Goal: Task Accomplishment & Management: Manage account settings

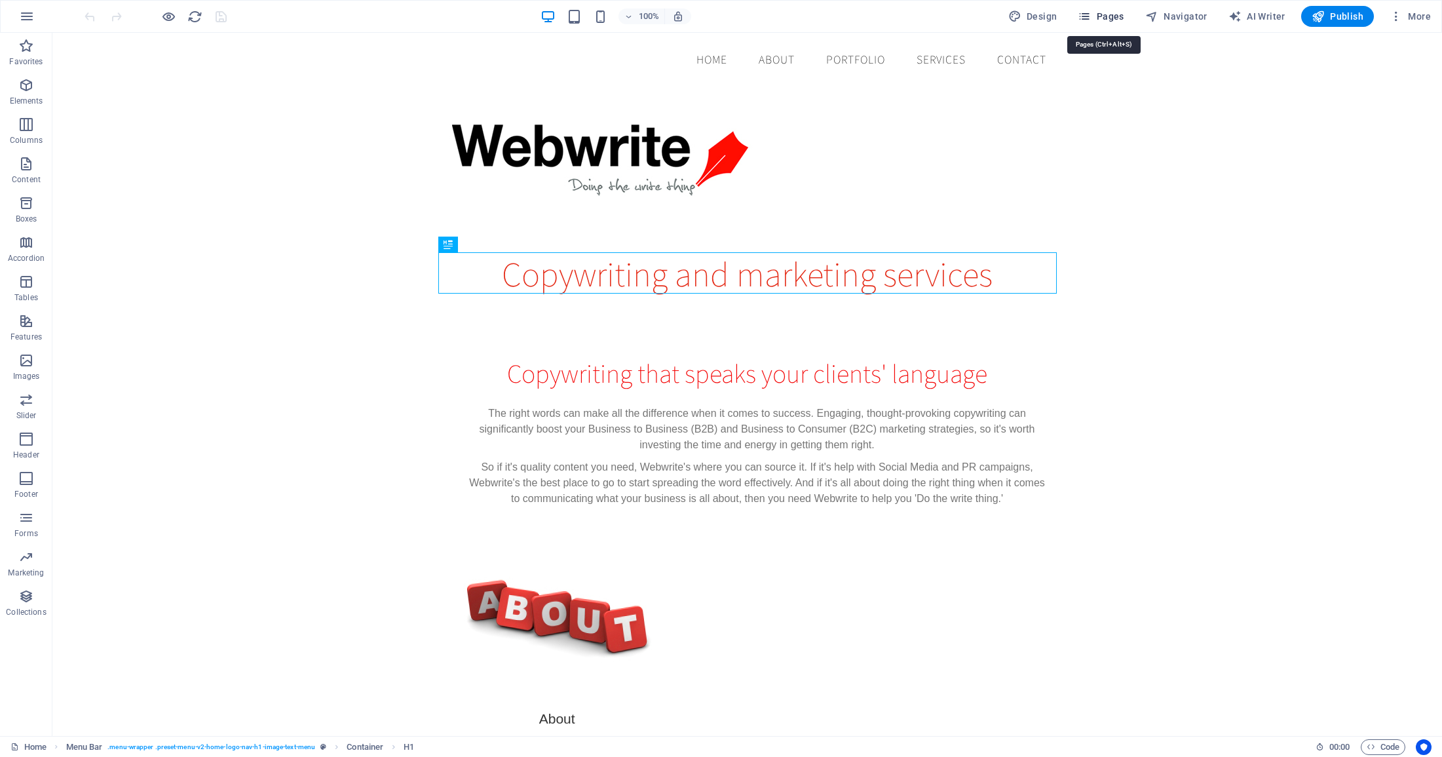
click at [1115, 10] on span "Pages" at bounding box center [1101, 16] width 46 height 13
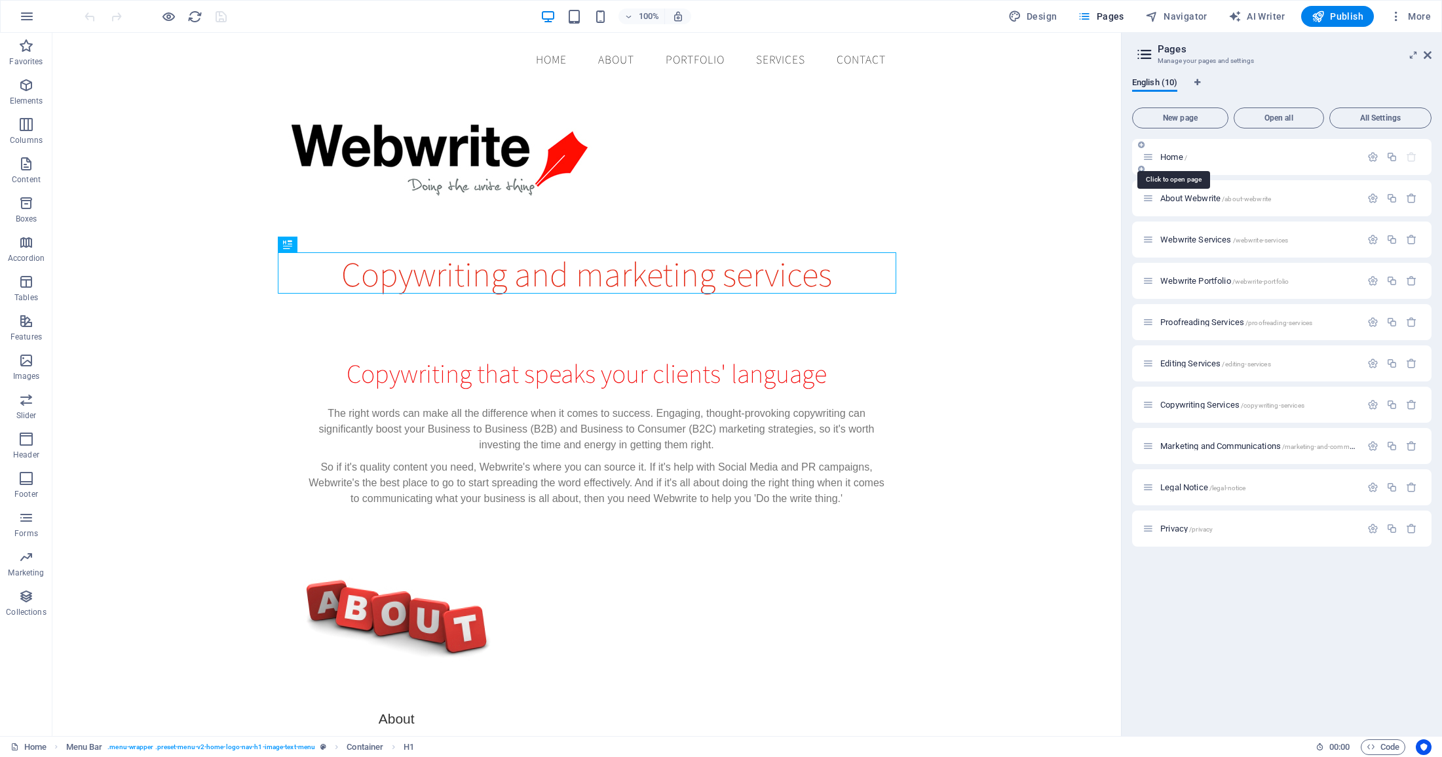
click at [1172, 153] on span "Home /" at bounding box center [1174, 157] width 27 height 10
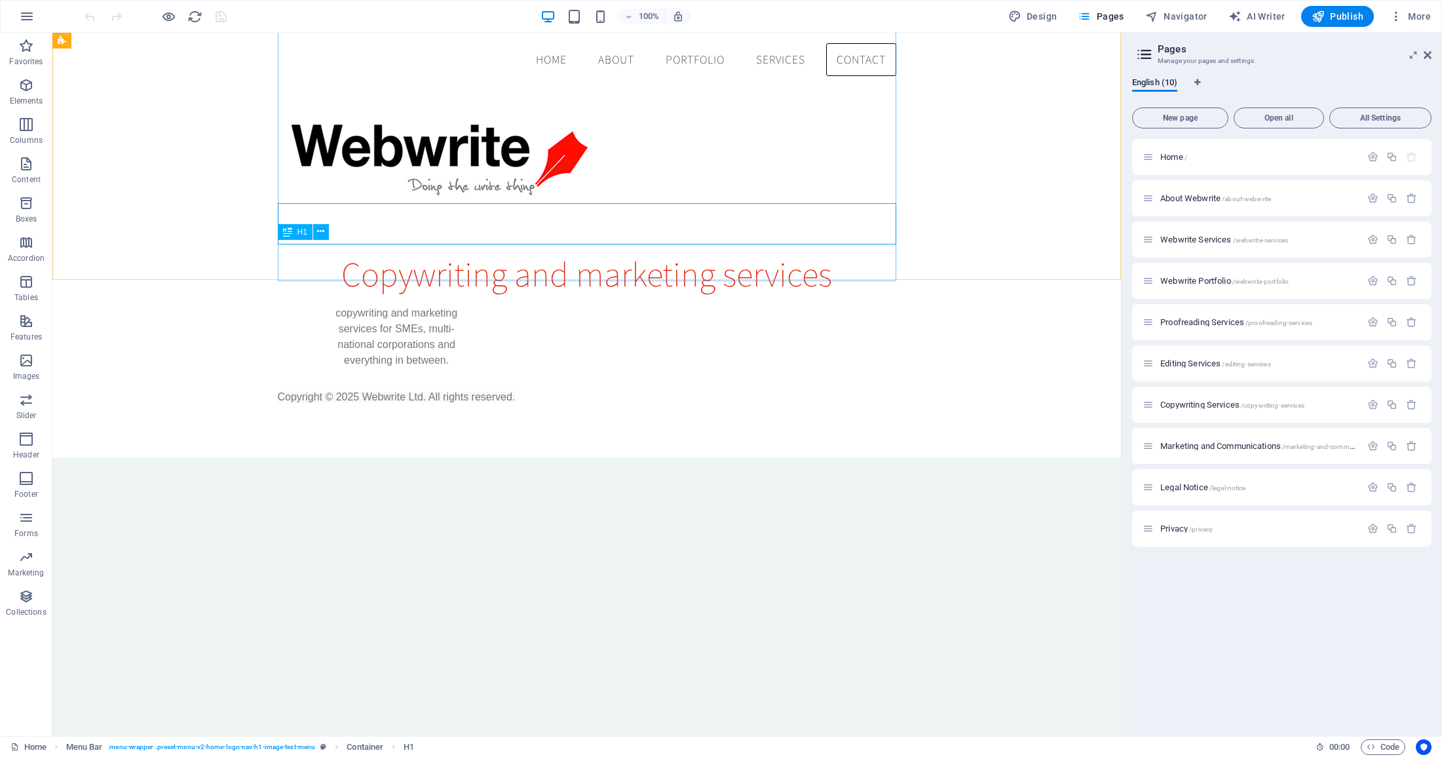
scroll to position [1035, 0]
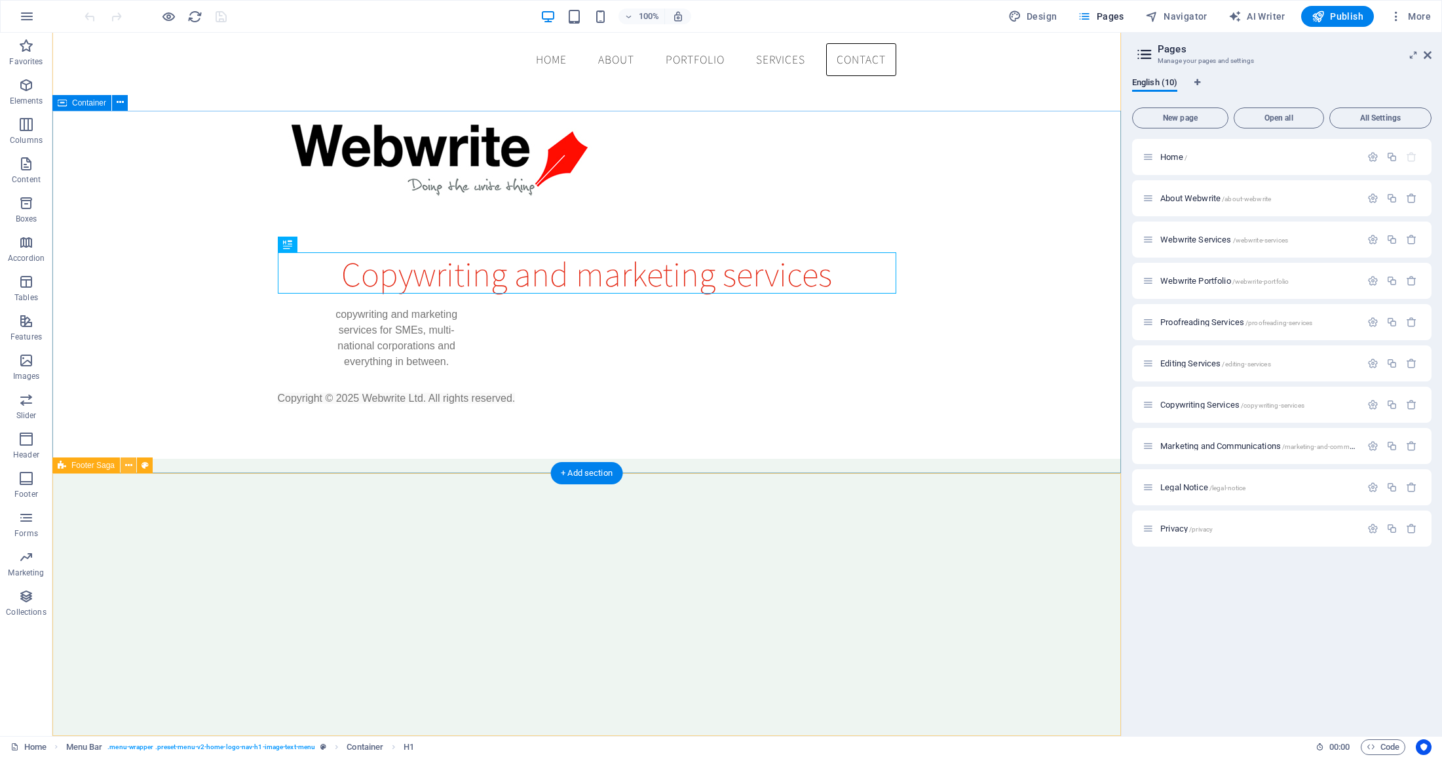
click at [125, 464] on icon at bounding box center [128, 466] width 7 height 14
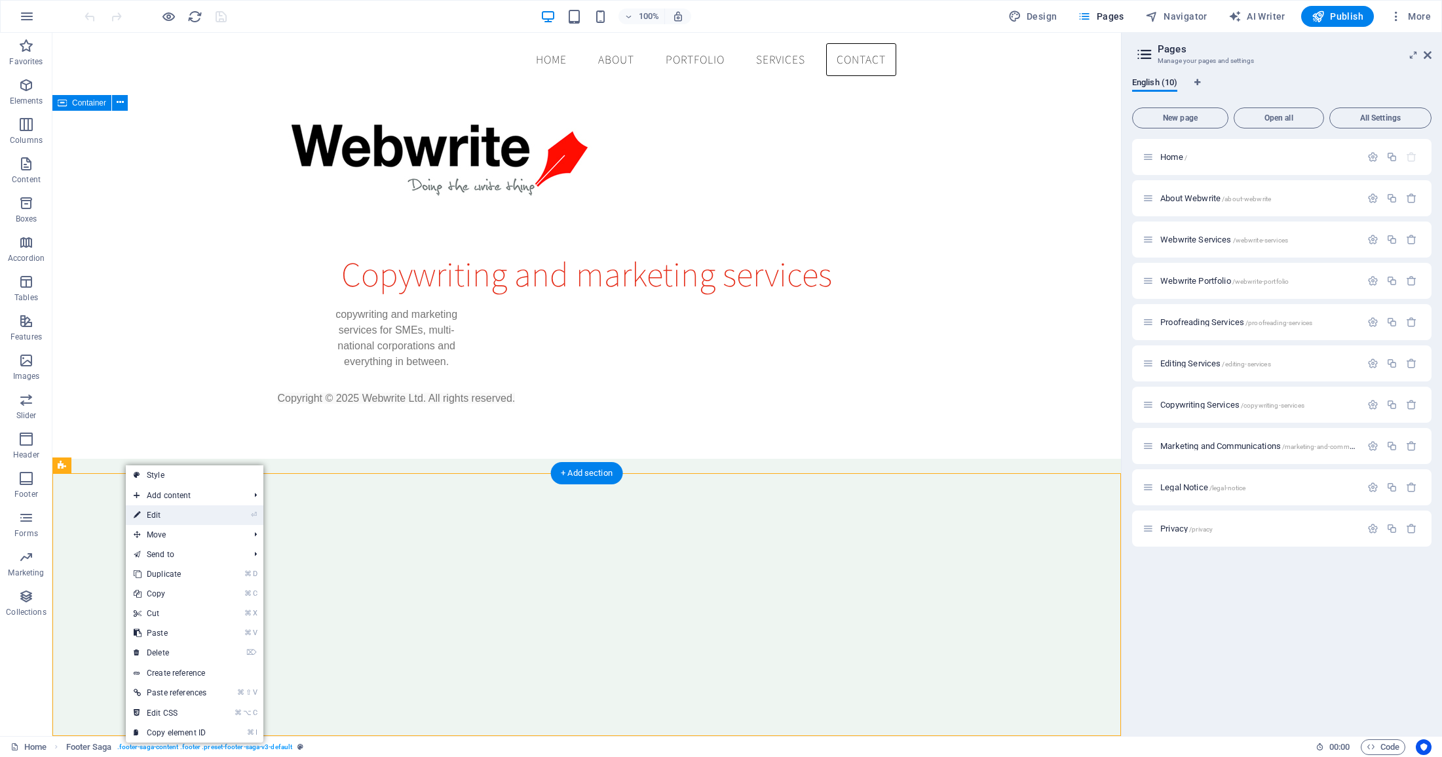
click at [155, 514] on link "⏎ Edit" at bounding box center [170, 515] width 88 height 20
select select "footer"
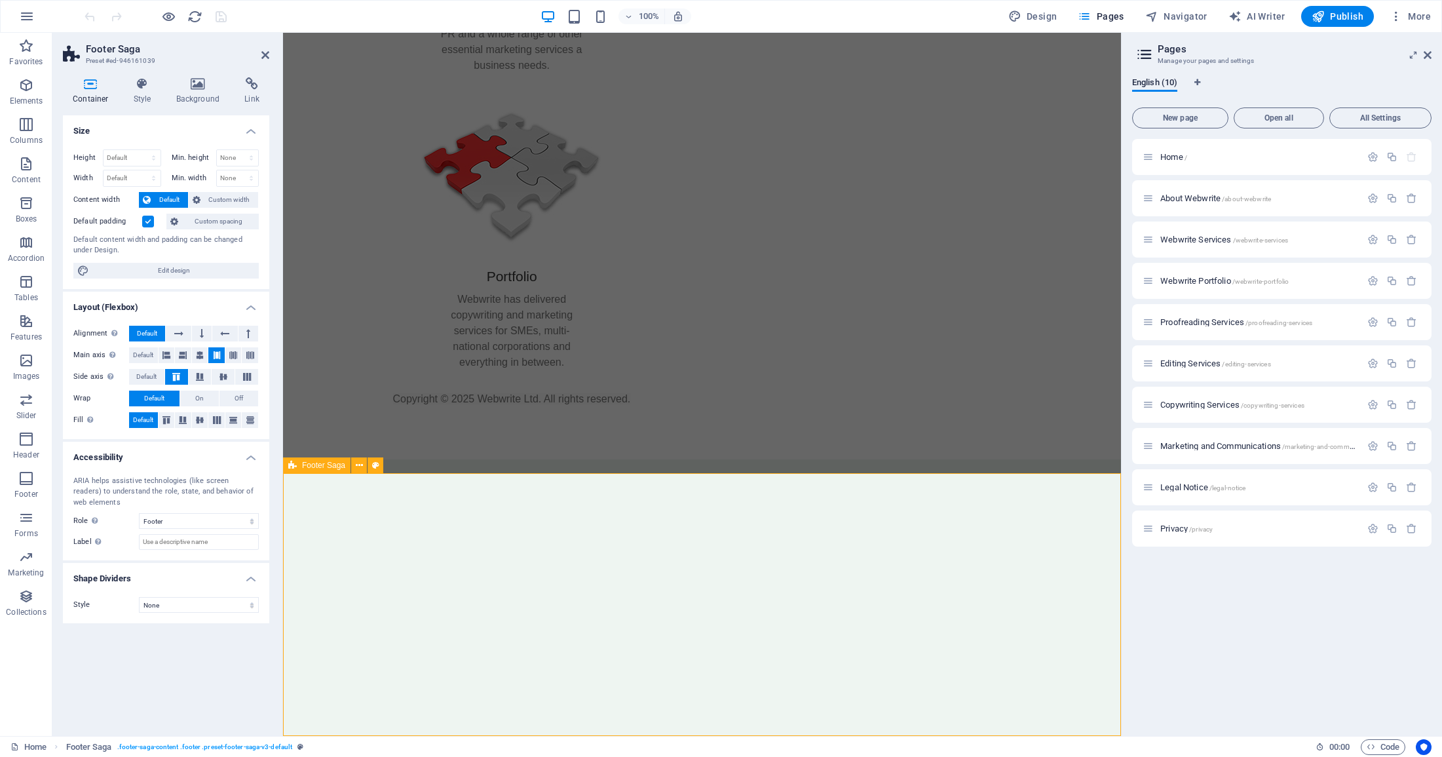
click at [144, 84] on icon at bounding box center [142, 83] width 37 height 13
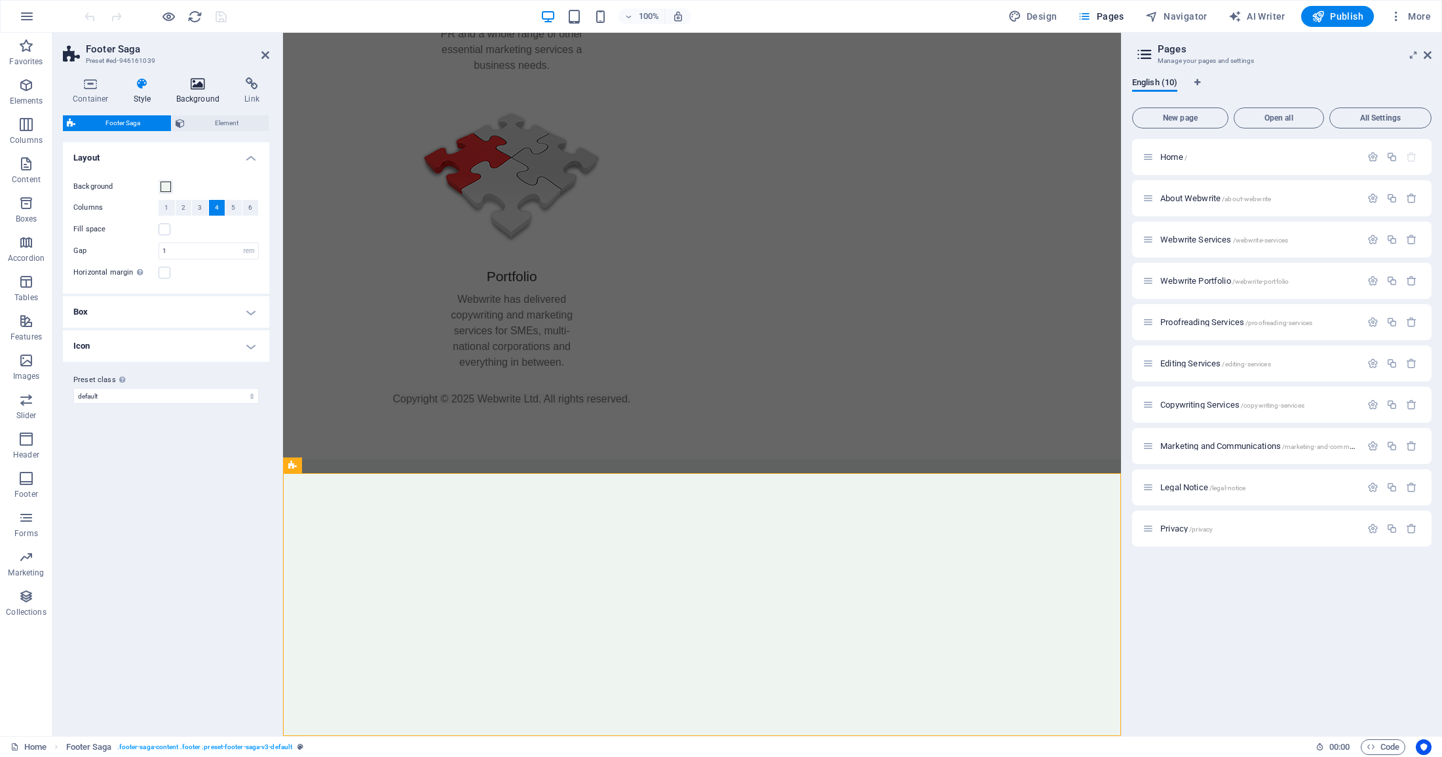
click at [192, 85] on icon at bounding box center [198, 83] width 64 height 13
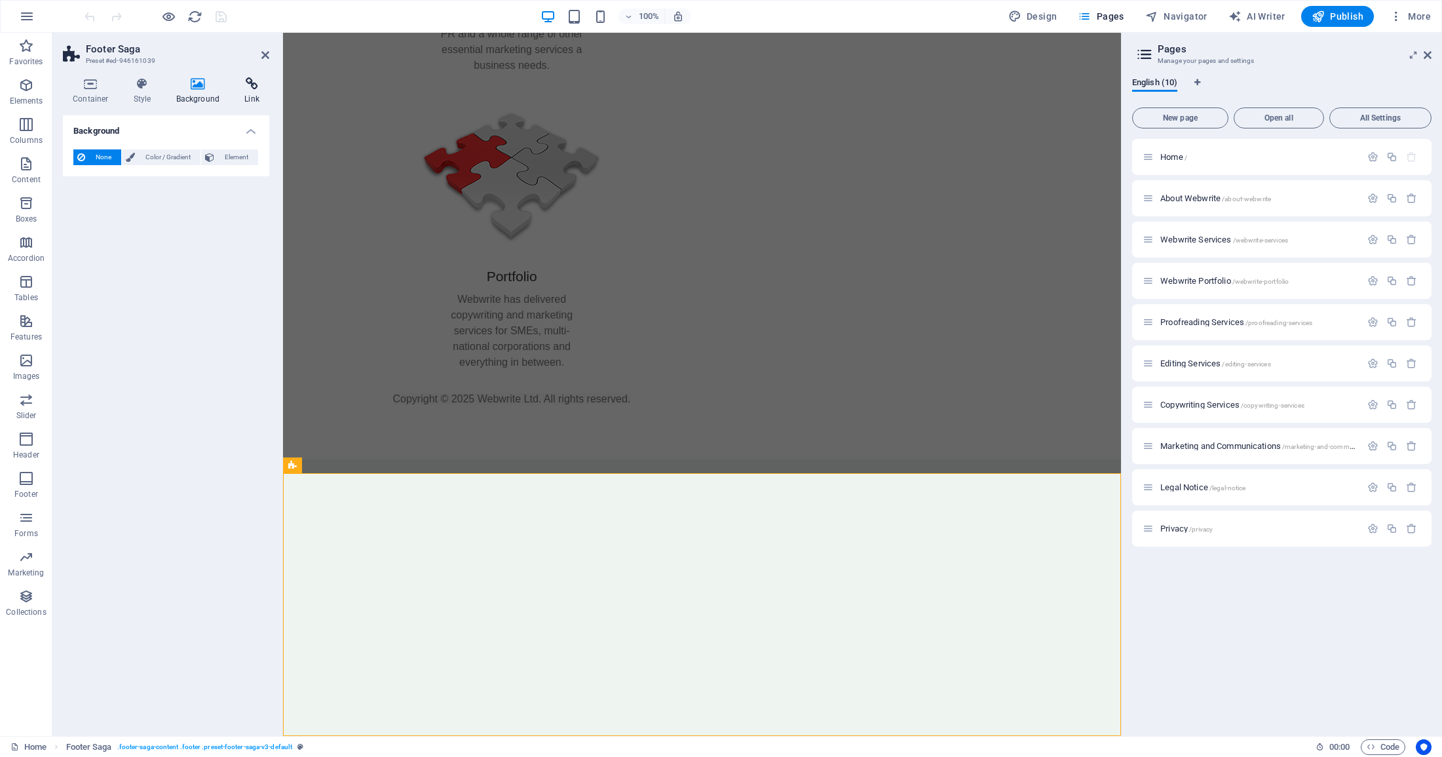
click at [249, 85] on icon at bounding box center [252, 83] width 35 height 13
click at [266, 56] on icon at bounding box center [265, 55] width 8 height 10
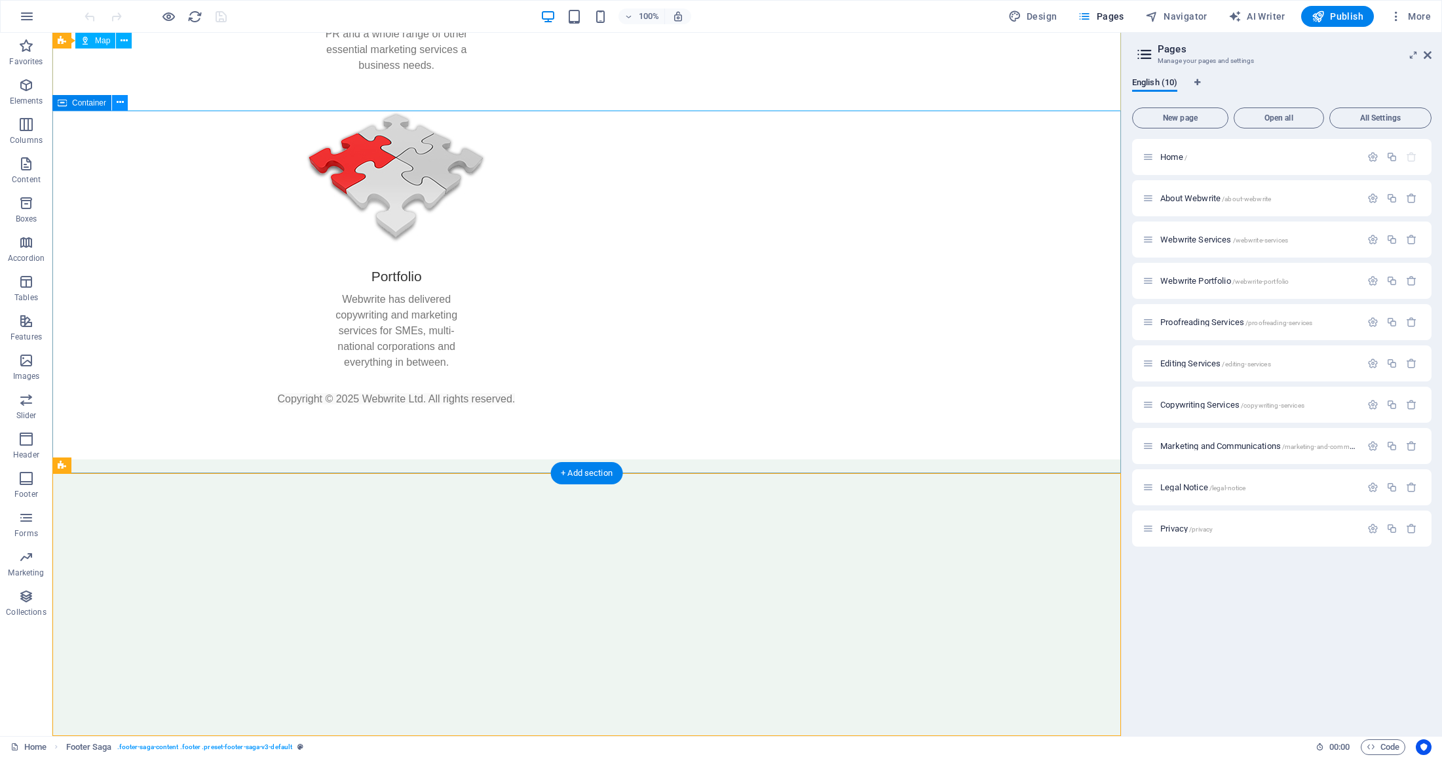
click at [118, 104] on icon at bounding box center [120, 103] width 7 height 14
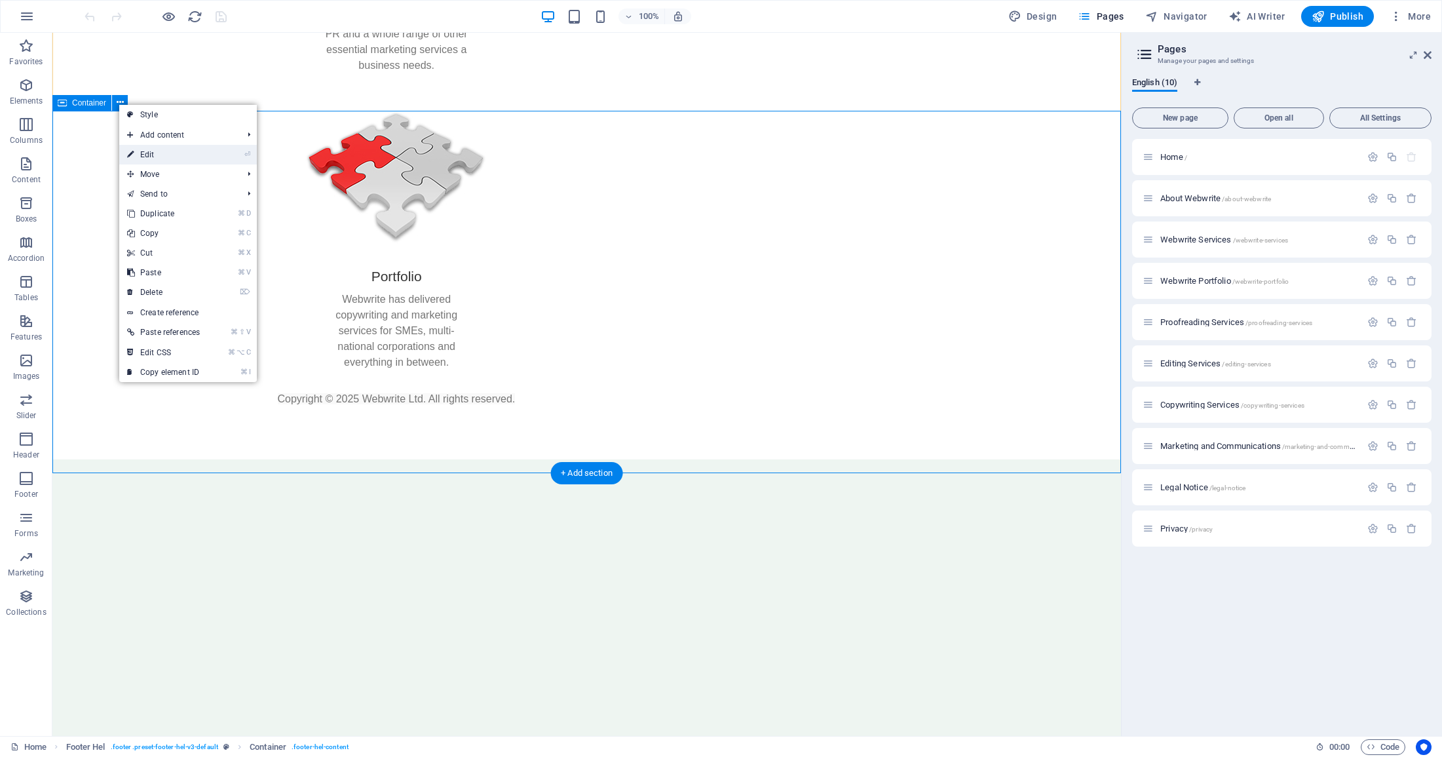
click at [149, 154] on link "⏎ Edit" at bounding box center [163, 155] width 88 height 20
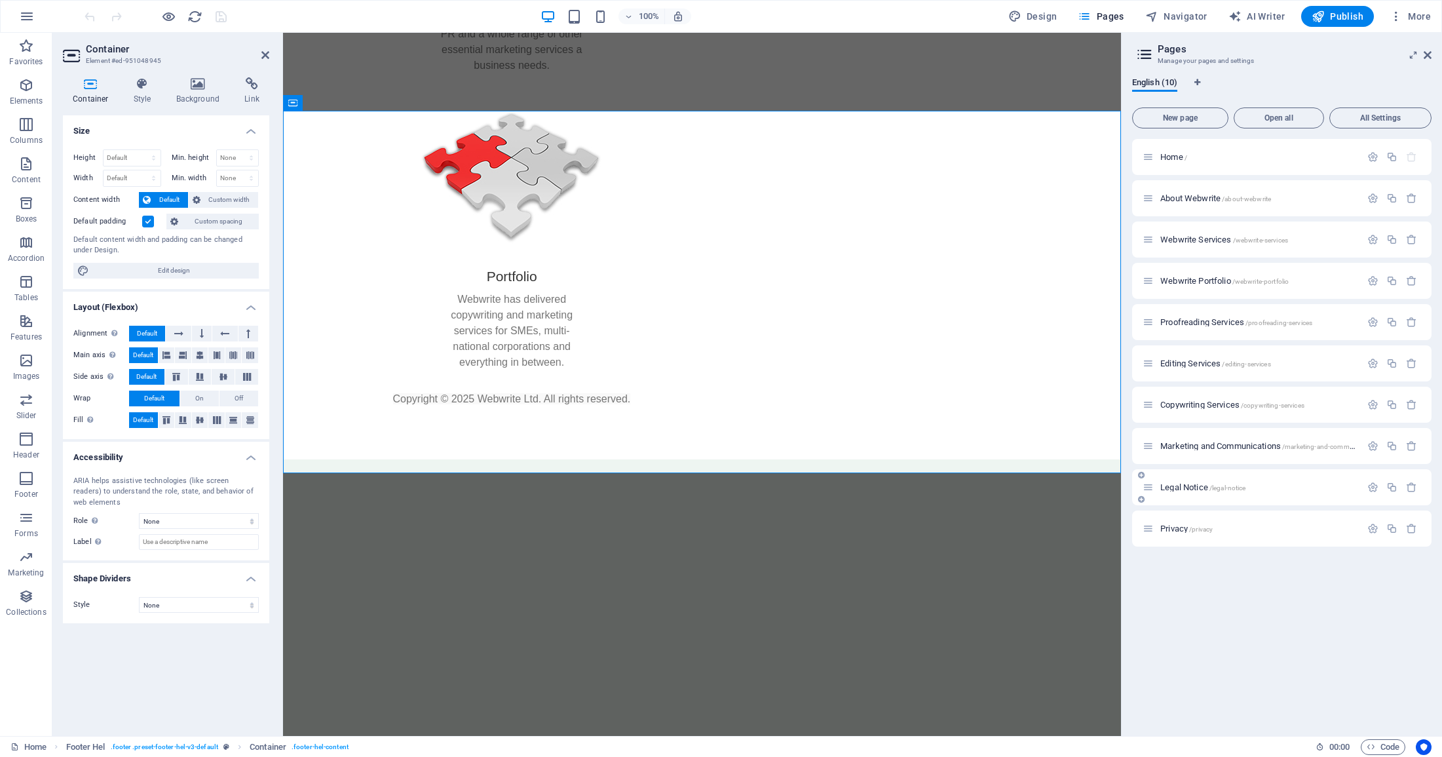
click at [1181, 486] on span "Legal Notice /legal-notice" at bounding box center [1203, 487] width 85 height 10
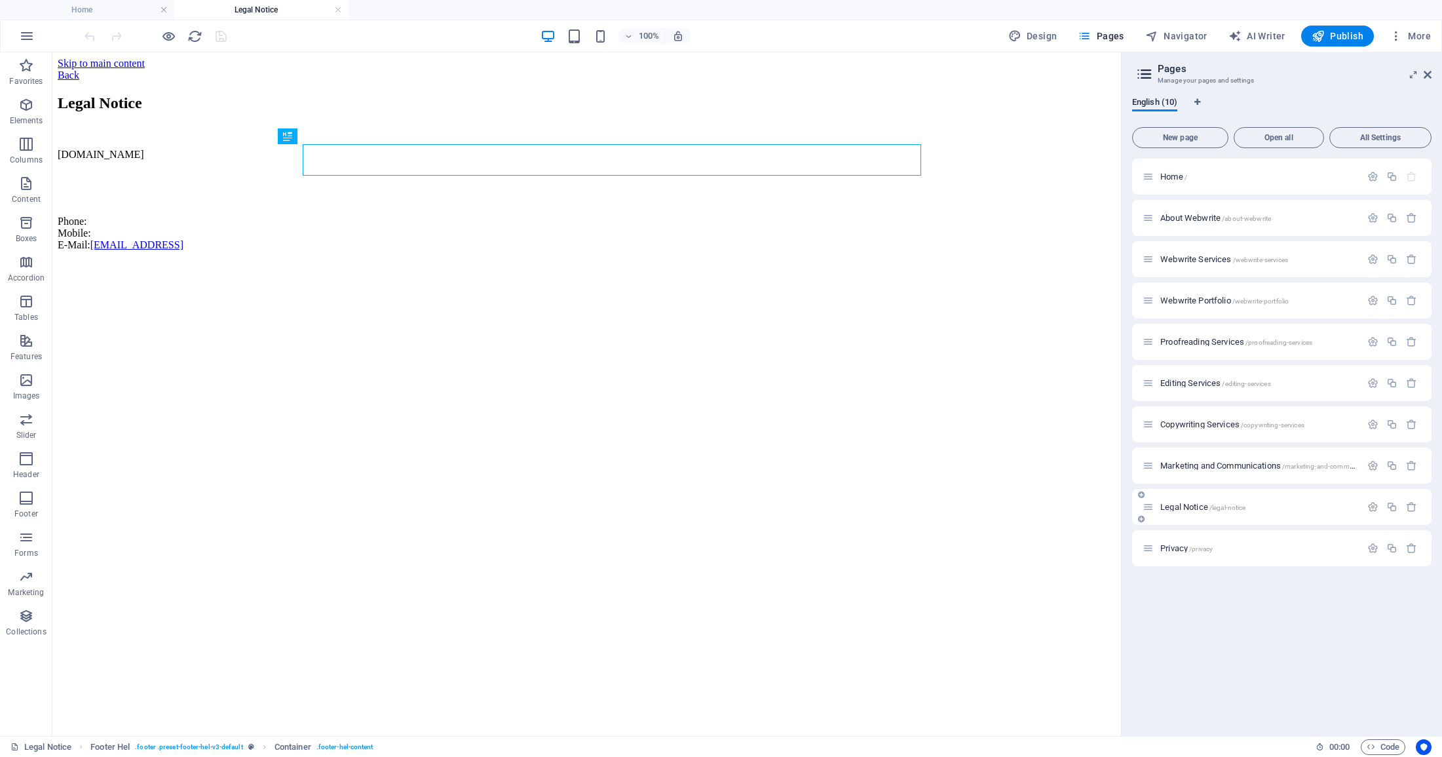
scroll to position [0, 0]
click at [299, 73] on div "Back" at bounding box center [587, 75] width 1058 height 12
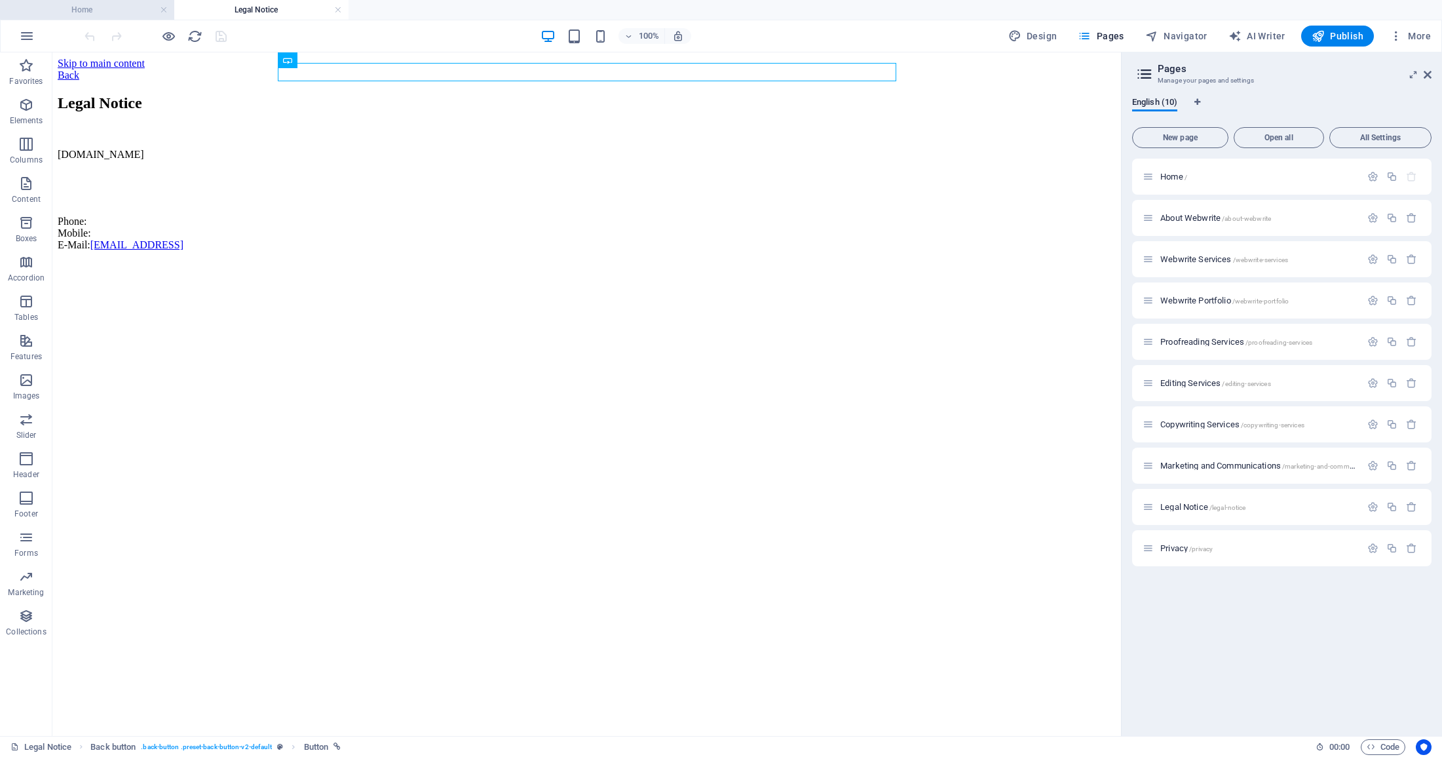
click at [121, 14] on h4 "Home" at bounding box center [87, 10] width 174 height 14
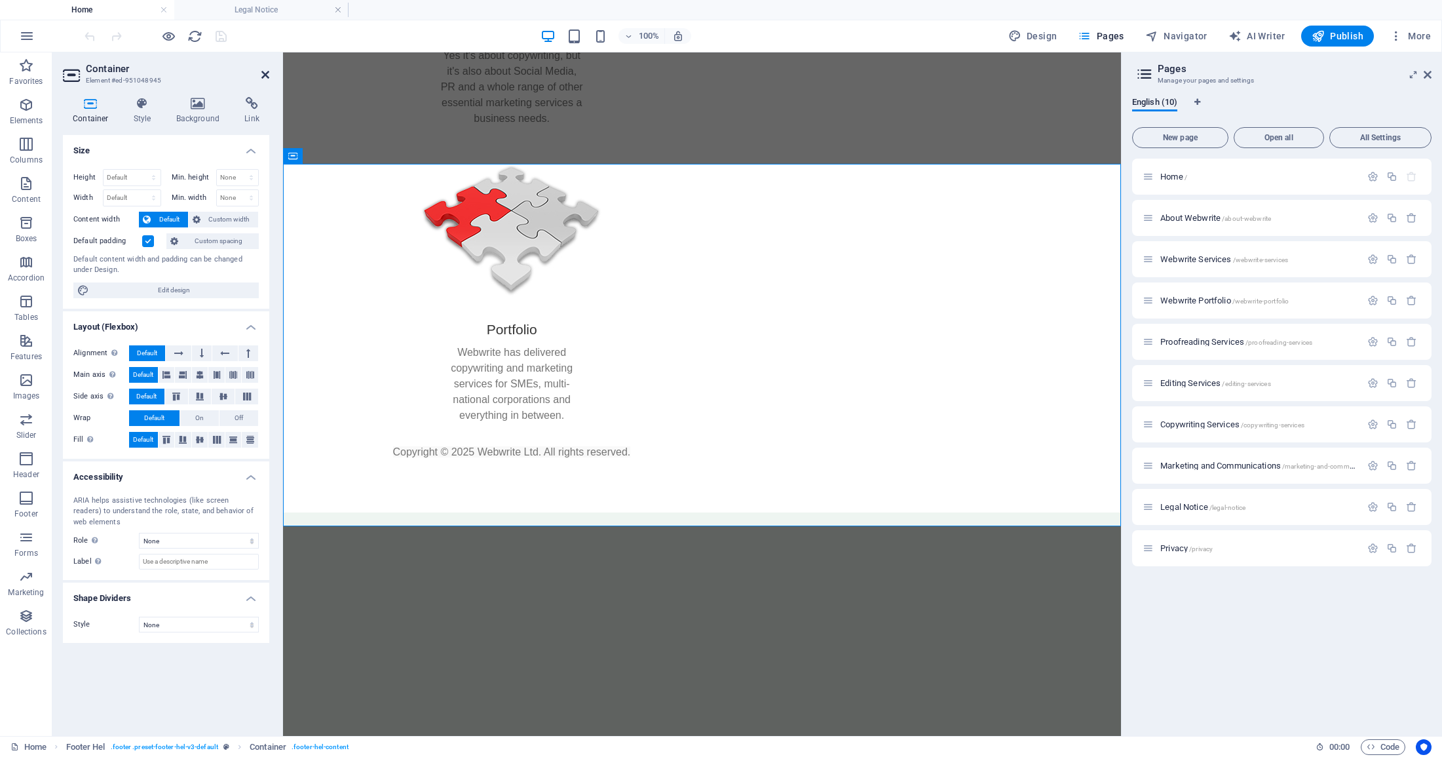
click at [268, 73] on icon at bounding box center [265, 74] width 8 height 10
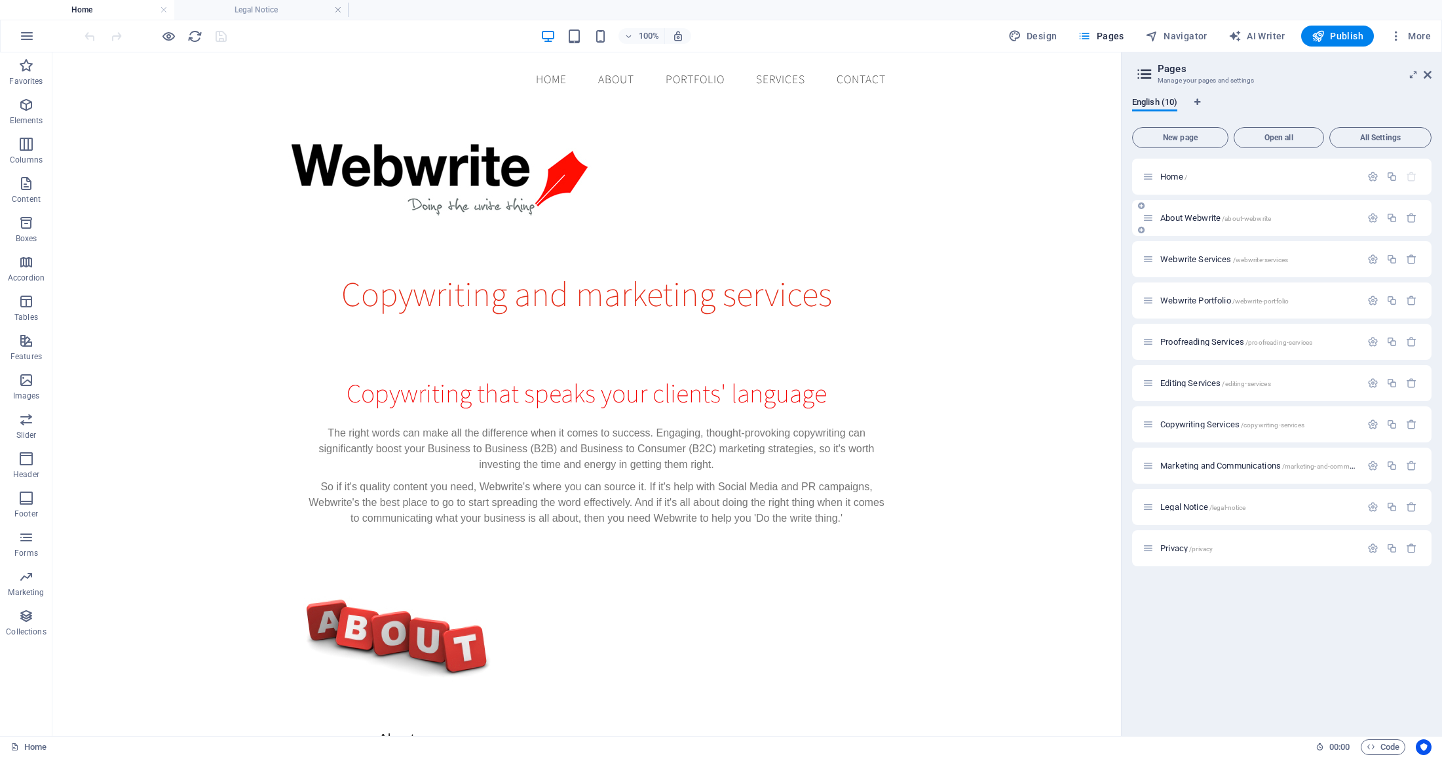
click at [1176, 220] on span "About Webwrite /about-webwrite" at bounding box center [1216, 218] width 111 height 10
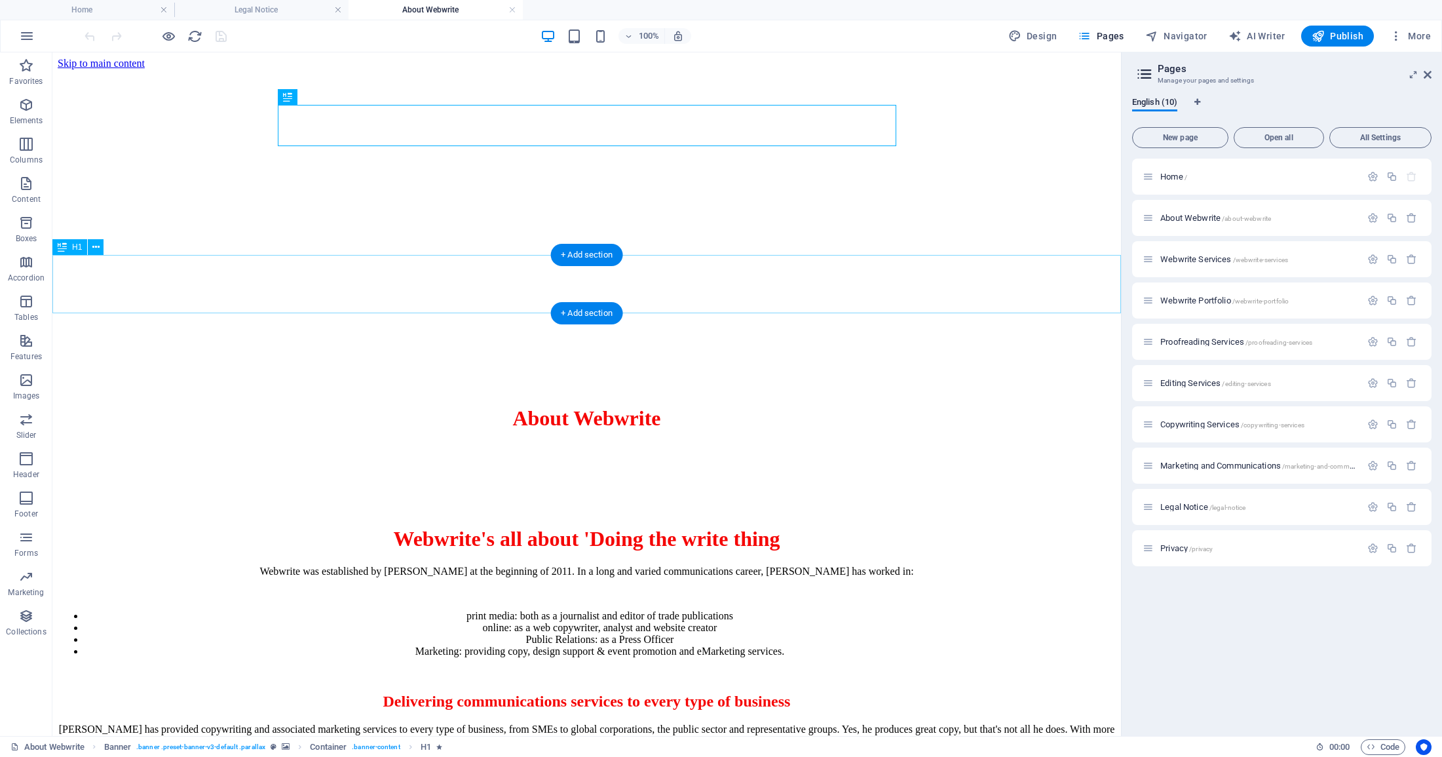
click at [887, 501] on div "​ Webwrite's all about 'Doing the write thing" at bounding box center [587, 526] width 1058 height 50
click at [734, 501] on div "​ Webwrite's all about 'Doing the write thing" at bounding box center [587, 526] width 1058 height 50
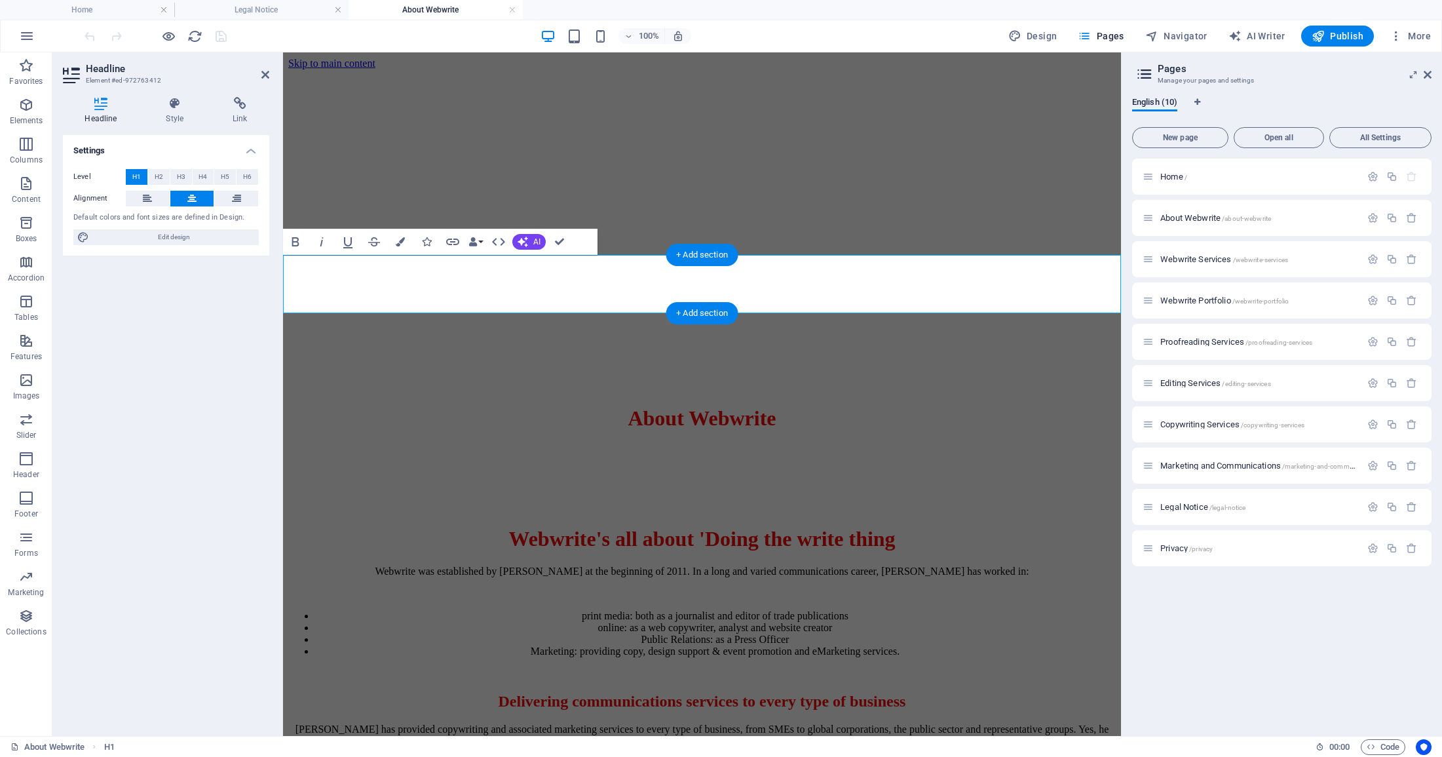
click at [895, 527] on span "Webwrite's all about 'Doing the write thing" at bounding box center [702, 539] width 387 height 24
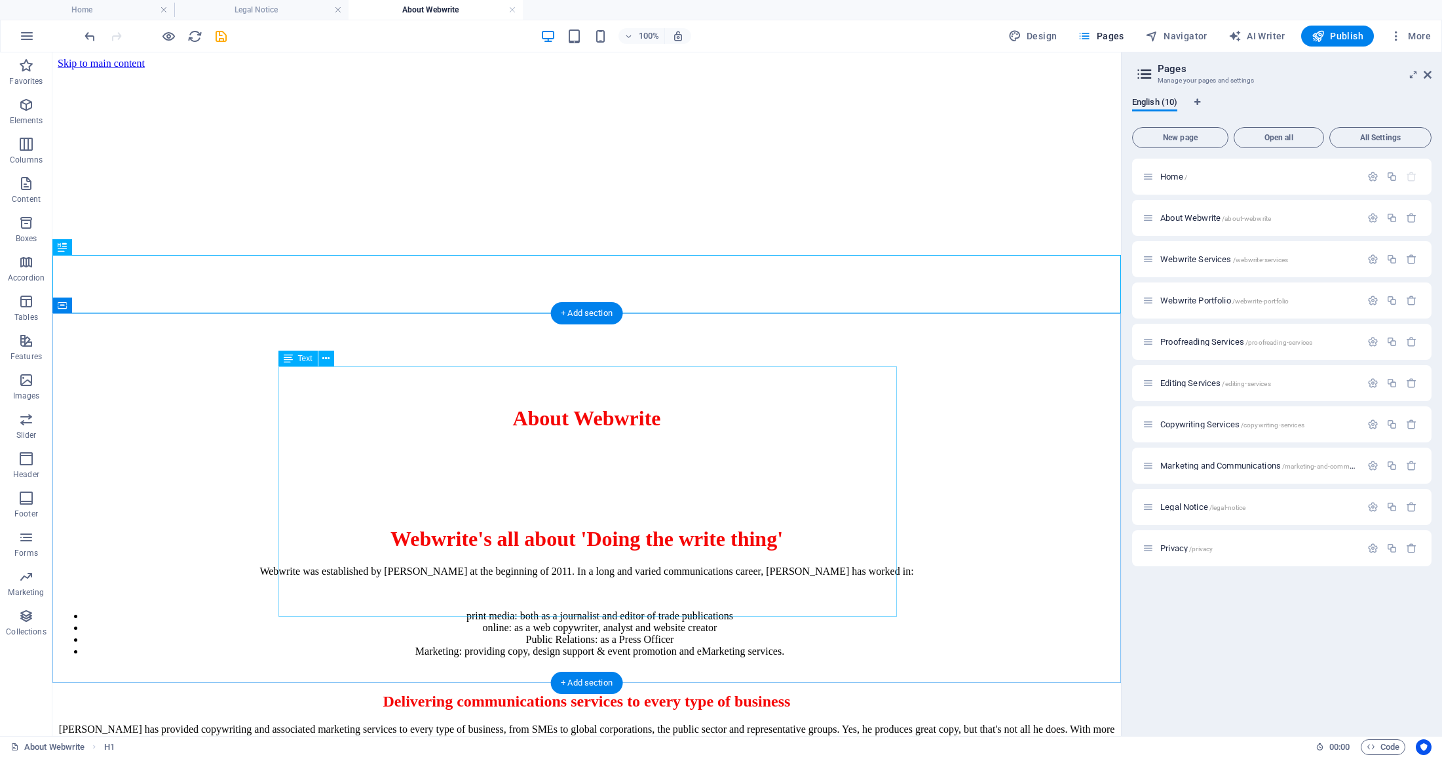
click at [840, 566] on div "Webwrite was established by [PERSON_NAME] at the beginning of 2011. In a long a…" at bounding box center [586, 657] width 1057 height 182
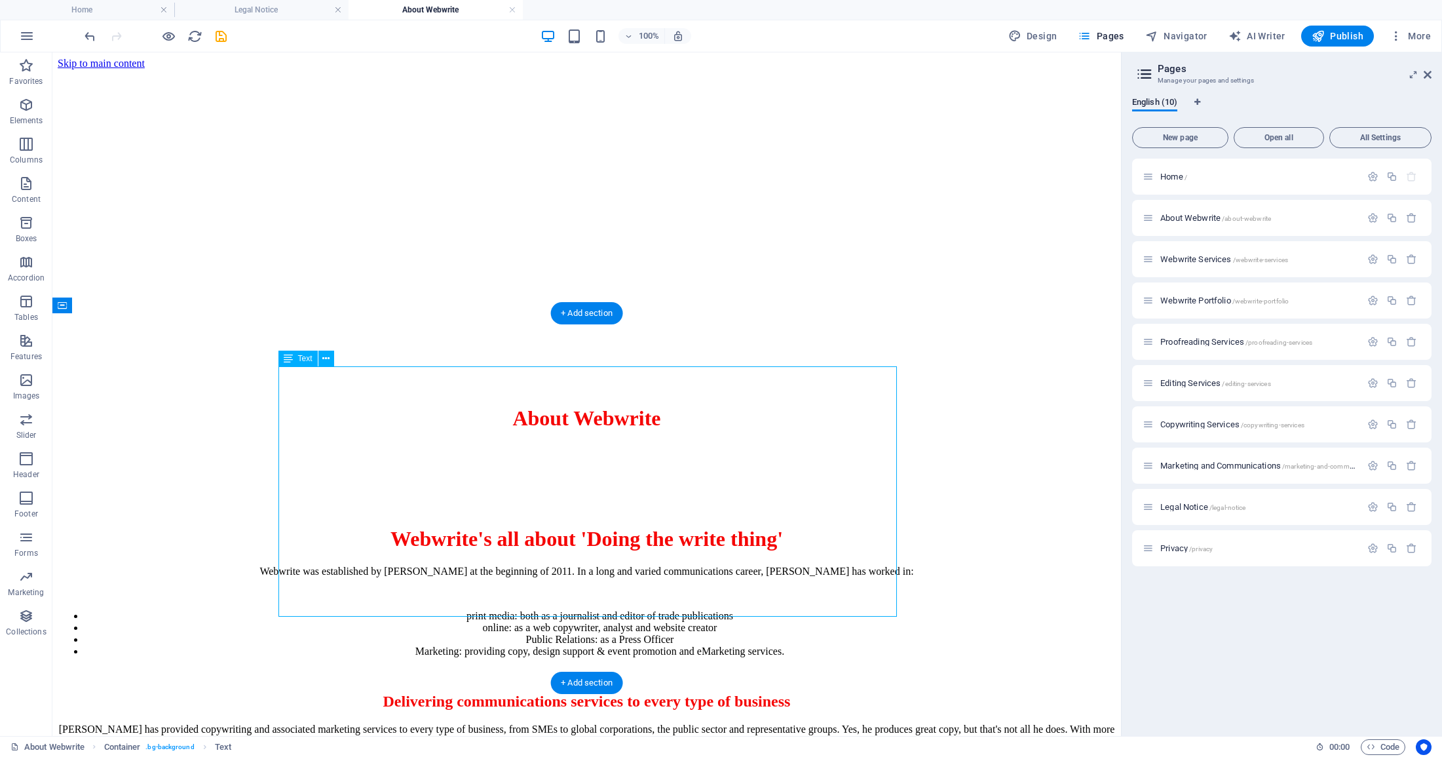
click at [840, 566] on div "Webwrite was established by [PERSON_NAME] at the beginning of 2011. In a long a…" at bounding box center [586, 657] width 1057 height 182
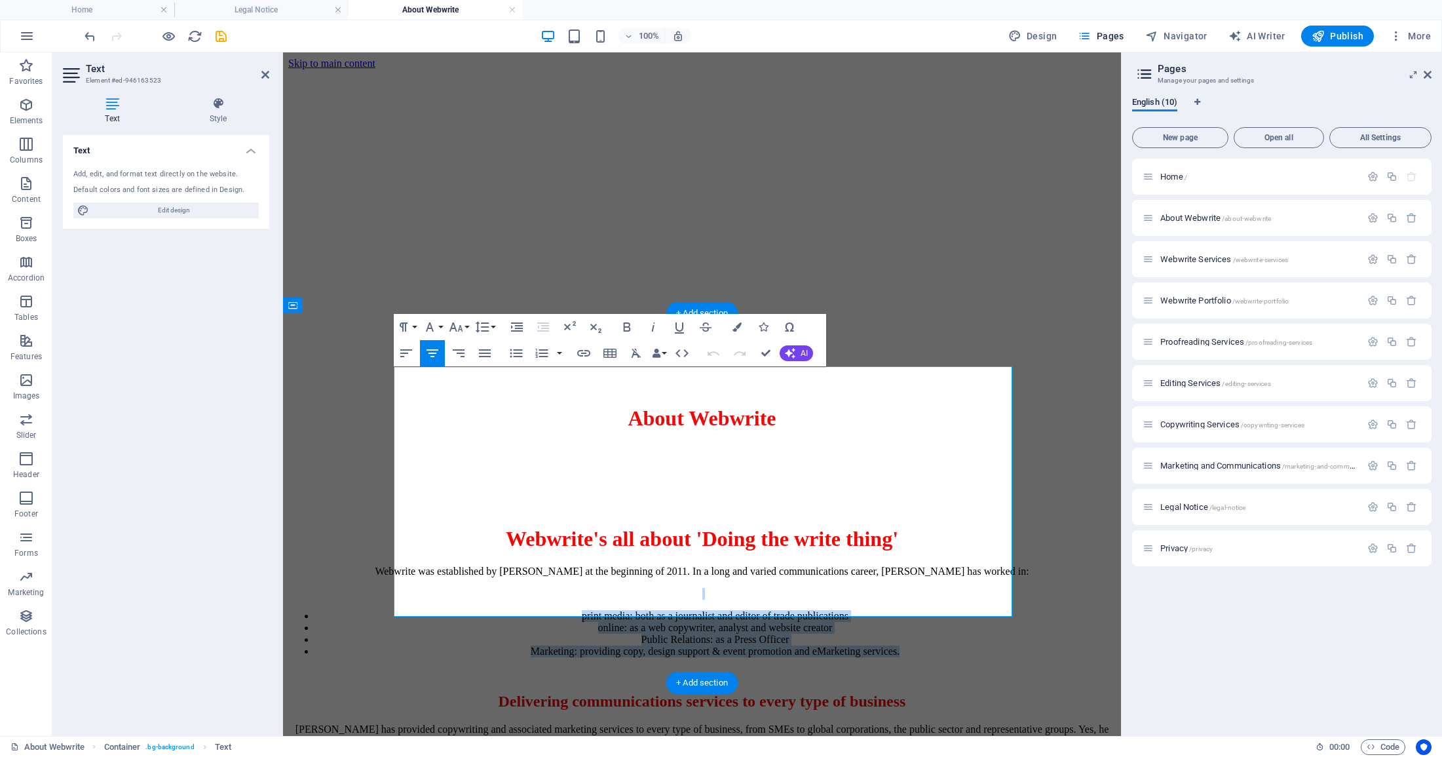
drag, startPoint x: 908, startPoint y: 461, endPoint x: 541, endPoint y: 398, distance: 372.4
click at [541, 566] on div "Webwrite was established by [PERSON_NAME] at the beginning of 2011. In a long a…" at bounding box center [702, 662] width 826 height 193
click at [624, 323] on icon "button" at bounding box center [626, 326] width 7 height 9
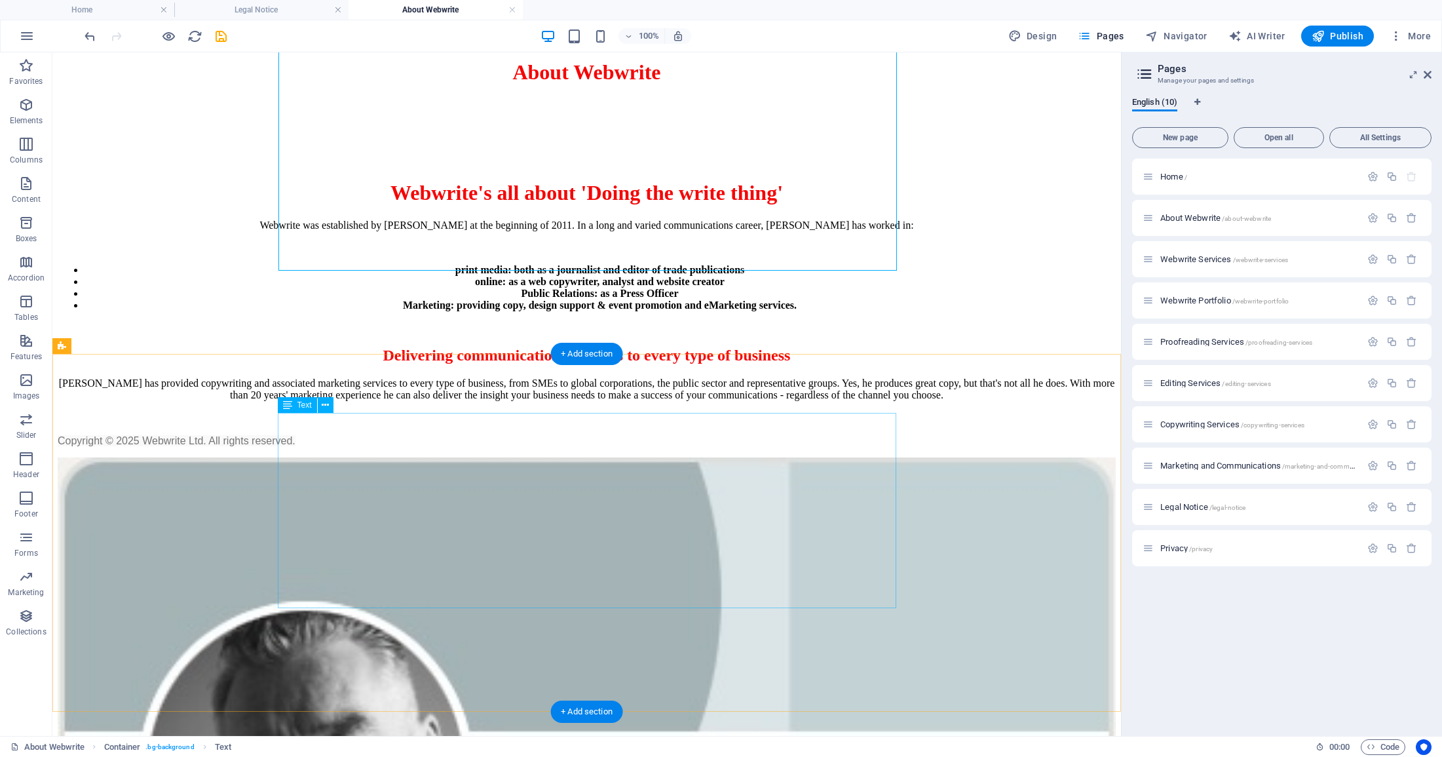
scroll to position [345, 0]
click at [219, 33] on icon "save" at bounding box center [221, 36] width 15 height 15
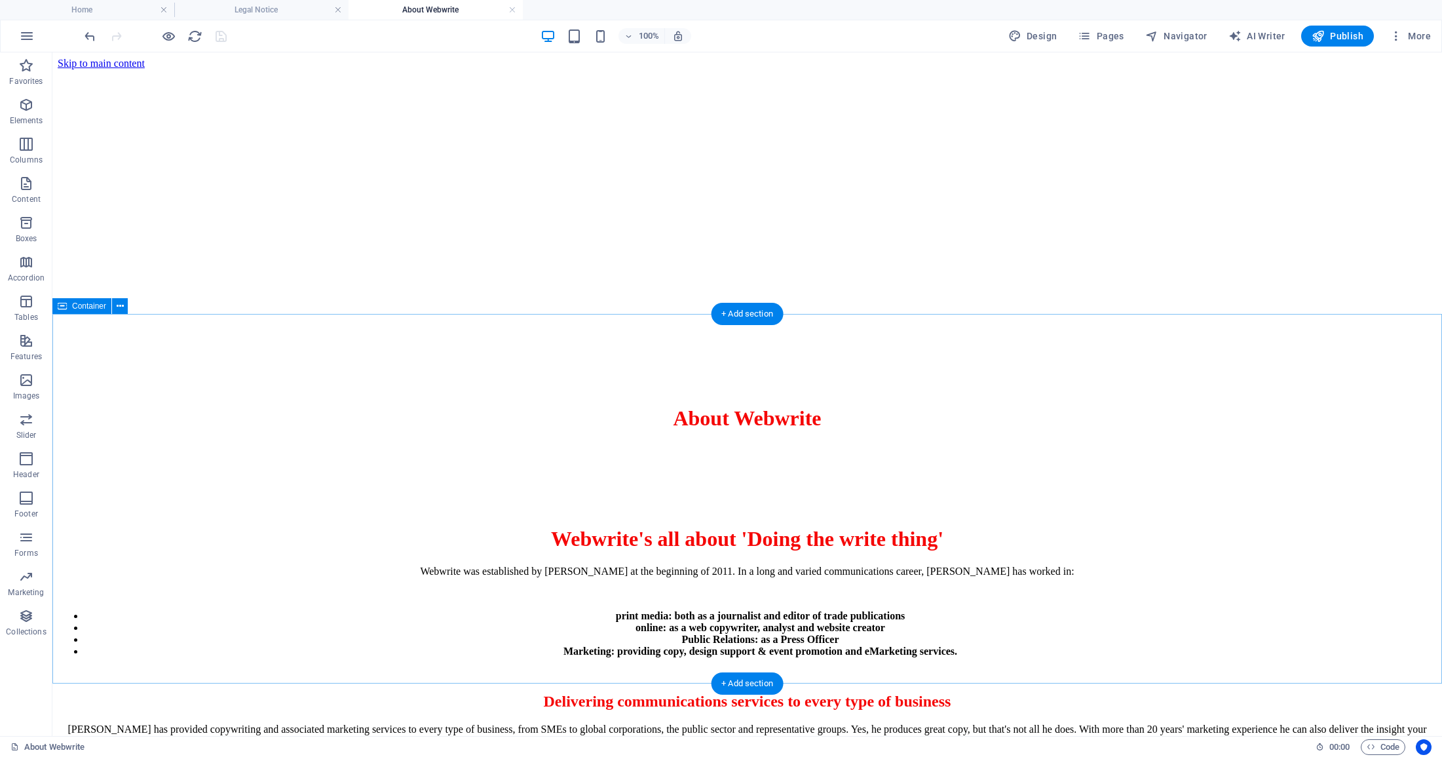
scroll to position [0, 0]
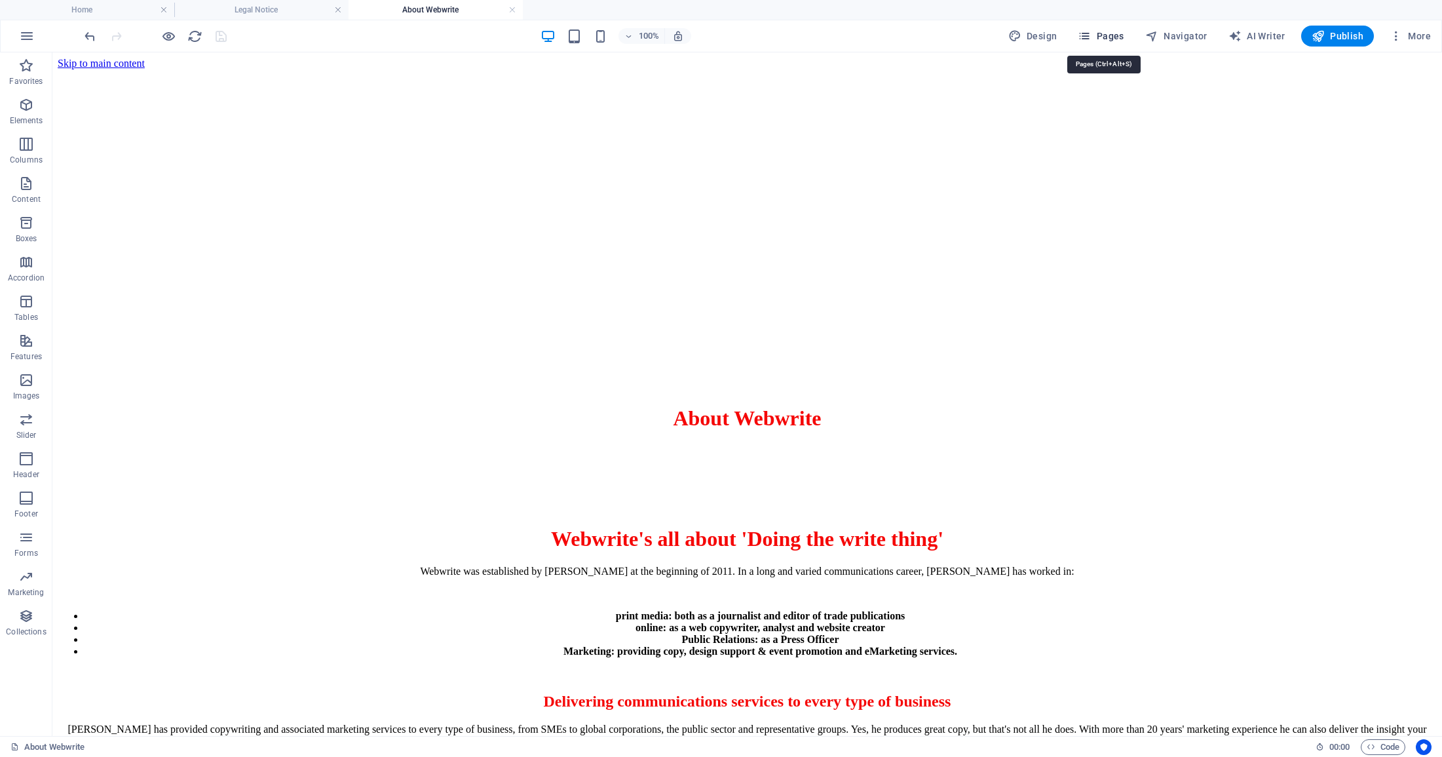
click at [1117, 38] on span "Pages" at bounding box center [1101, 35] width 46 height 13
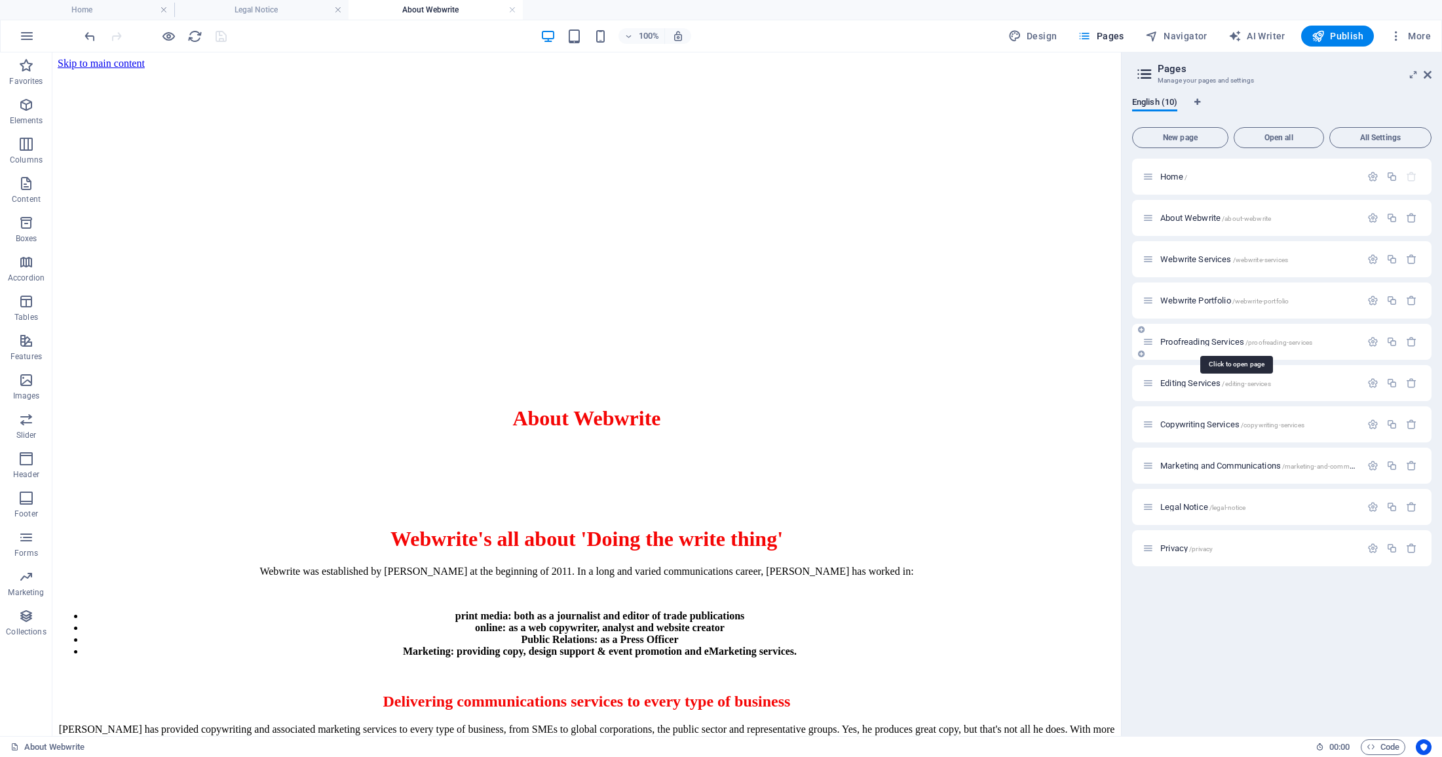
click at [1217, 340] on span "Proofreading Services /proofreading-services" at bounding box center [1237, 342] width 152 height 10
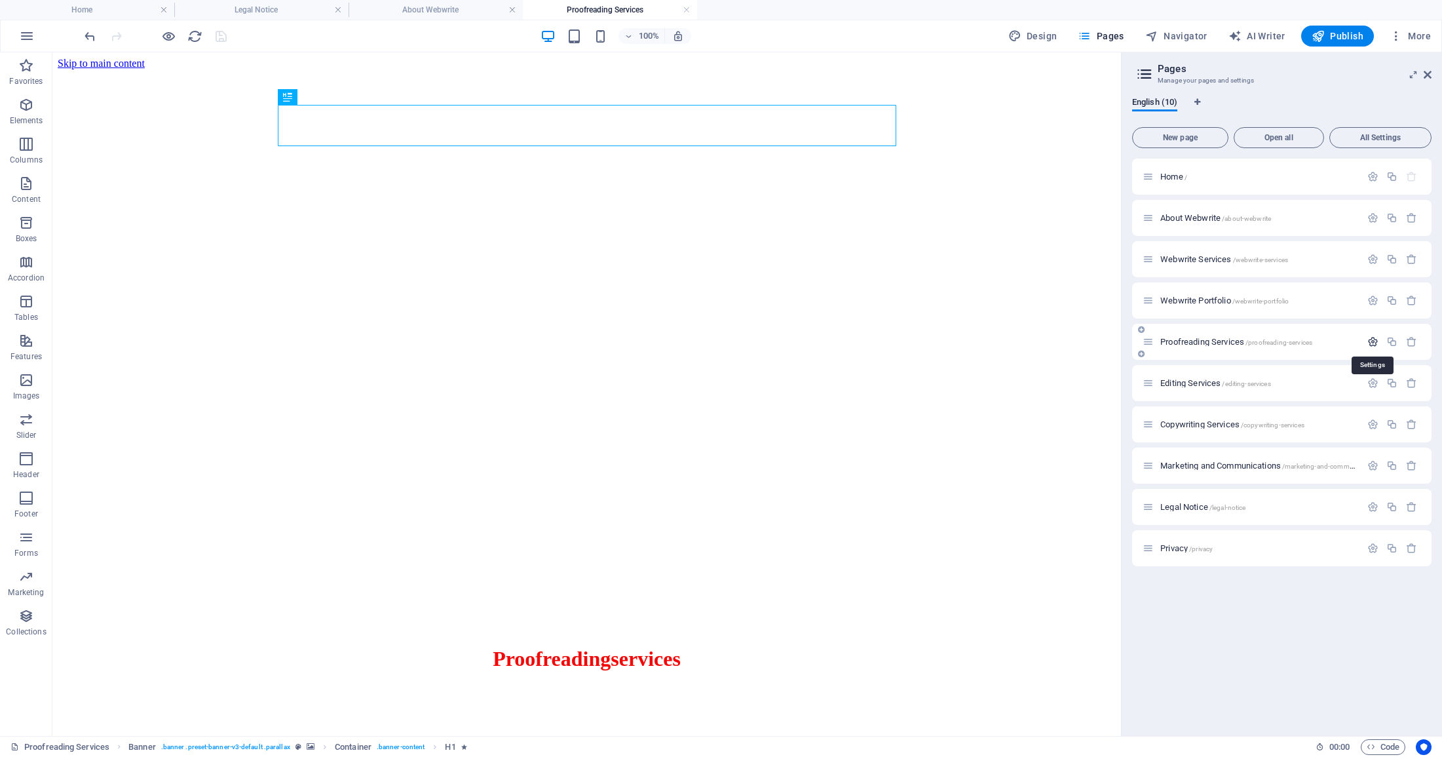
click at [1372, 340] on icon "button" at bounding box center [1373, 341] width 11 height 11
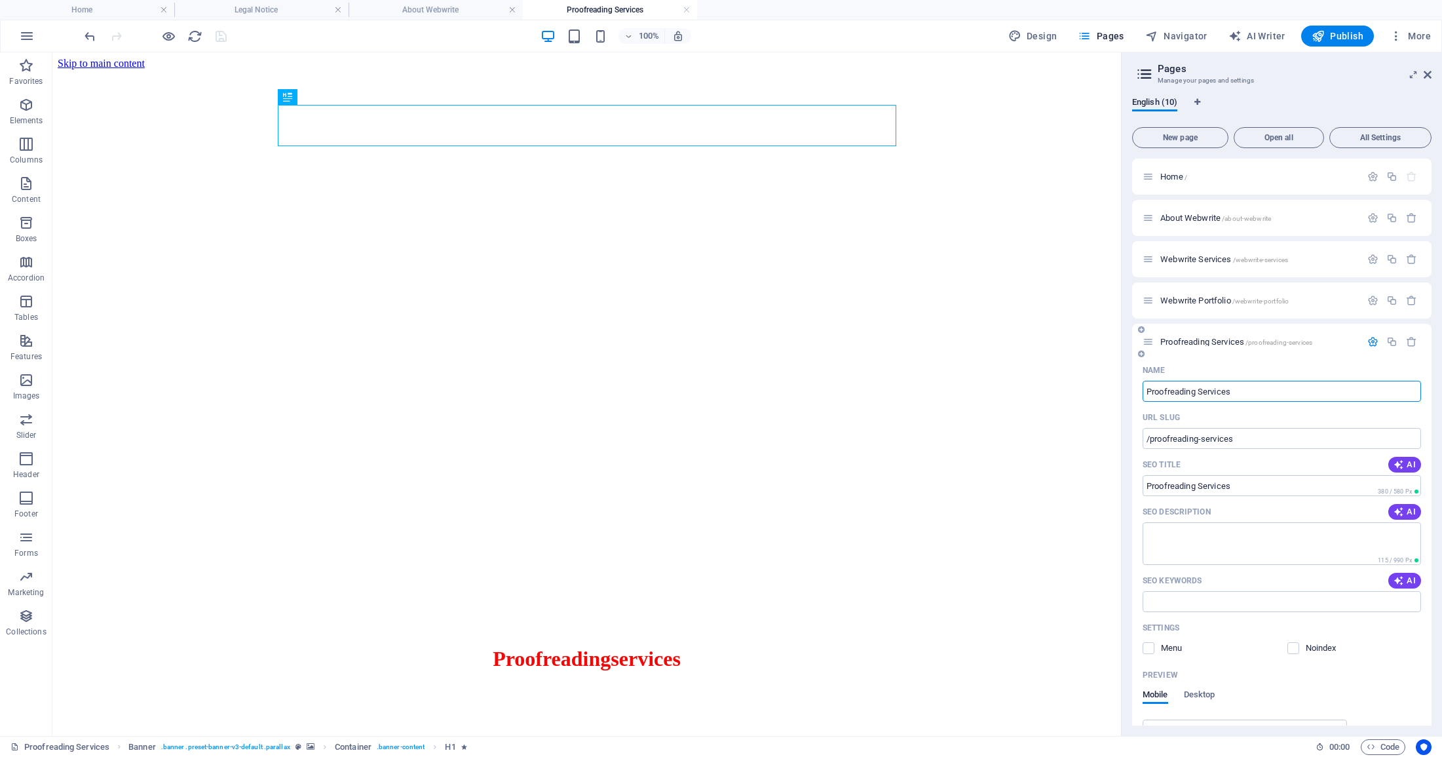
click at [1145, 389] on input "Proofreading Services" at bounding box center [1282, 391] width 278 height 21
type input "WebwriteProofreading Services"
type input "/webwriteproofreading-services"
type input "WebwriteProofreading Services"
type input "Webwrite Proofreading Services"
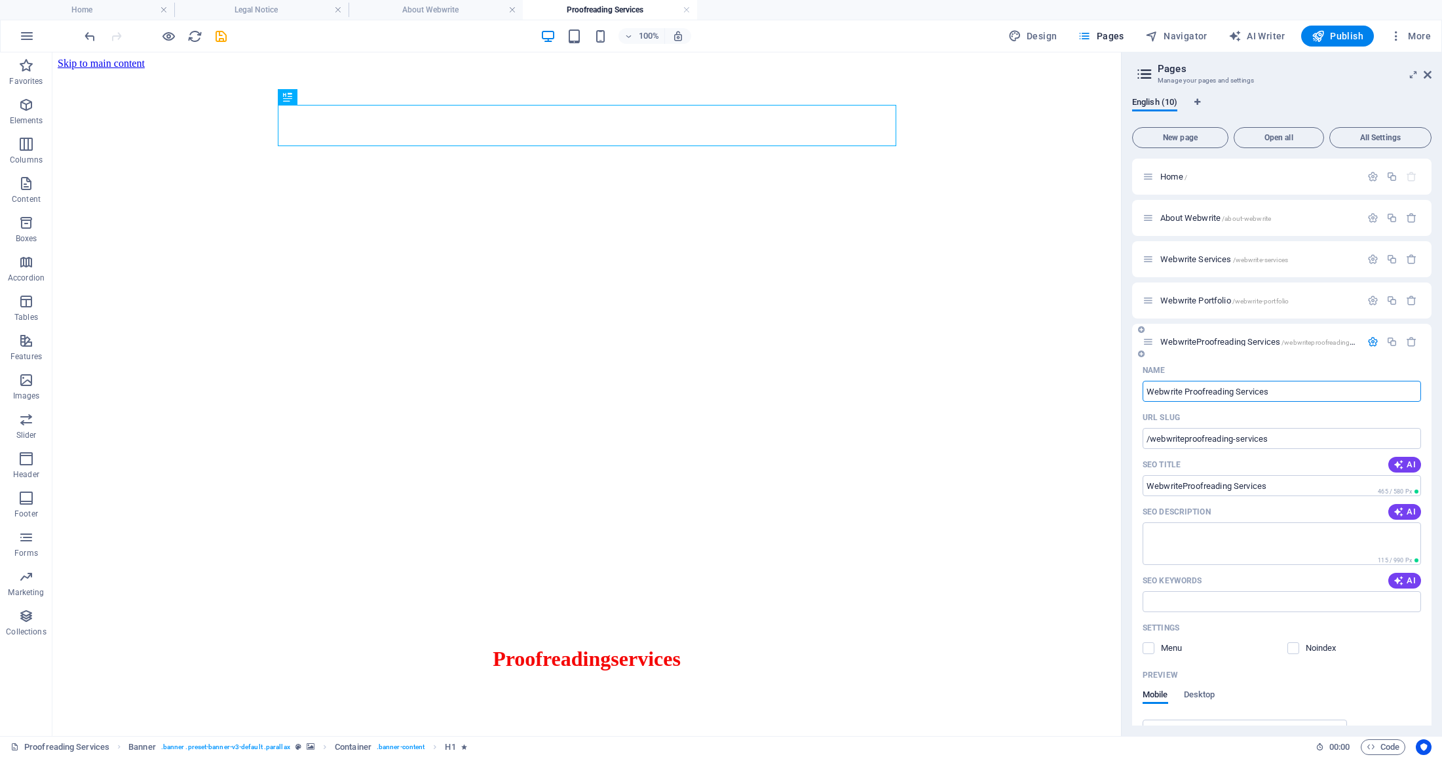
type input "/webwrite-proofreading-services"
type input "Webwrite Proofreading Services"
click at [221, 36] on icon "save" at bounding box center [221, 36] width 15 height 15
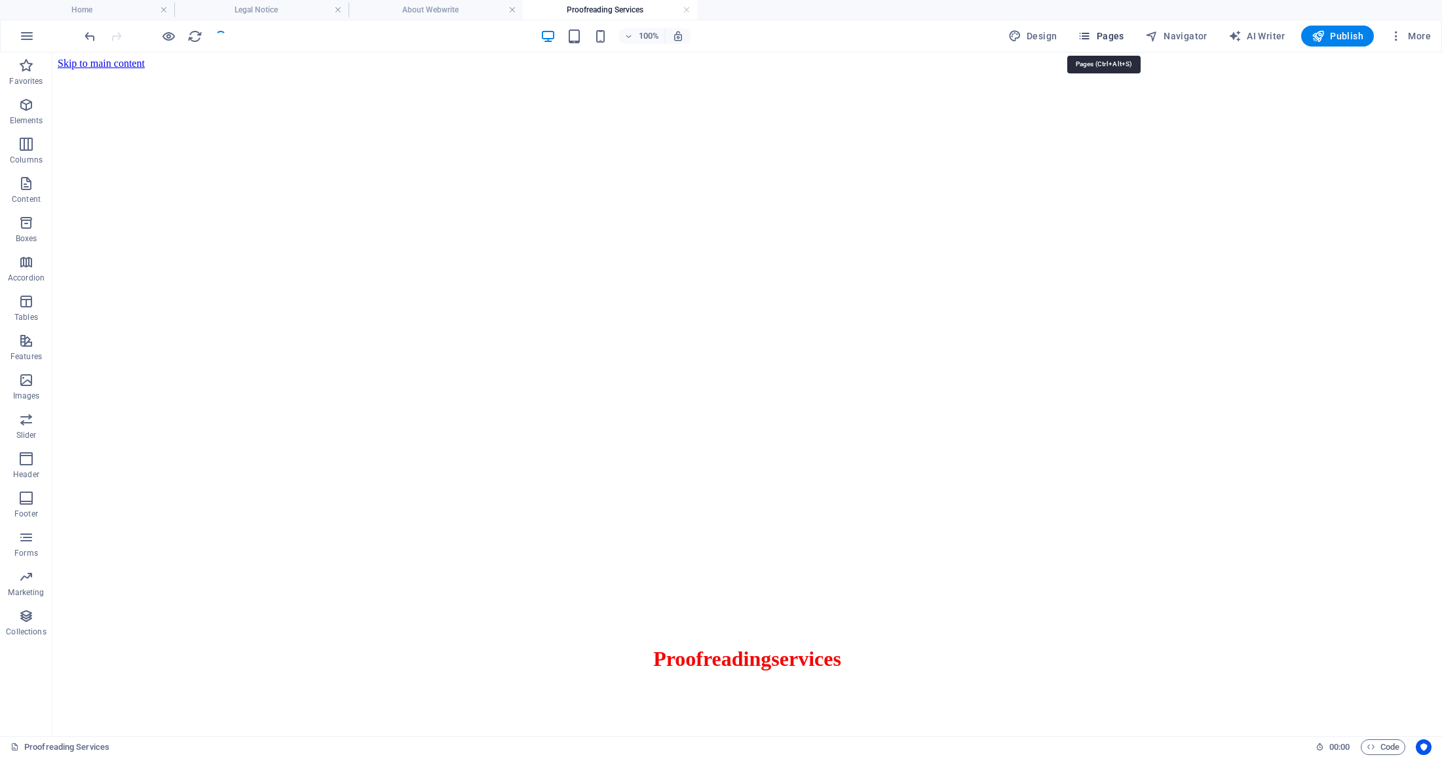
click at [1105, 33] on span "Pages" at bounding box center [1101, 35] width 46 height 13
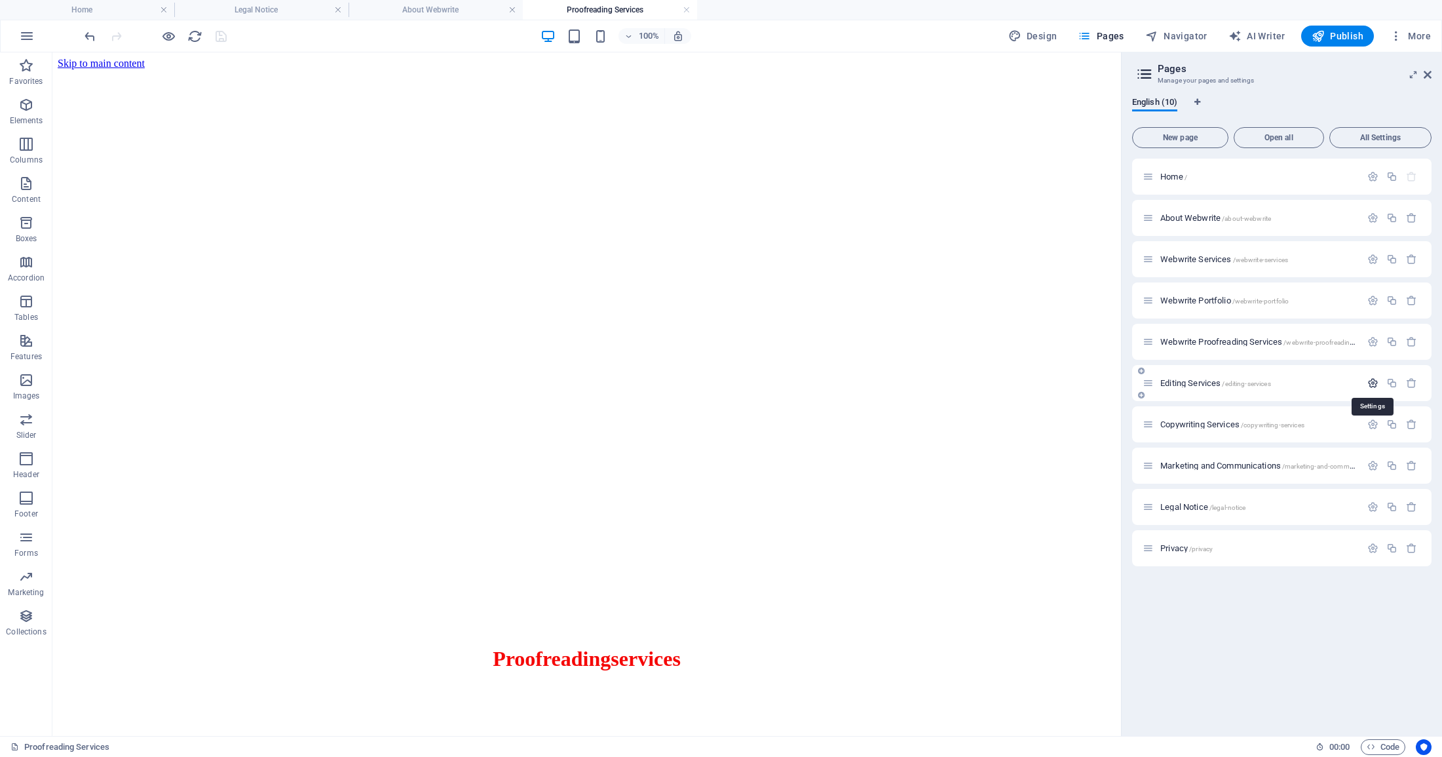
click at [1373, 381] on icon "button" at bounding box center [1373, 382] width 11 height 11
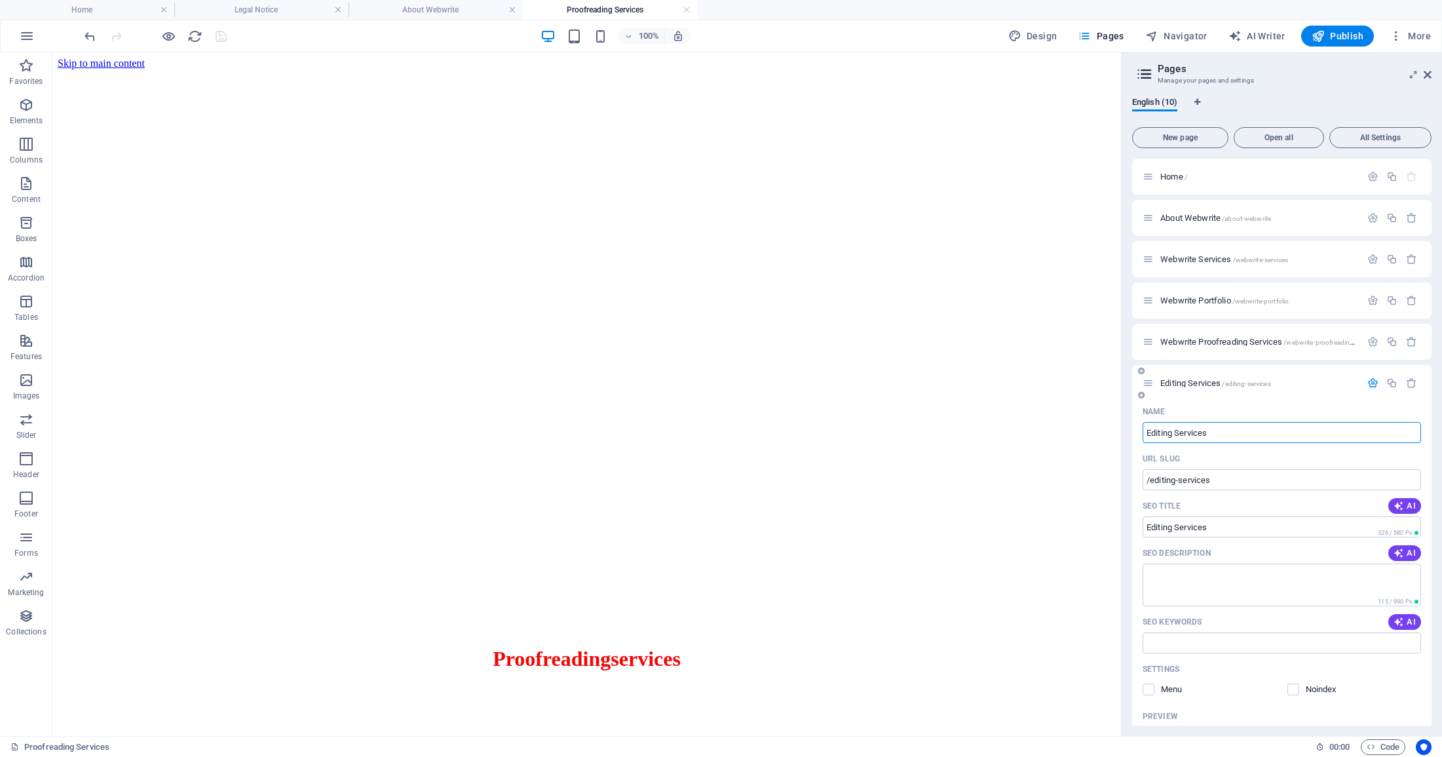
click at [1145, 431] on input "Editing Services" at bounding box center [1282, 432] width 278 height 21
type input "WebwriteEditing Services"
type input "/webwriteediting-services"
type input "WebwriteEditing Services"
type input "Webwrite Editing Services"
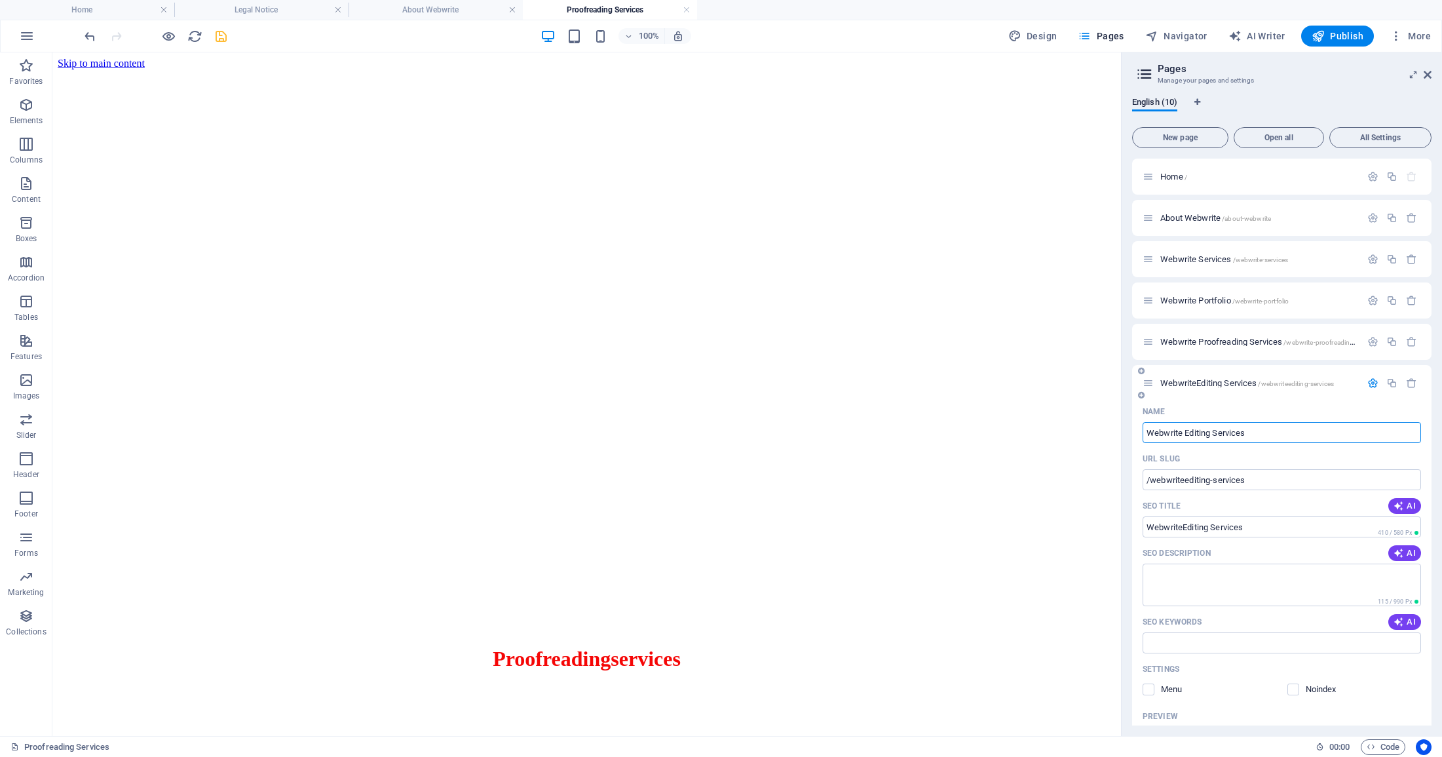
type input "/webwrite-editing-services"
type input "Webwrite Editing Services"
click at [218, 33] on icon "save" at bounding box center [221, 36] width 15 height 15
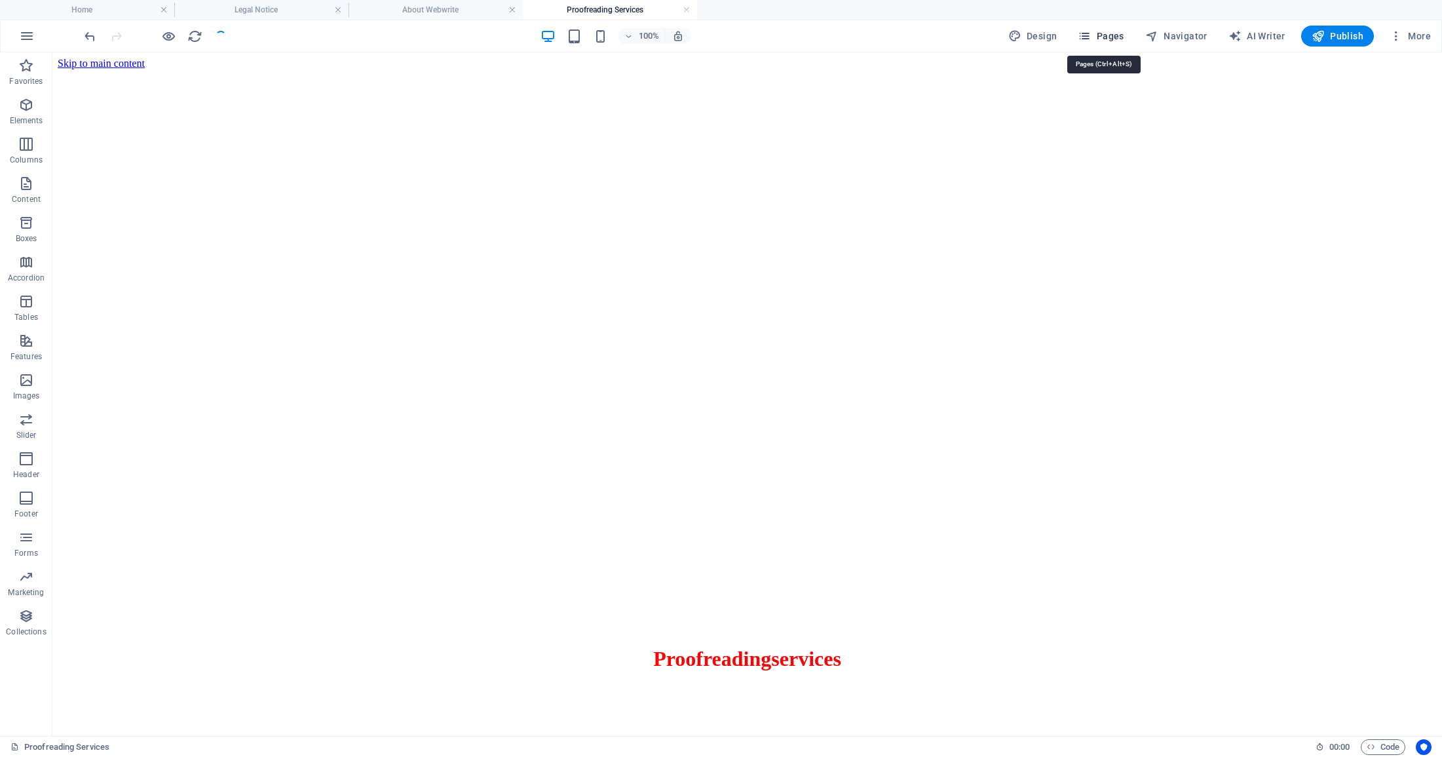
click at [1115, 35] on span "Pages" at bounding box center [1101, 35] width 46 height 13
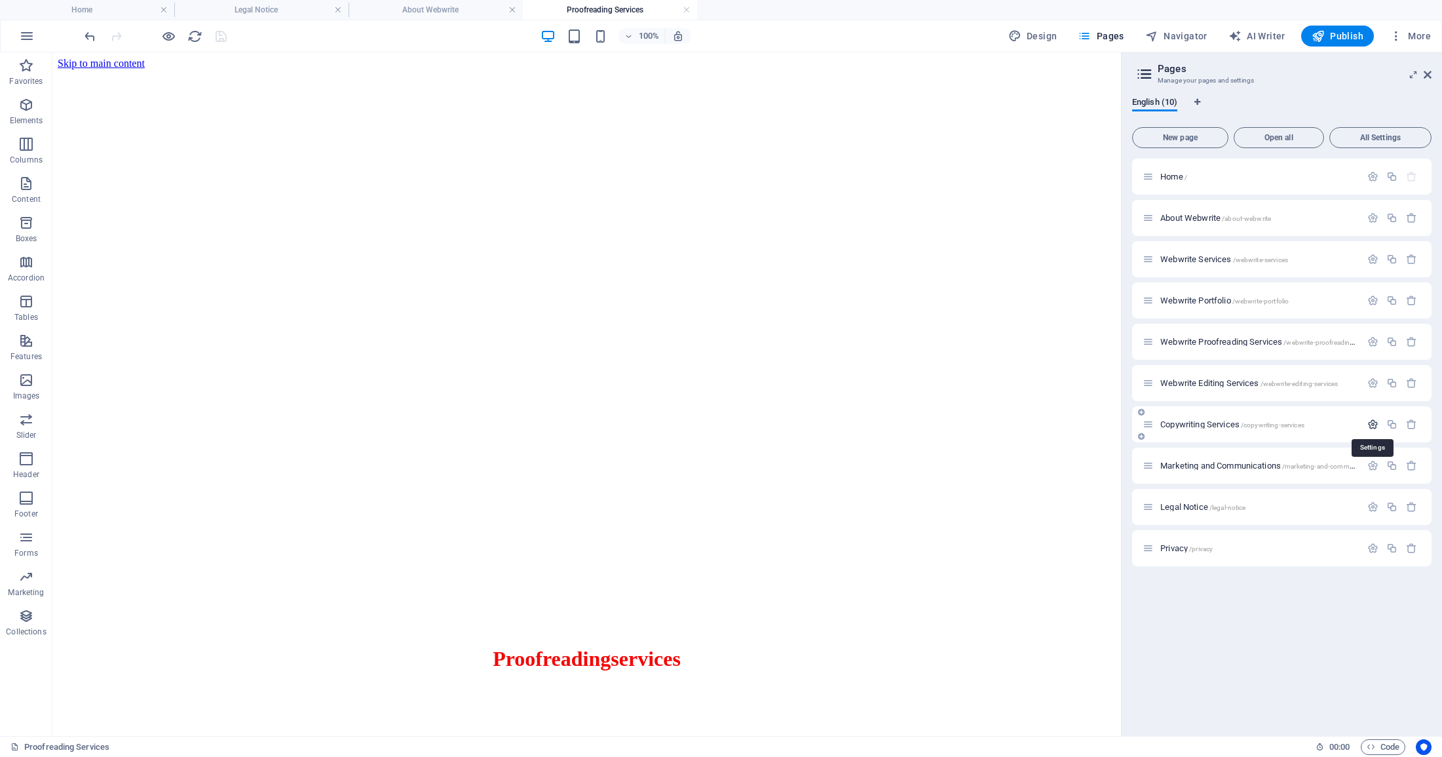
click at [1376, 423] on icon "button" at bounding box center [1373, 424] width 11 height 11
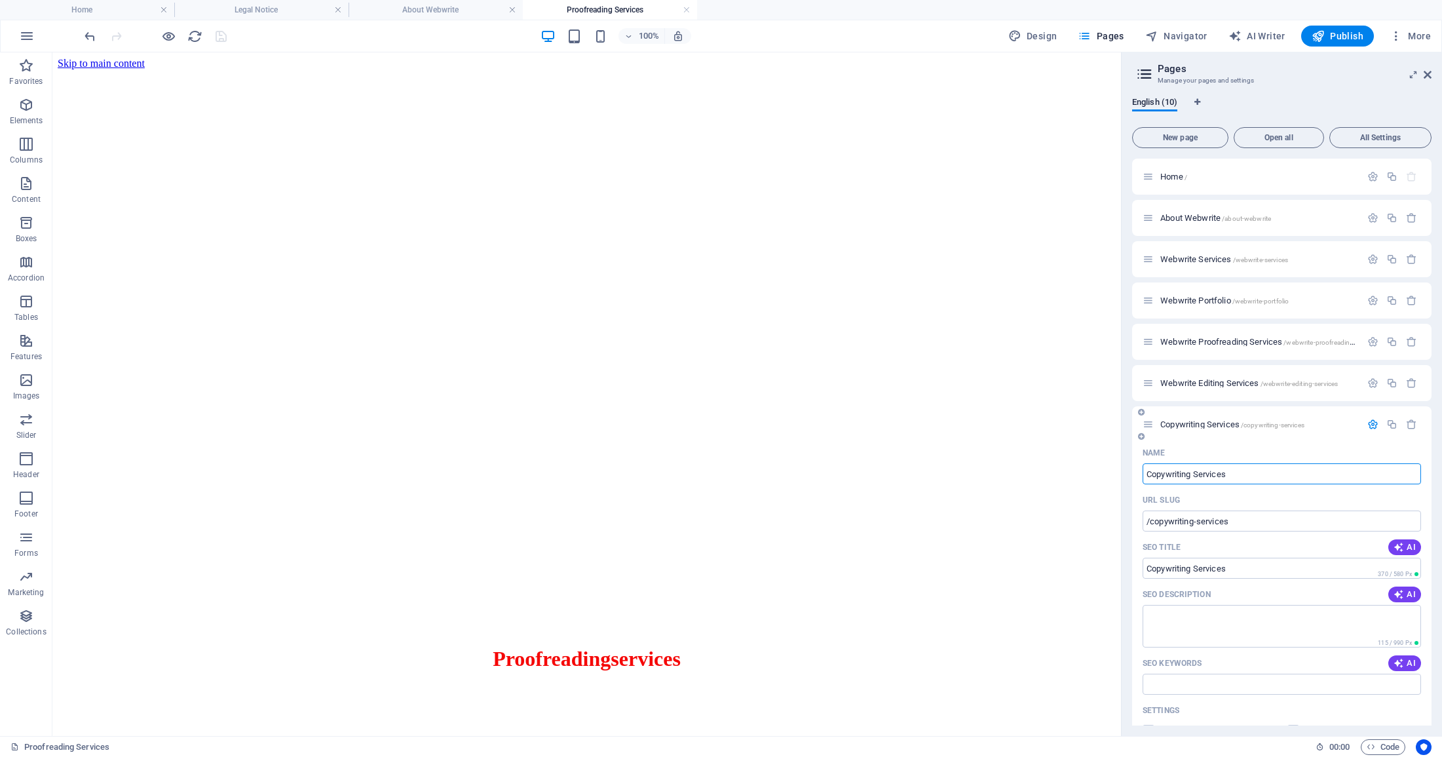
click at [1149, 470] on input "Copywriting Services" at bounding box center [1282, 473] width 278 height 21
type input "Webwrite Copywriting Services"
type input "/webwrite-copywriting-services"
type input "Webwrite Copywriting Services"
click at [223, 35] on icon "save" at bounding box center [221, 36] width 15 height 15
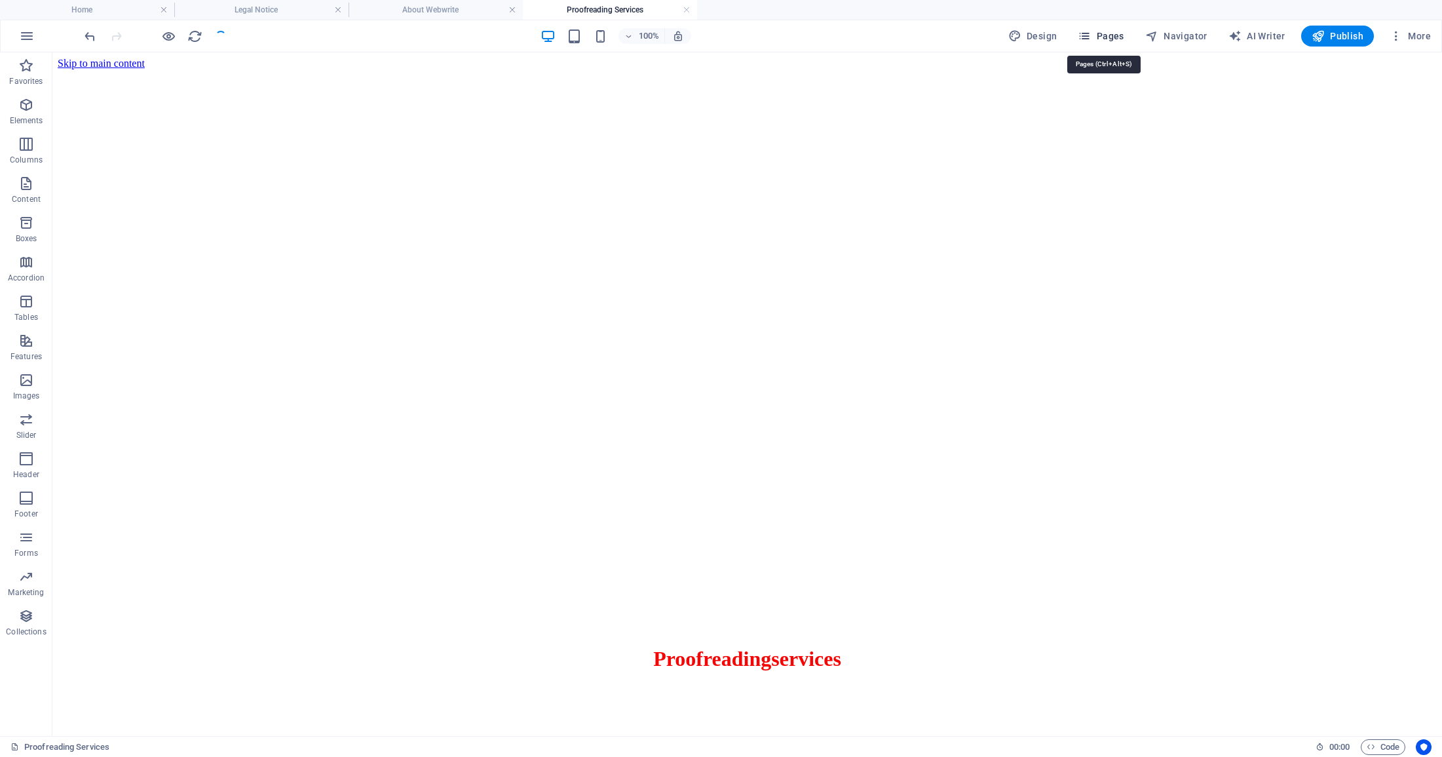
click at [1115, 40] on span "Pages" at bounding box center [1101, 35] width 46 height 13
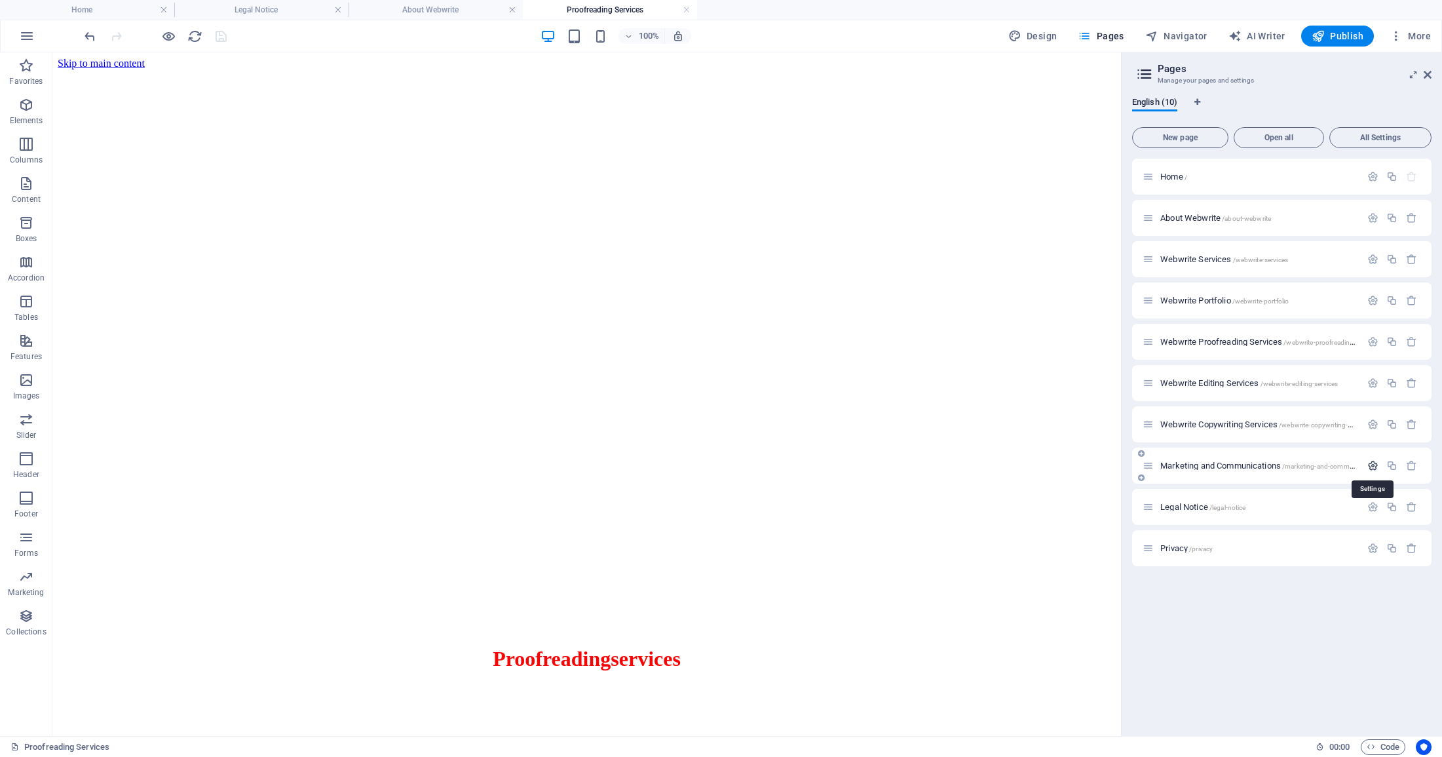
click at [1376, 466] on icon "button" at bounding box center [1373, 465] width 11 height 11
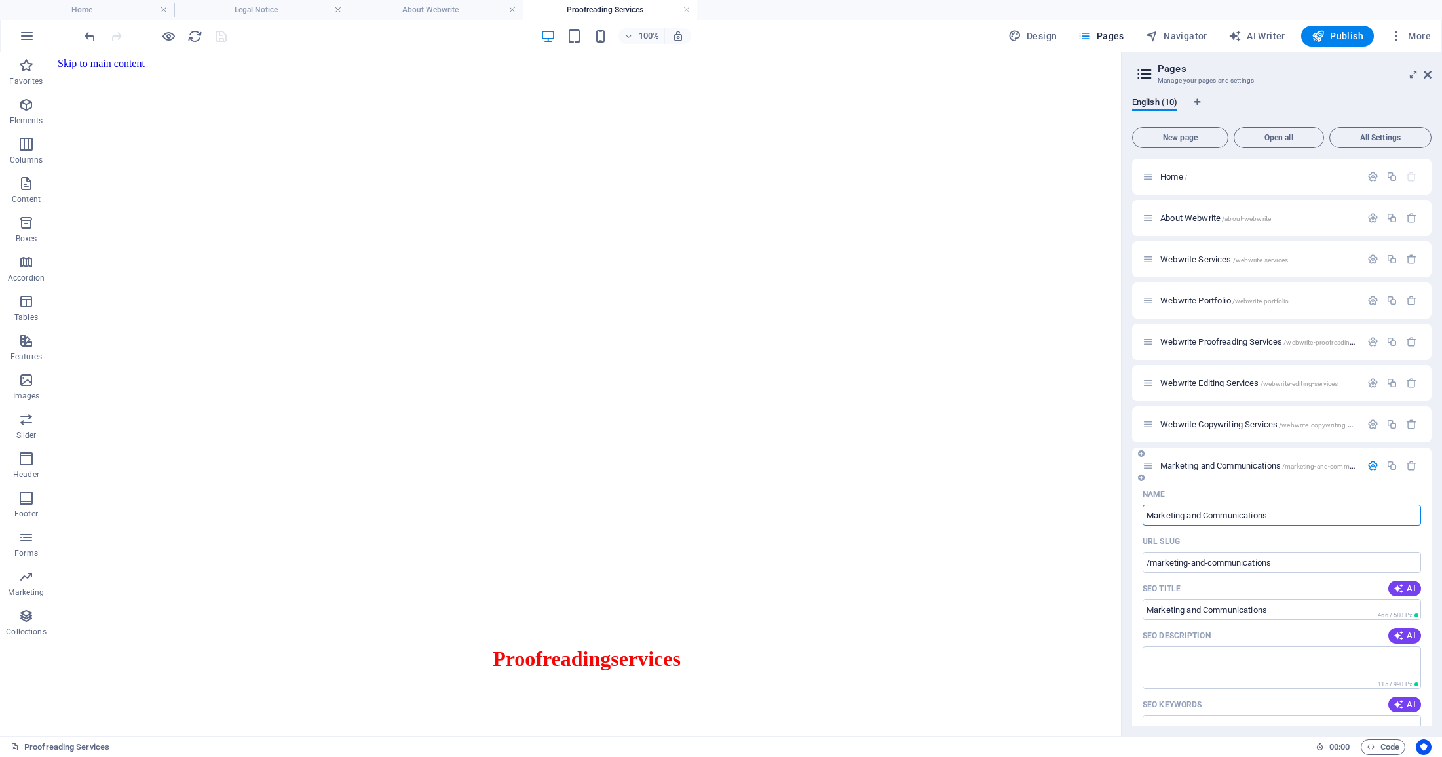
click at [1147, 512] on input "Marketing and Communications" at bounding box center [1282, 515] width 278 height 21
type input "WebwriteMarketing and Communications"
type input "/webwritemarketing-and-communications"
type input "WebwriteMarketing and Communications"
type input "Webwrite Marketing and Communications"
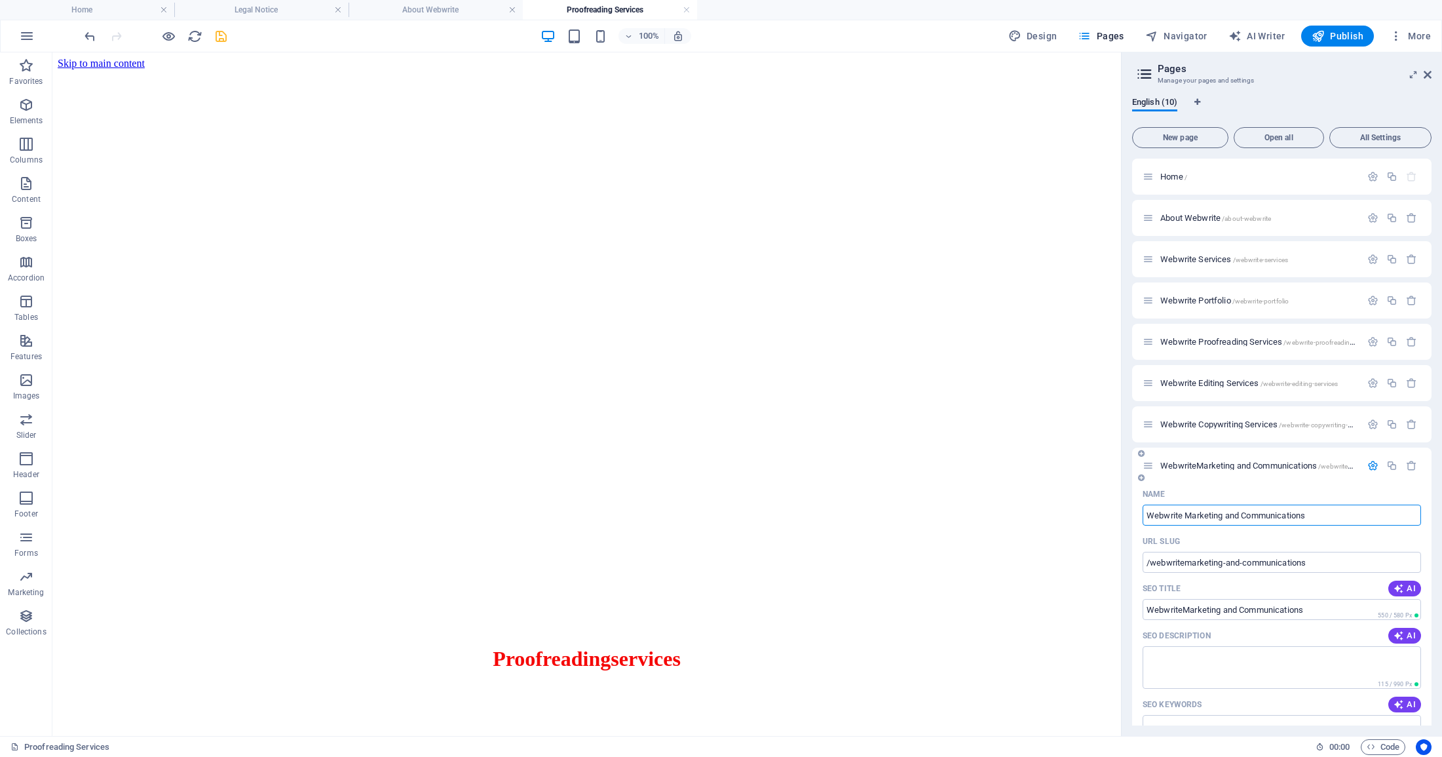
type input "/webwrite-marketing-and-communications"
type input "Webwrite Marketing and Communications"
click at [223, 35] on icon "save" at bounding box center [221, 36] width 15 height 15
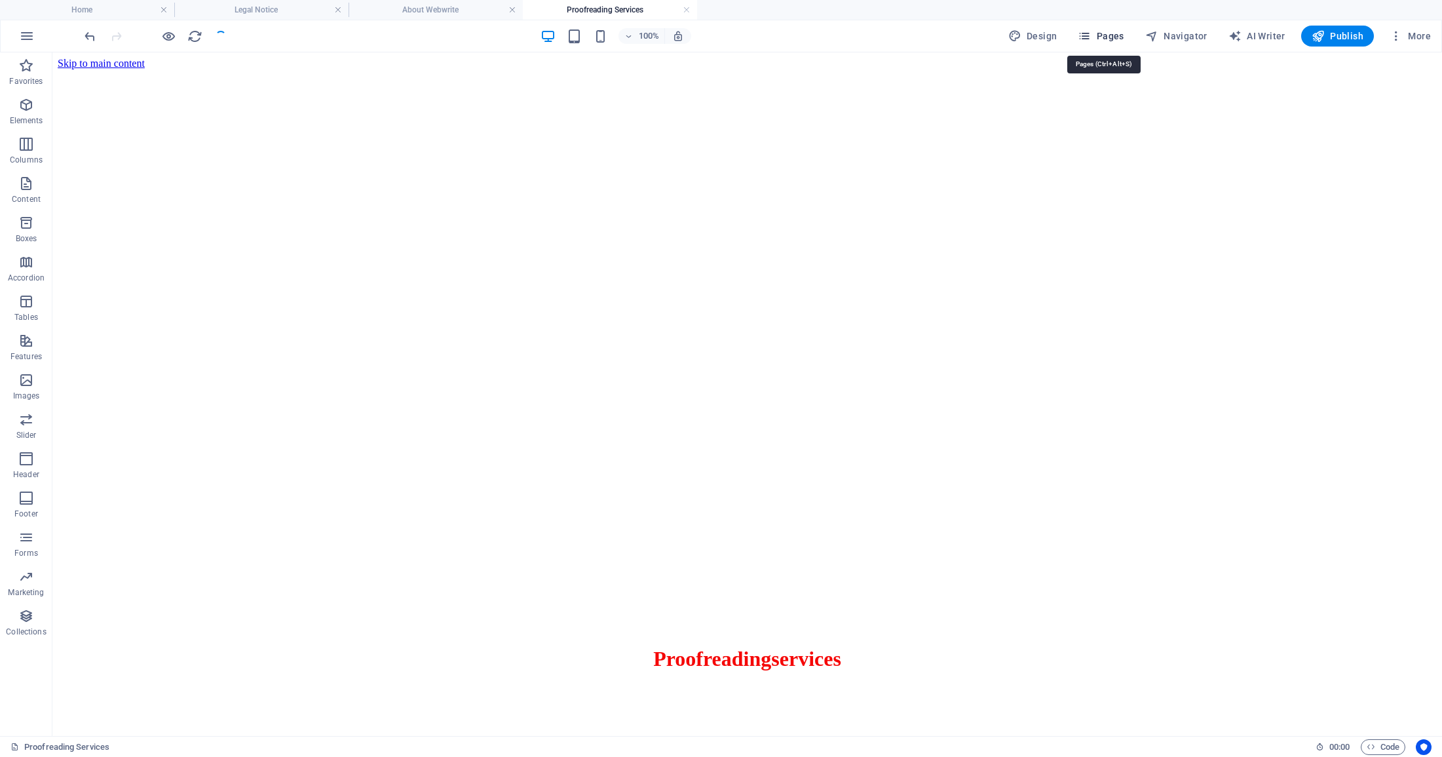
click at [1105, 34] on span "Pages" at bounding box center [1101, 35] width 46 height 13
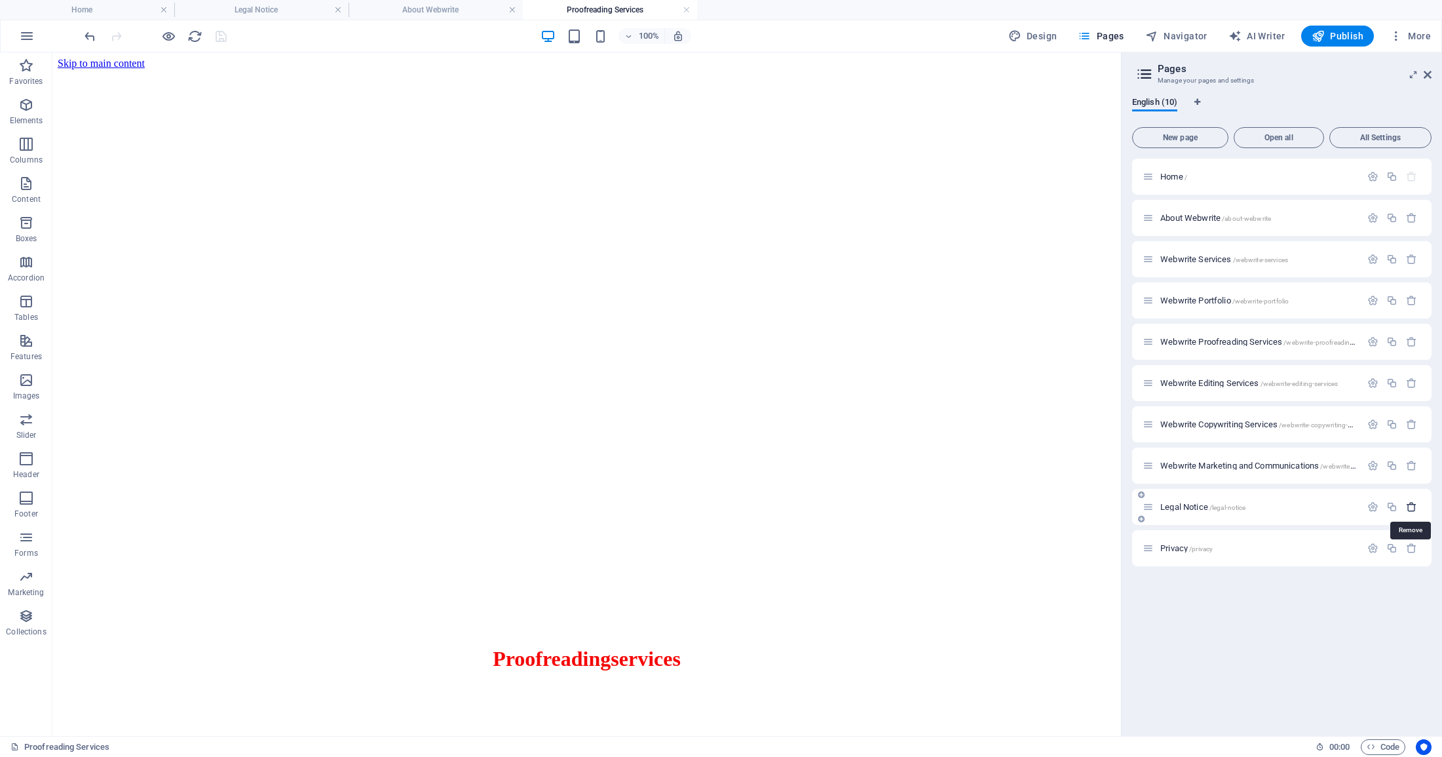
click at [1411, 506] on icon "button" at bounding box center [1411, 506] width 11 height 11
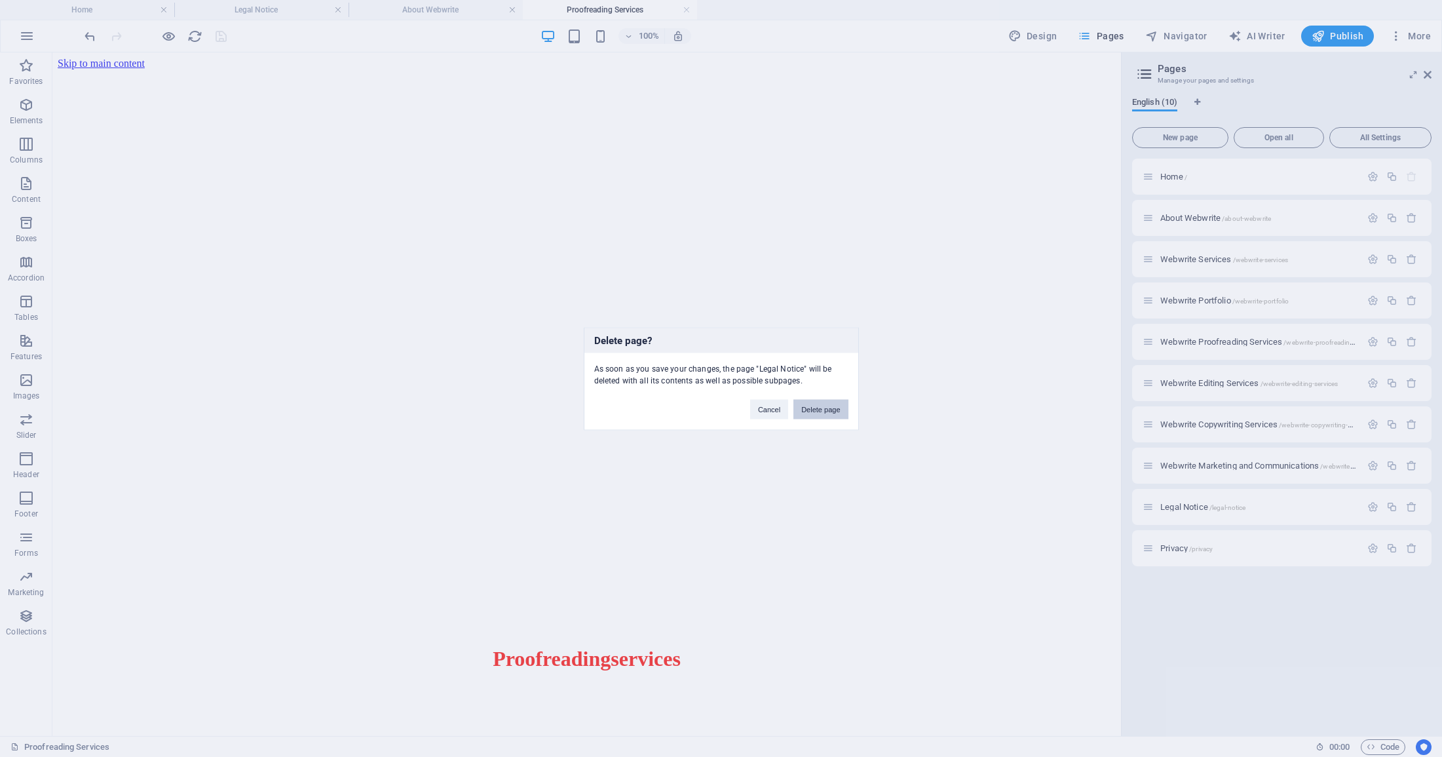
click at [822, 411] on button "Delete page" at bounding box center [821, 409] width 54 height 20
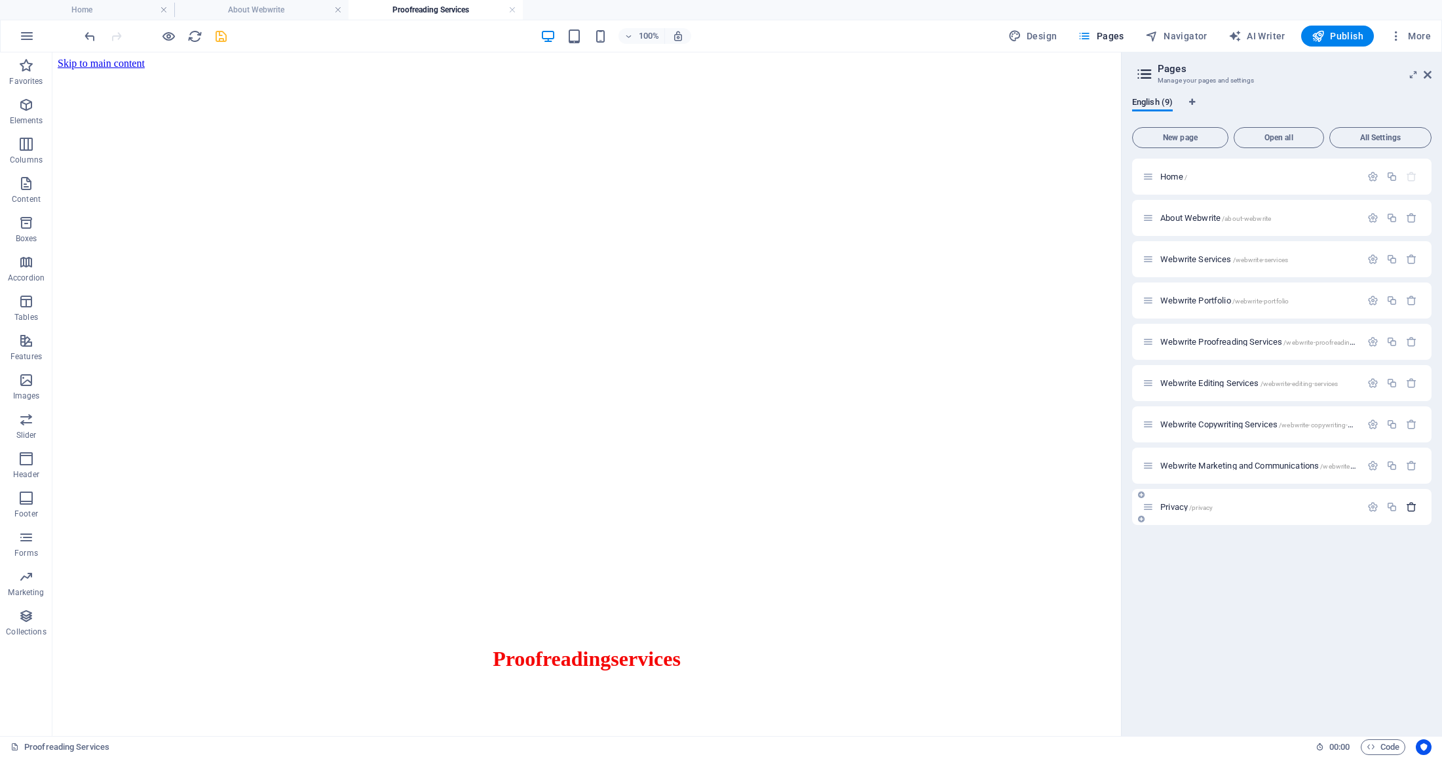
click at [1410, 504] on icon "button" at bounding box center [1411, 506] width 11 height 11
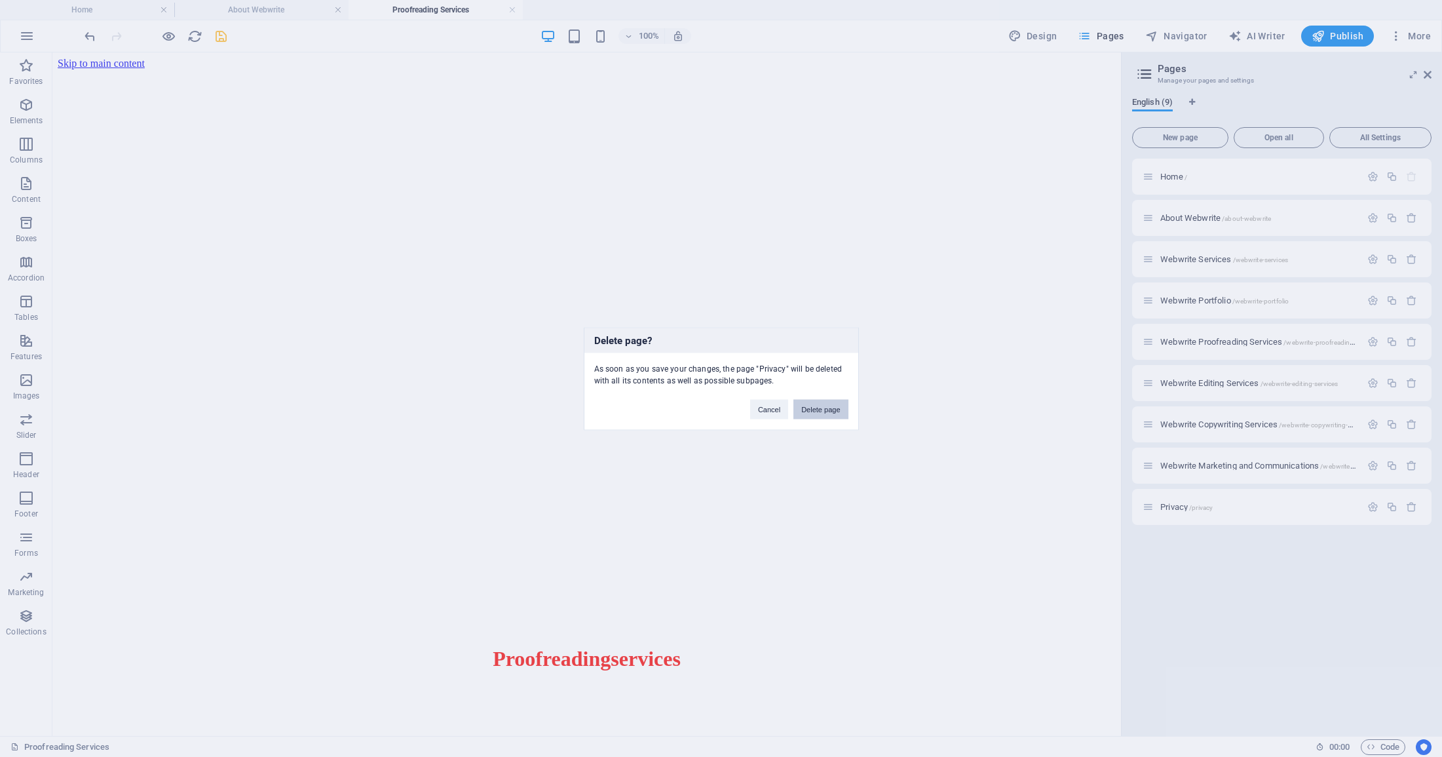
click at [830, 406] on button "Delete page" at bounding box center [821, 409] width 54 height 20
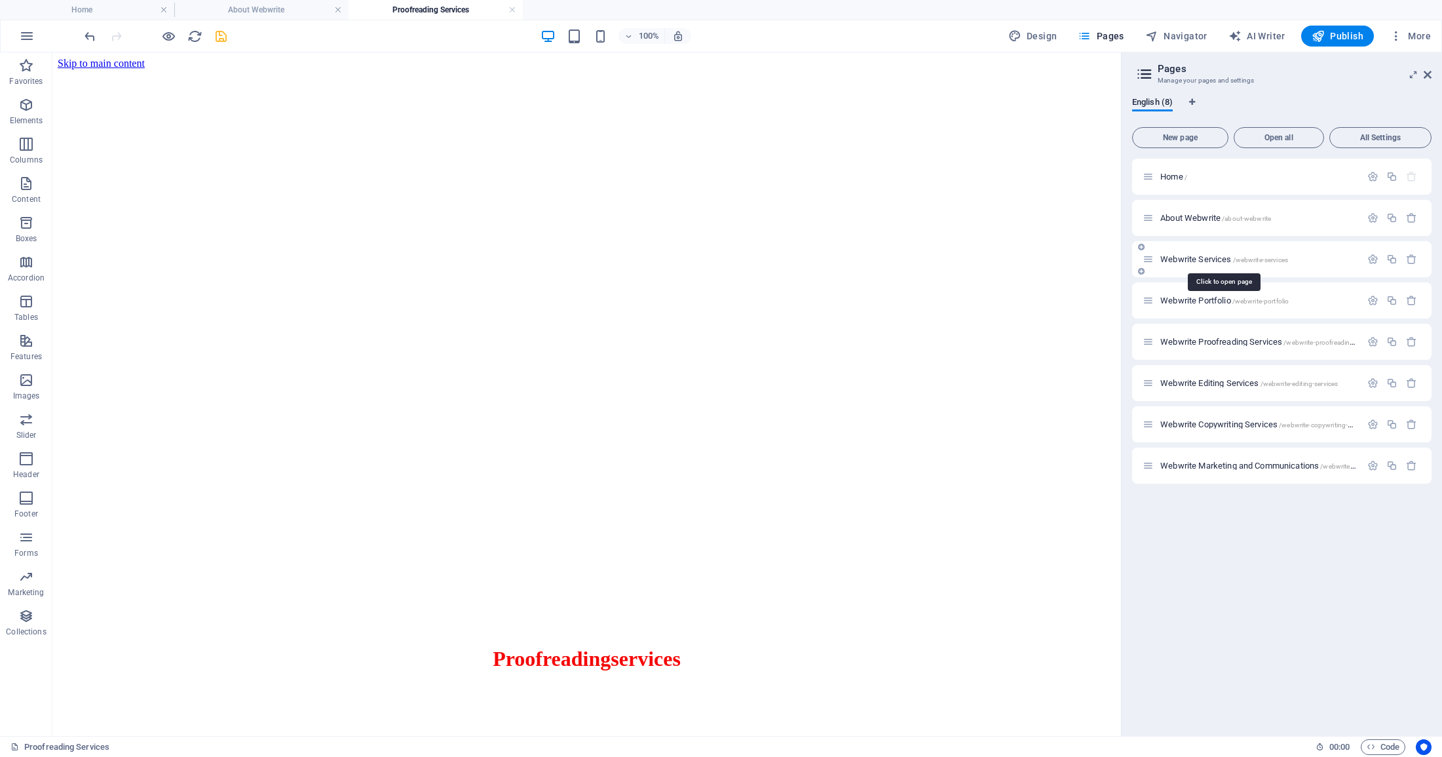
click at [1193, 259] on span "Webwrite Services /webwrite-services" at bounding box center [1225, 259] width 128 height 10
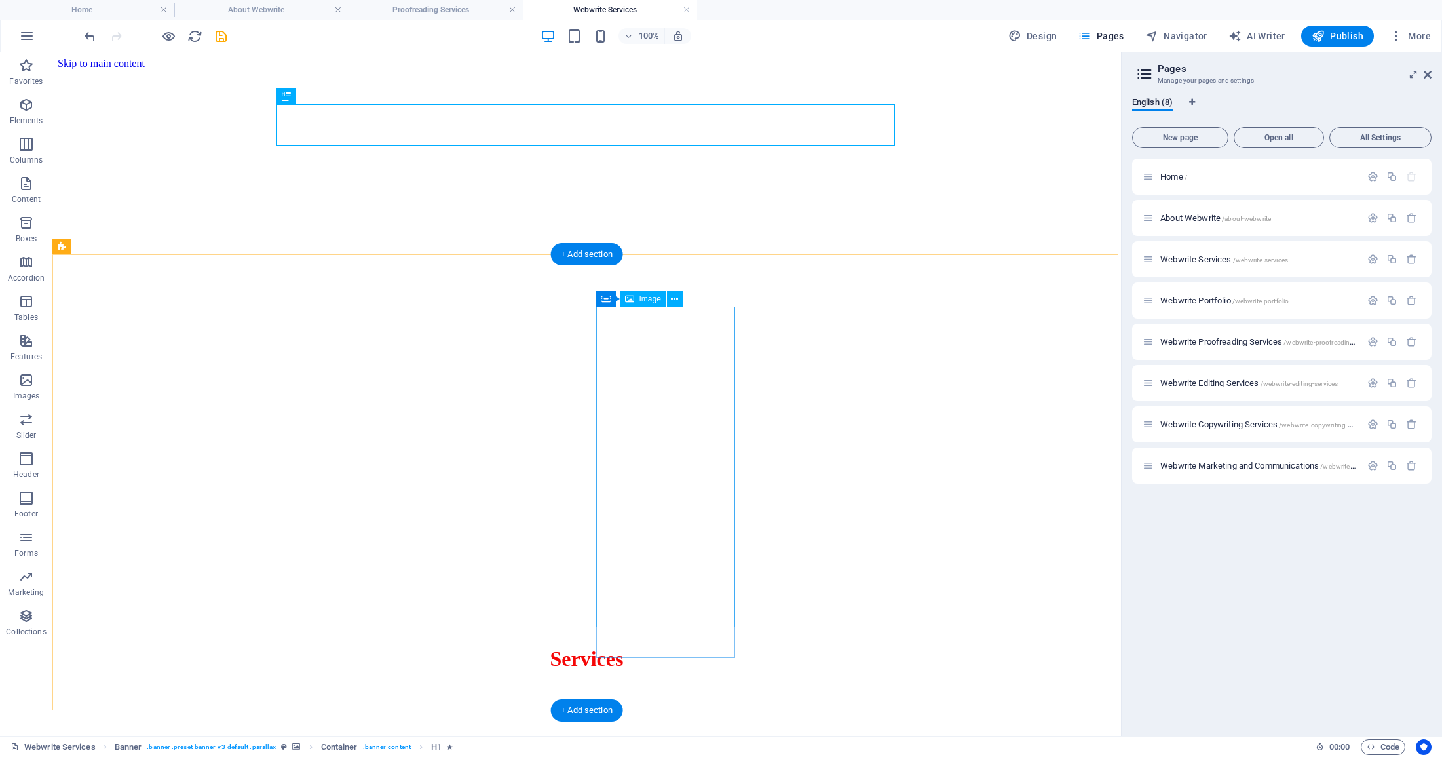
scroll to position [1, 0]
select select "px"
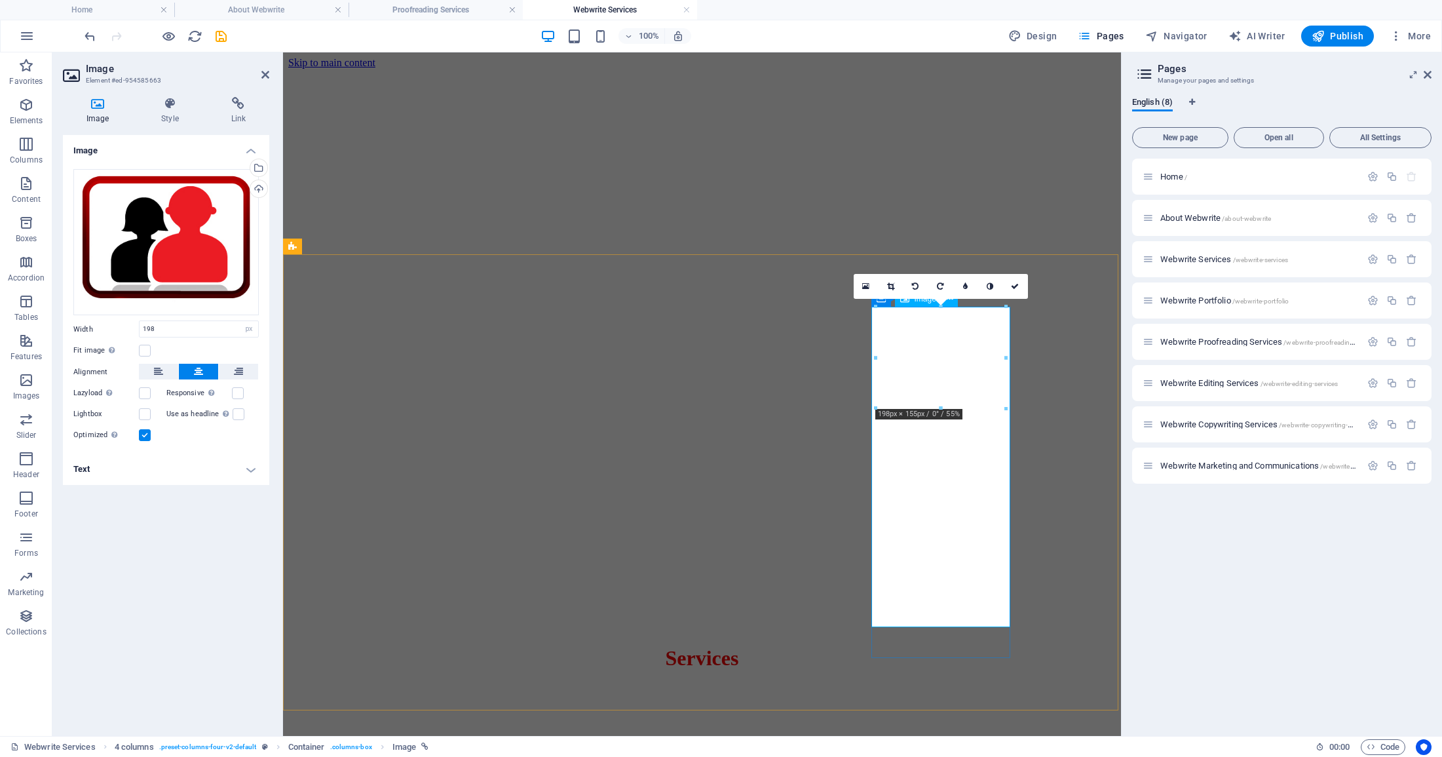
click at [255, 467] on h4 "Text" at bounding box center [166, 468] width 206 height 31
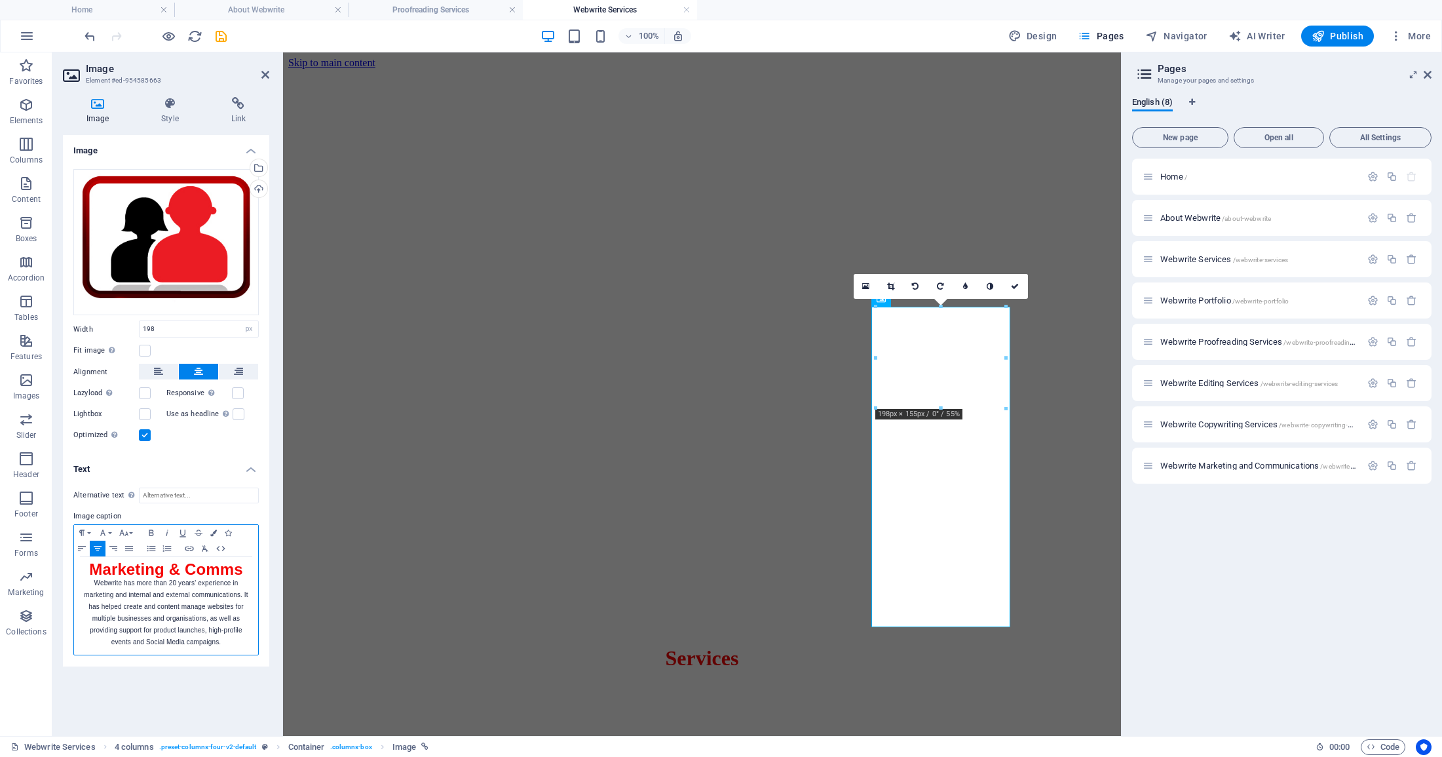
click at [180, 605] on p "Webwrite has more than 20 years' experience in marketing and internal and exter…" at bounding box center [166, 612] width 171 height 71
click at [216, 36] on icon "save" at bounding box center [221, 36] width 15 height 15
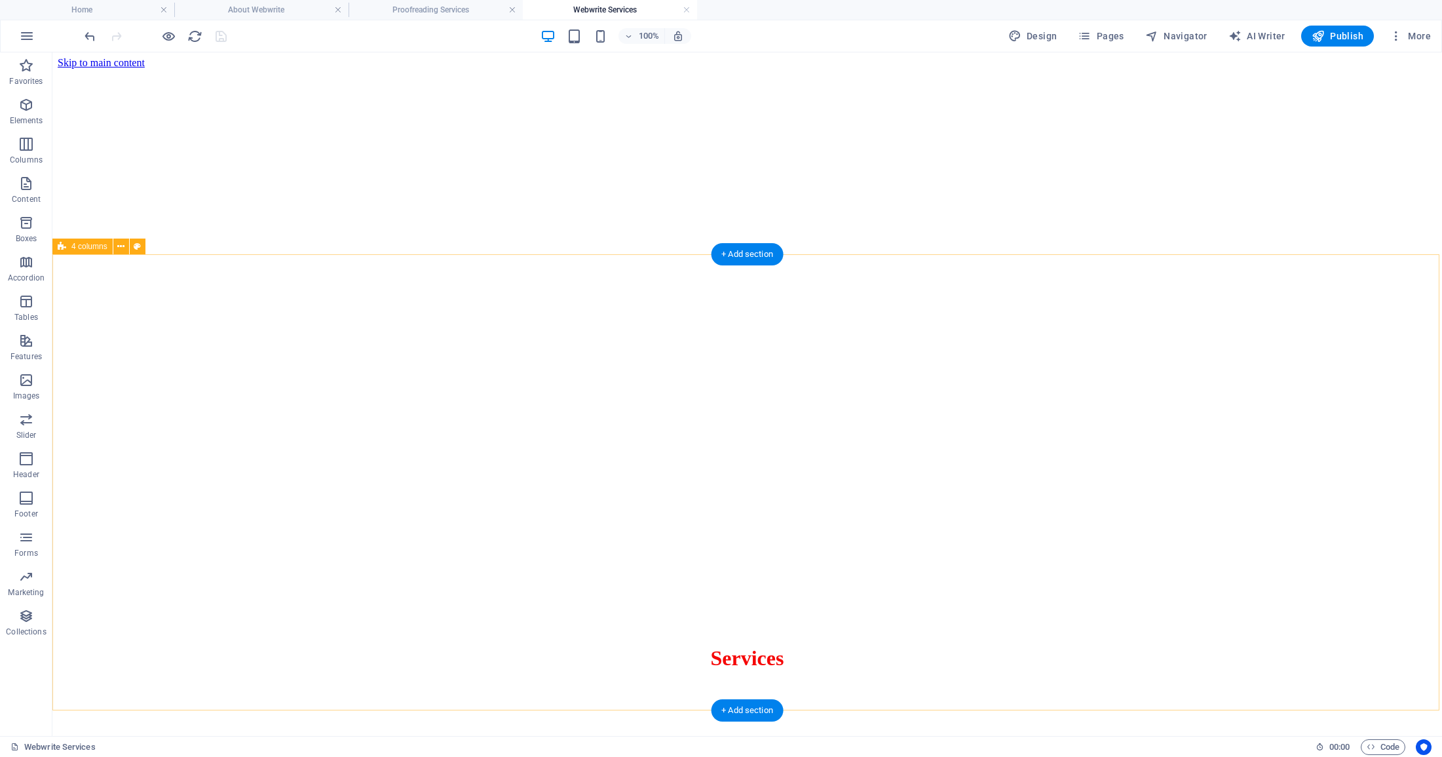
scroll to position [0, 0]
click at [1122, 36] on span "Pages" at bounding box center [1101, 35] width 46 height 13
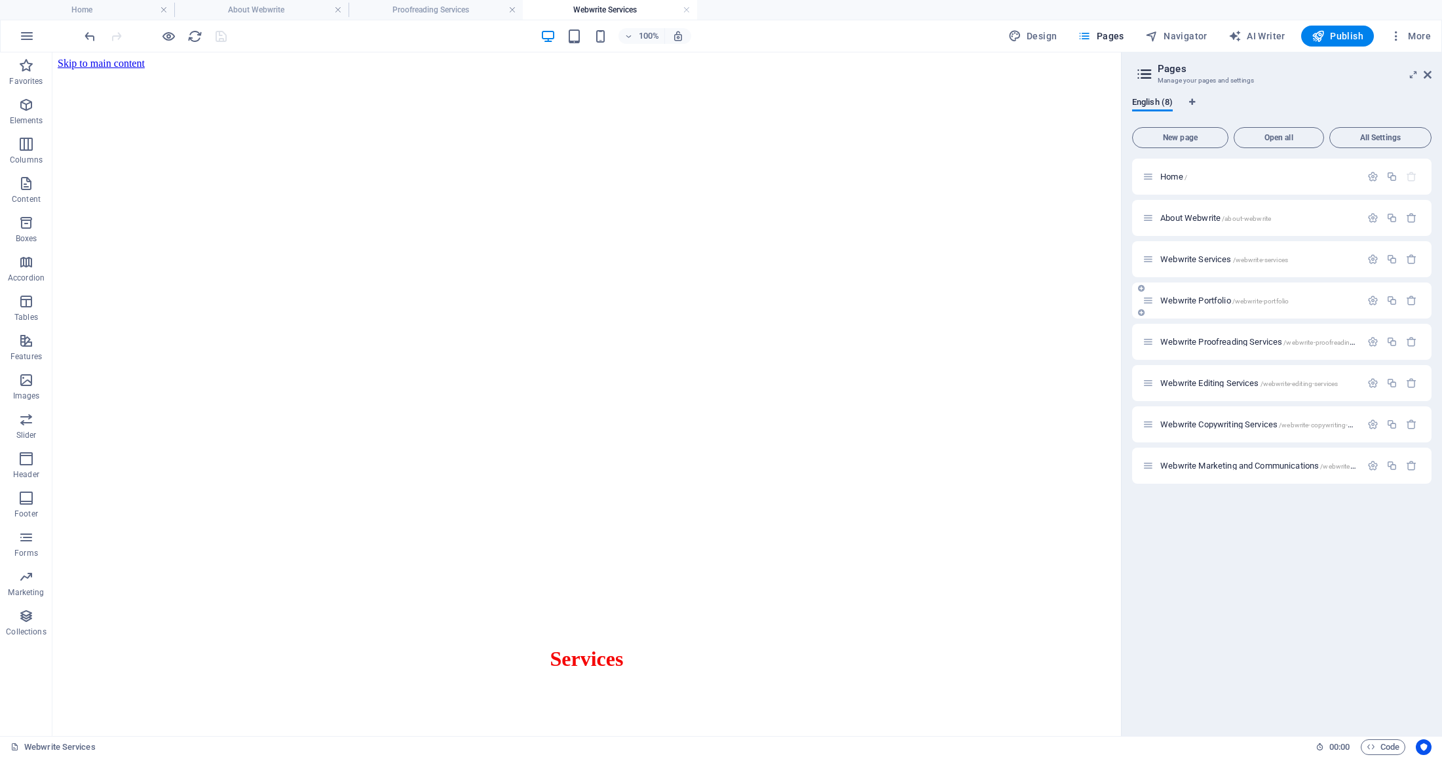
click at [1192, 299] on span "Webwrite Portfolio /webwrite-portfolio" at bounding box center [1225, 301] width 128 height 10
click at [1191, 324] on div "Webwrite Proofreading Services /webwrite-proofreading-services" at bounding box center [1281, 342] width 299 height 36
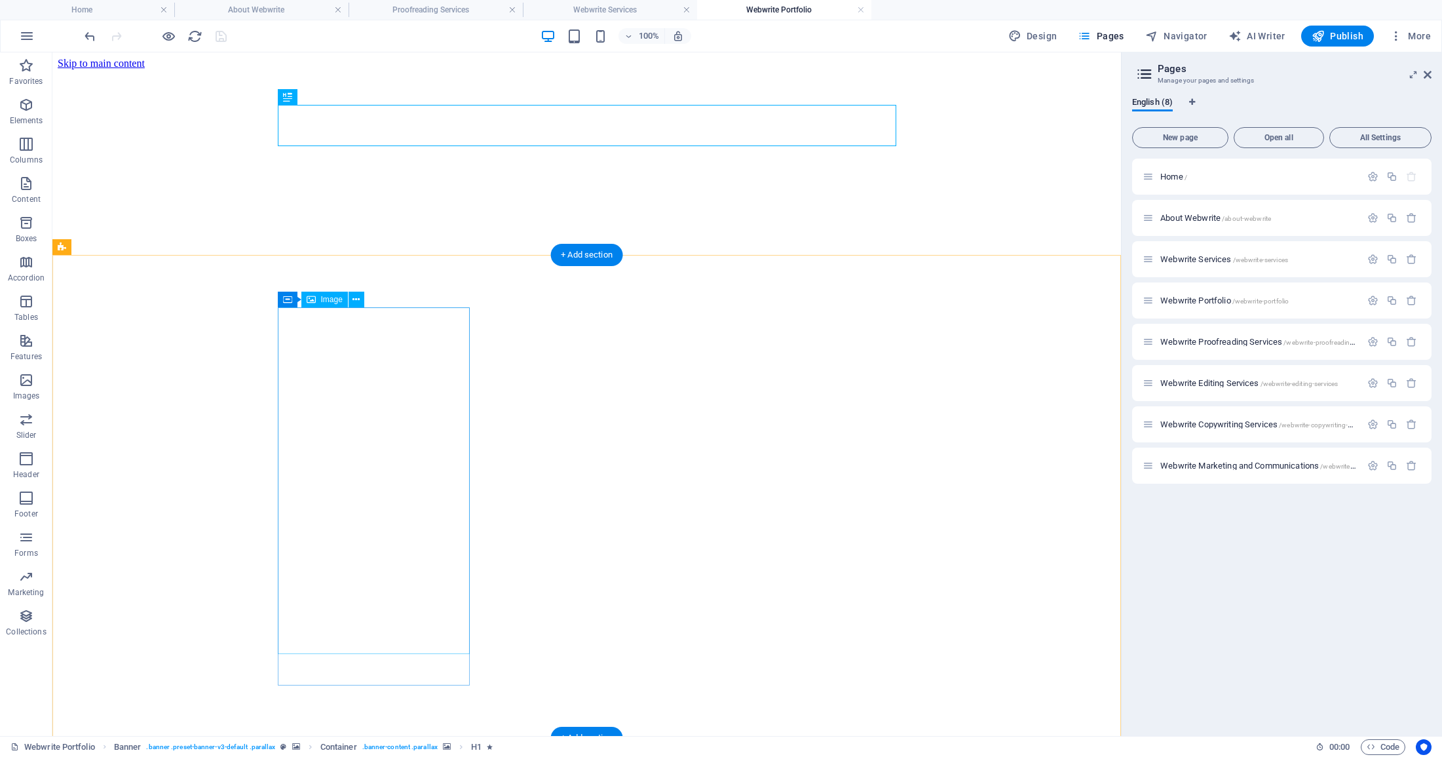
select select "px"
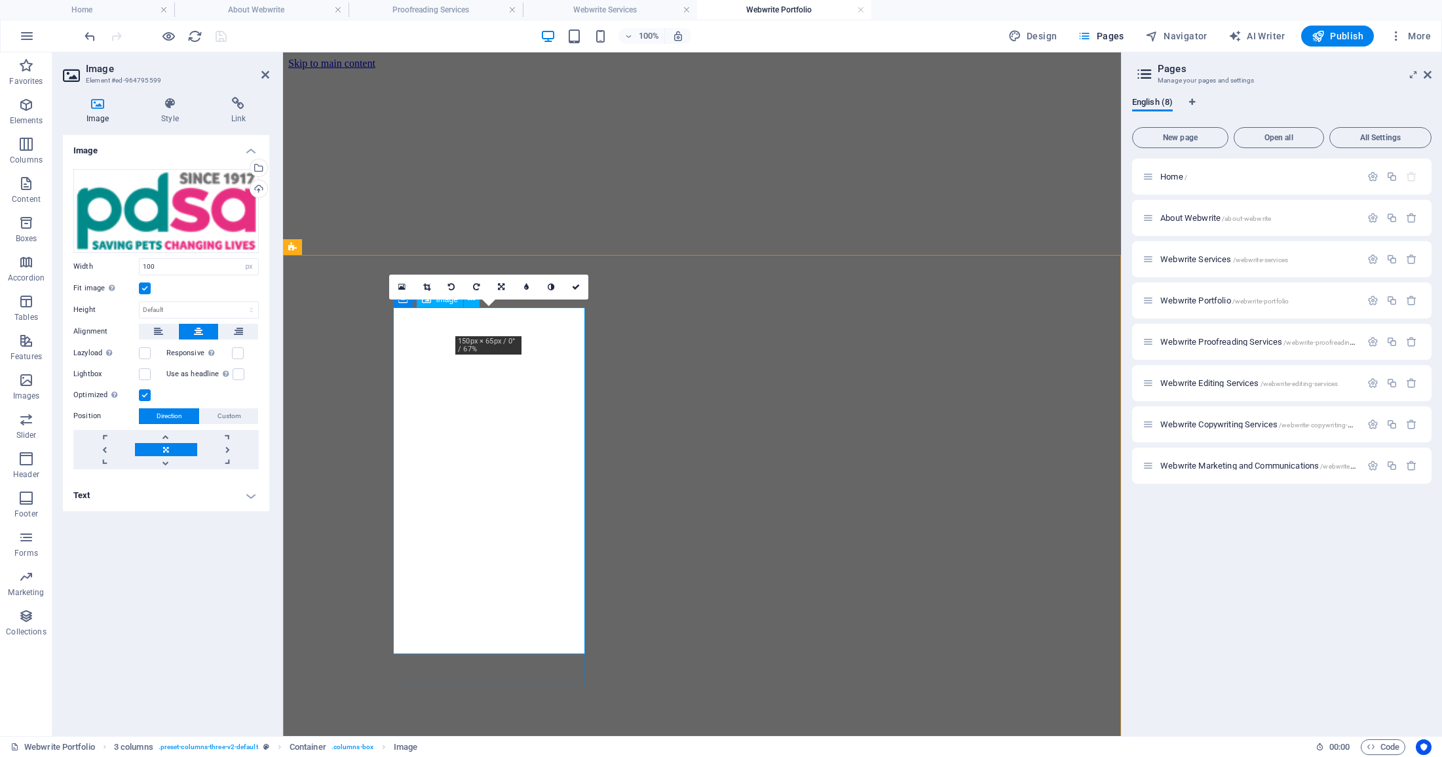
click at [248, 492] on h4 "Text" at bounding box center [166, 495] width 206 height 31
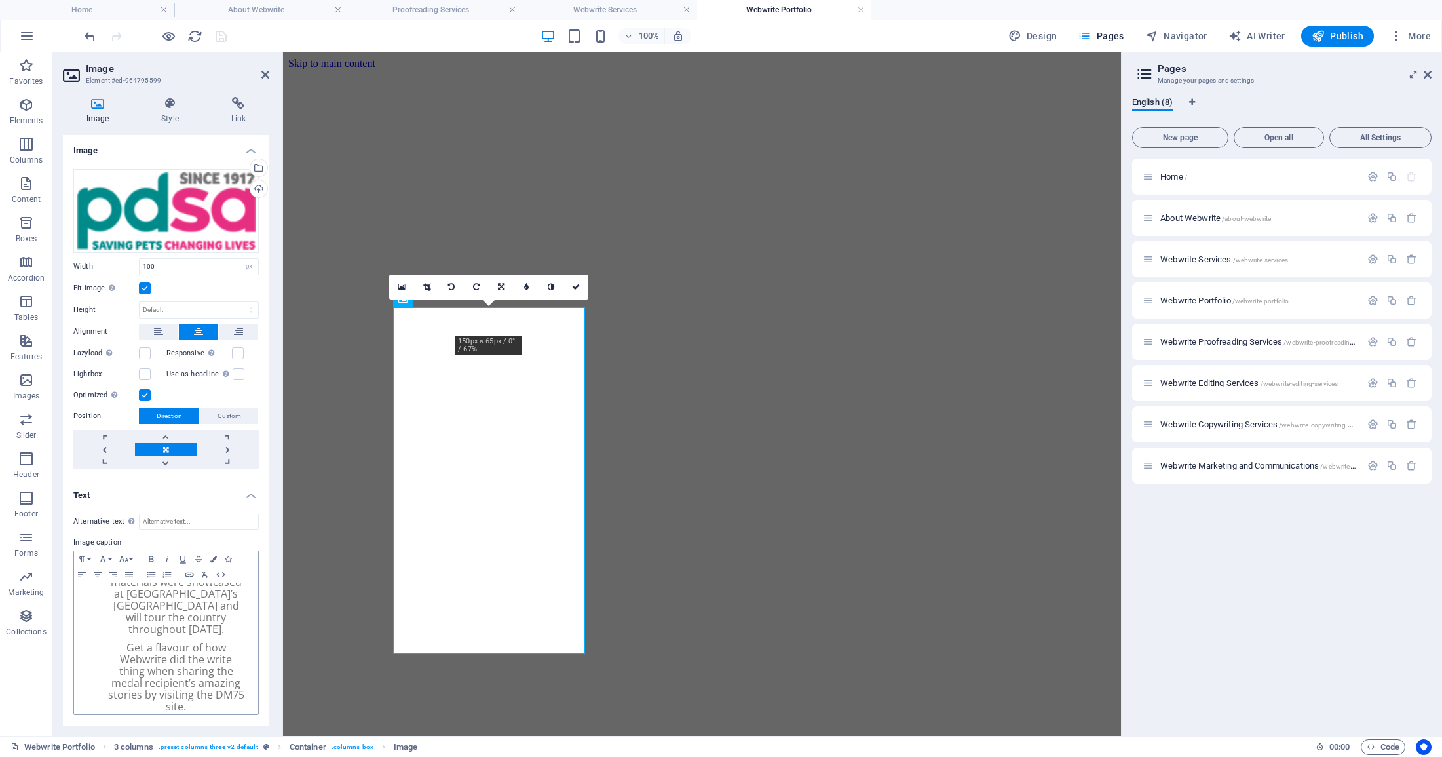
scroll to position [173, 0]
click at [217, 606] on p "When leading Veterinary Charity, PDSA, was celebrating the 75th Anniversary of …" at bounding box center [166, 535] width 158 height 201
click at [224, 35] on icon "save" at bounding box center [221, 36] width 15 height 15
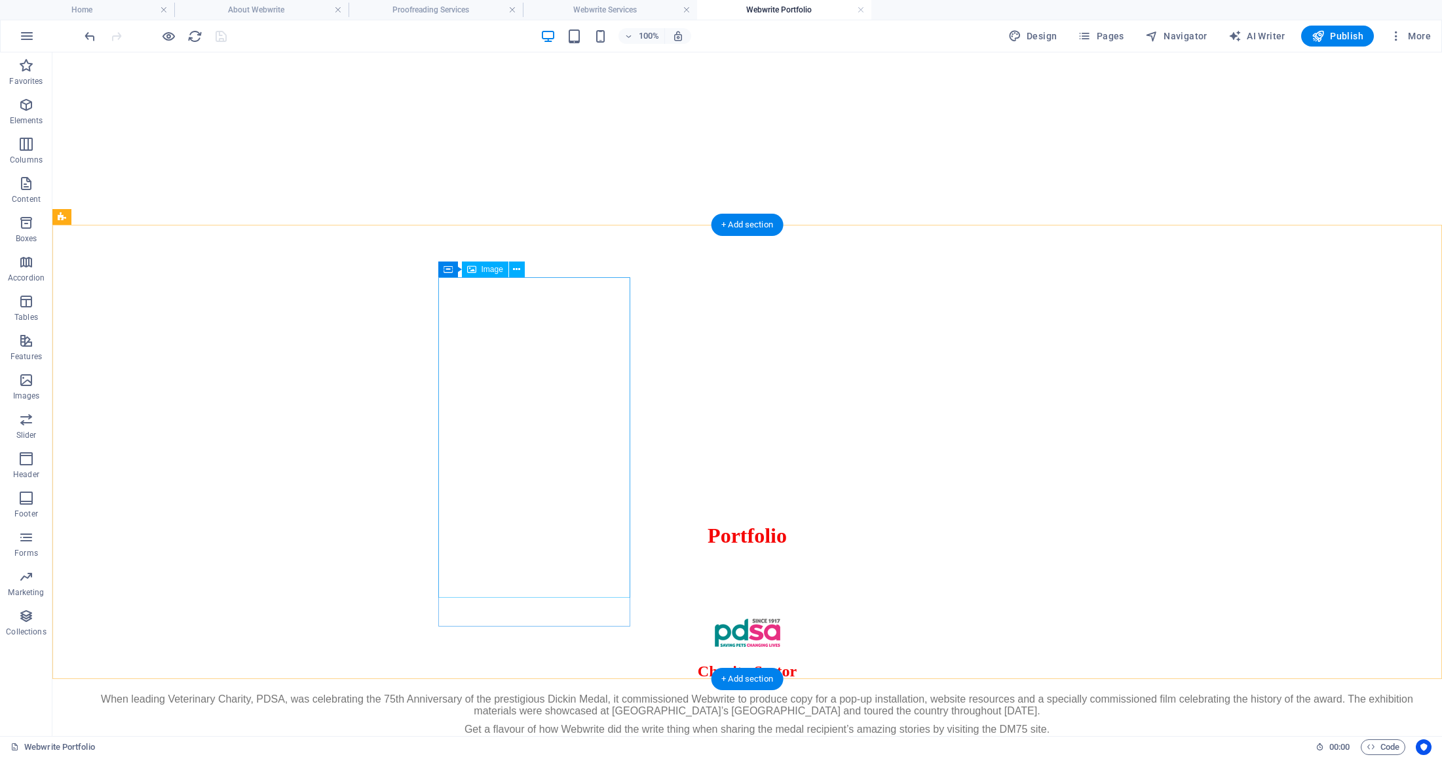
scroll to position [482, 0]
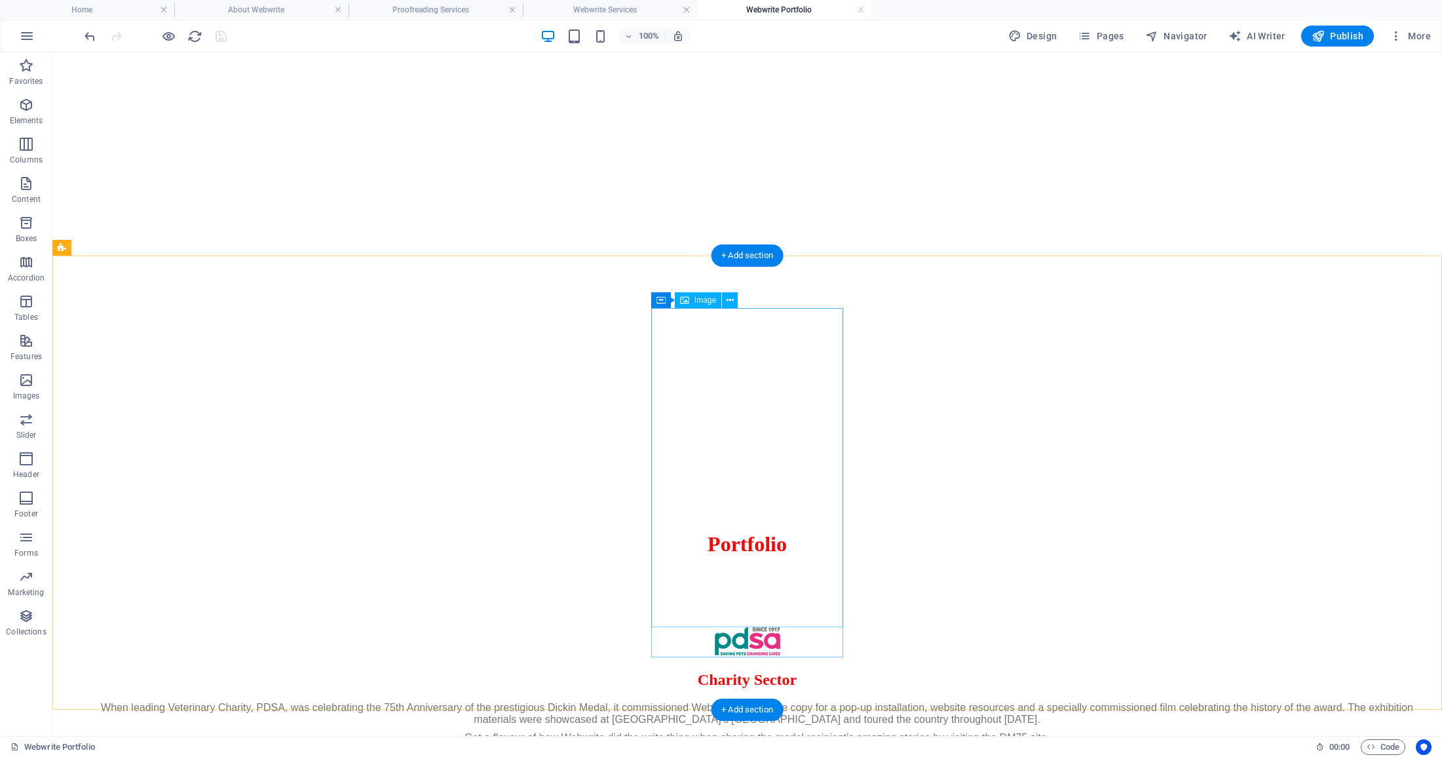
select select "px"
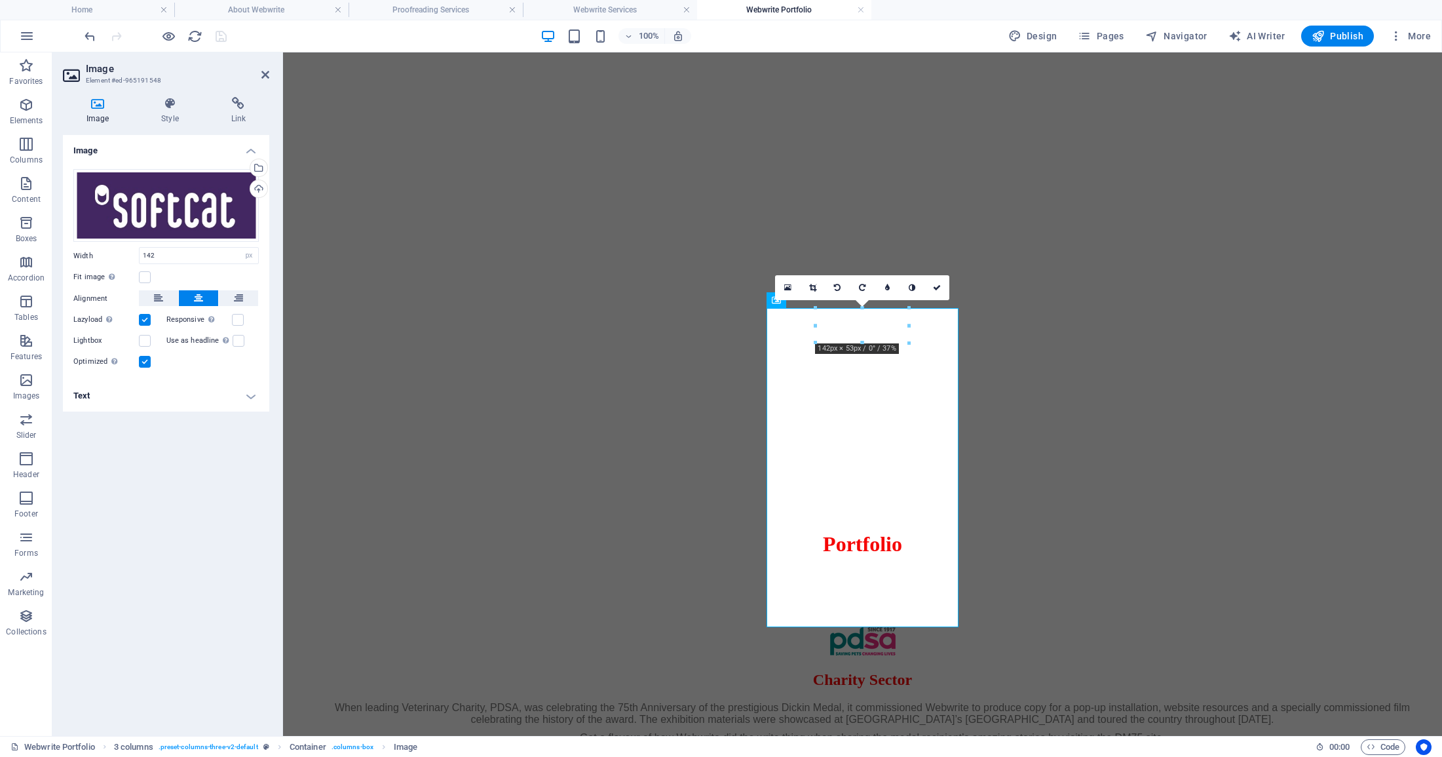
click at [248, 396] on h4 "Text" at bounding box center [166, 395] width 206 height 31
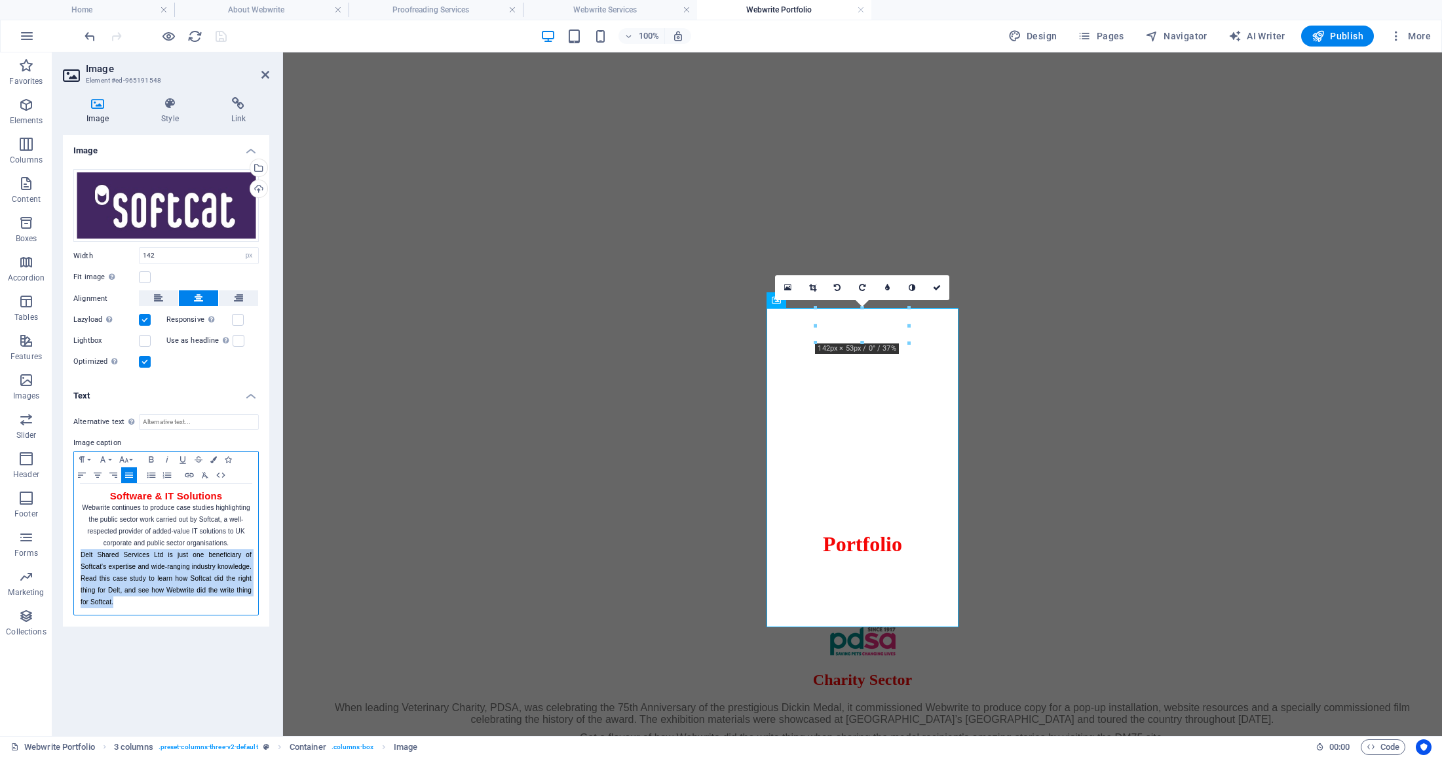
drag, startPoint x: 162, startPoint y: 605, endPoint x: 66, endPoint y: 557, distance: 107.3
click at [66, 557] on div "Alternative text The alternative text is used by devices that cannot display im…" at bounding box center [166, 515] width 206 height 223
click at [98, 474] on icon "button" at bounding box center [98, 475] width 16 height 10
click at [218, 34] on icon "save" at bounding box center [221, 36] width 15 height 15
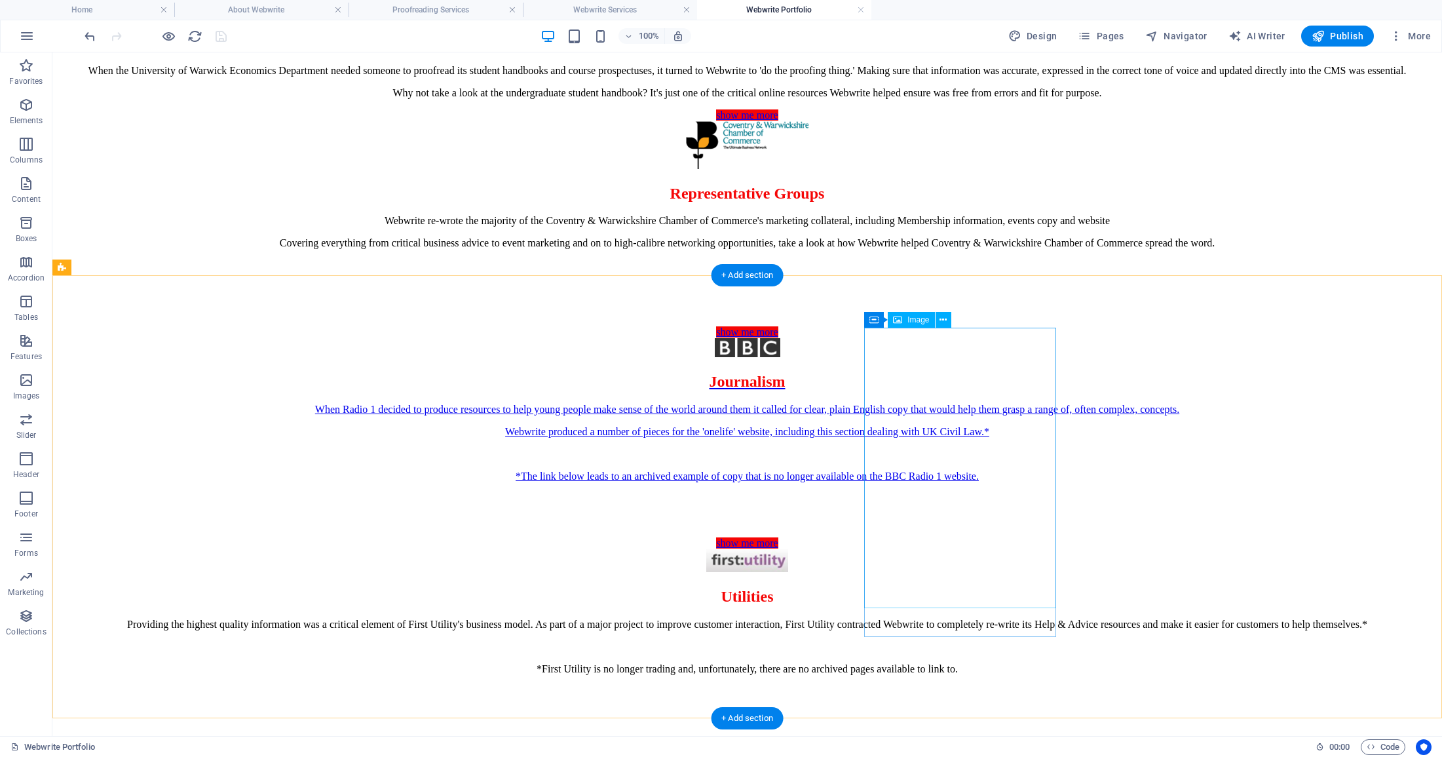
scroll to position [2291, 0]
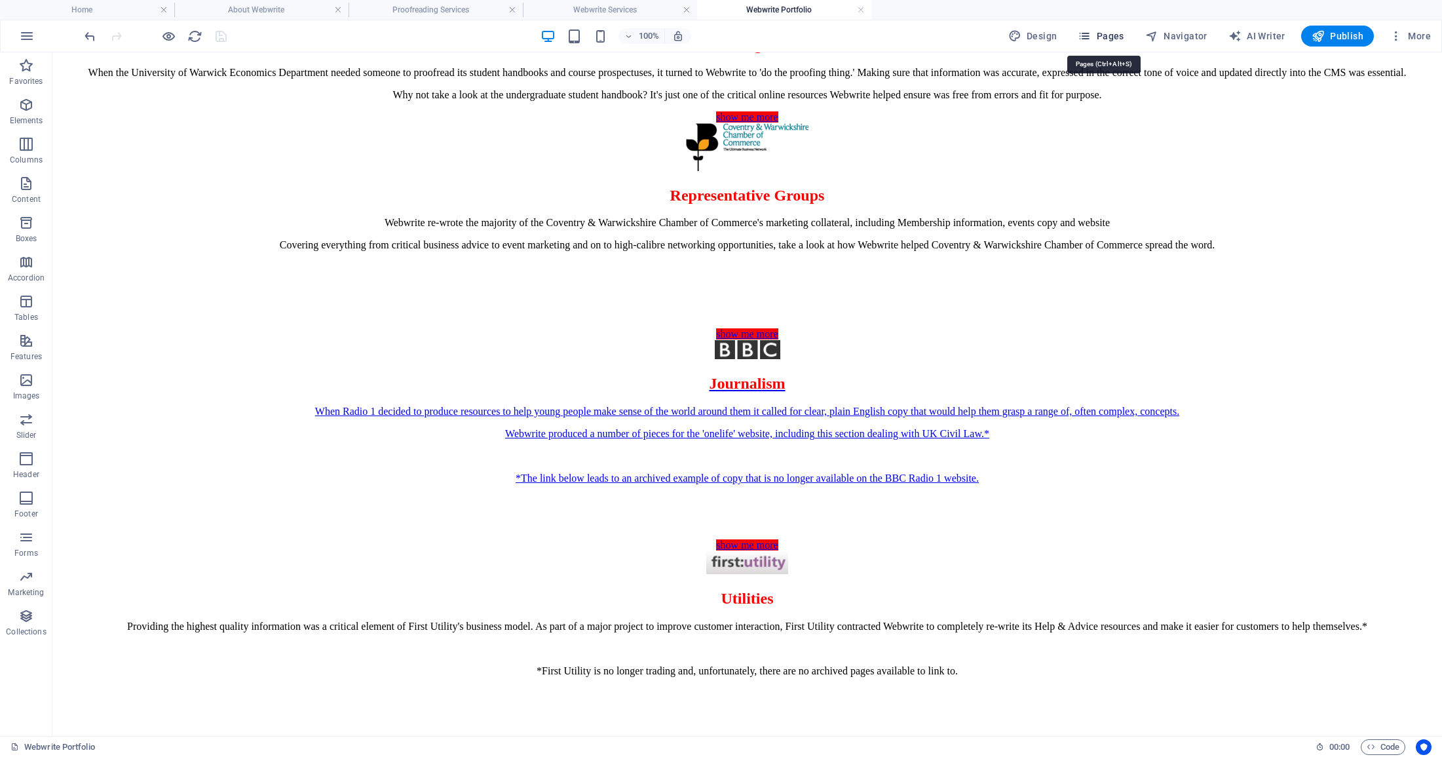
click at [1091, 35] on icon "button" at bounding box center [1084, 35] width 13 height 13
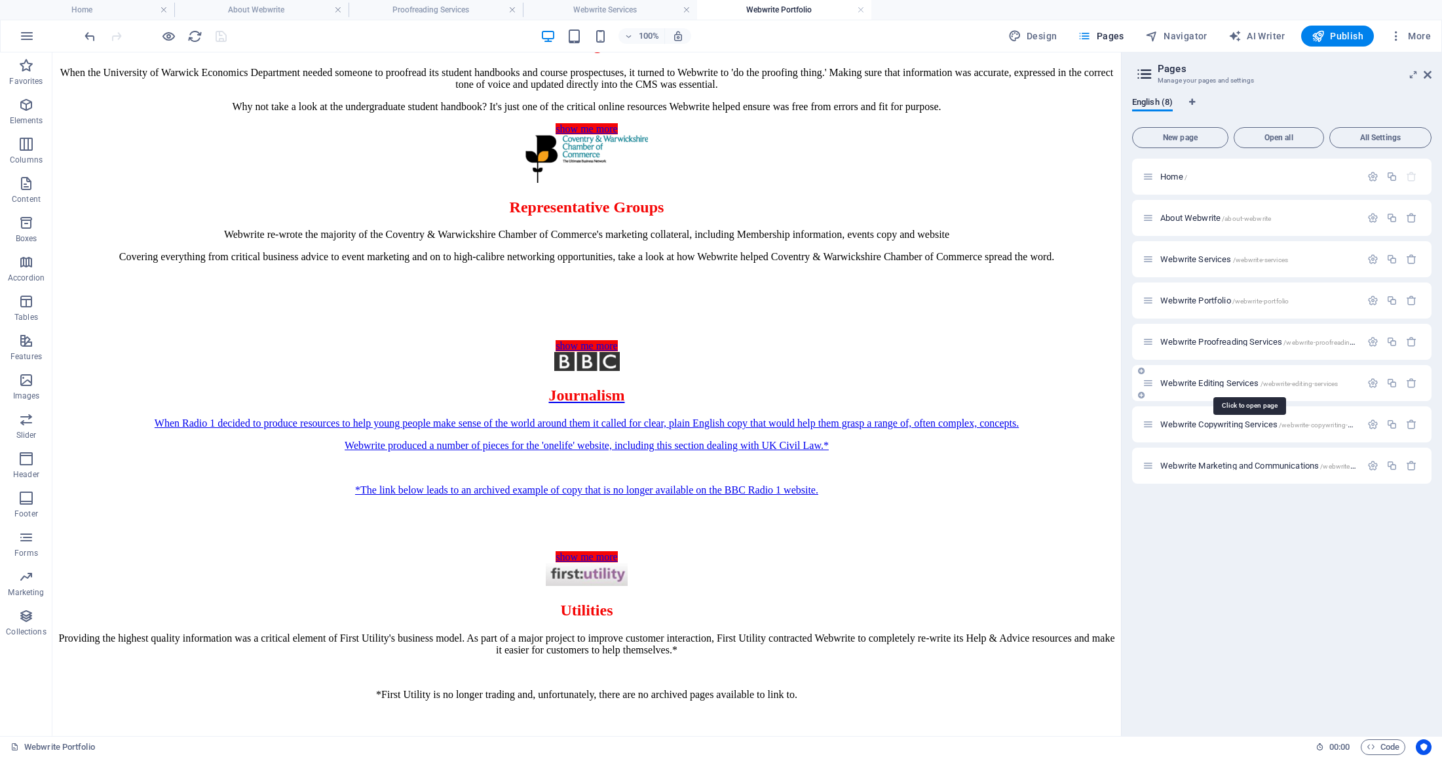
click at [1204, 379] on span "Webwrite Editing Services /webwrite-editing-services" at bounding box center [1250, 383] width 178 height 10
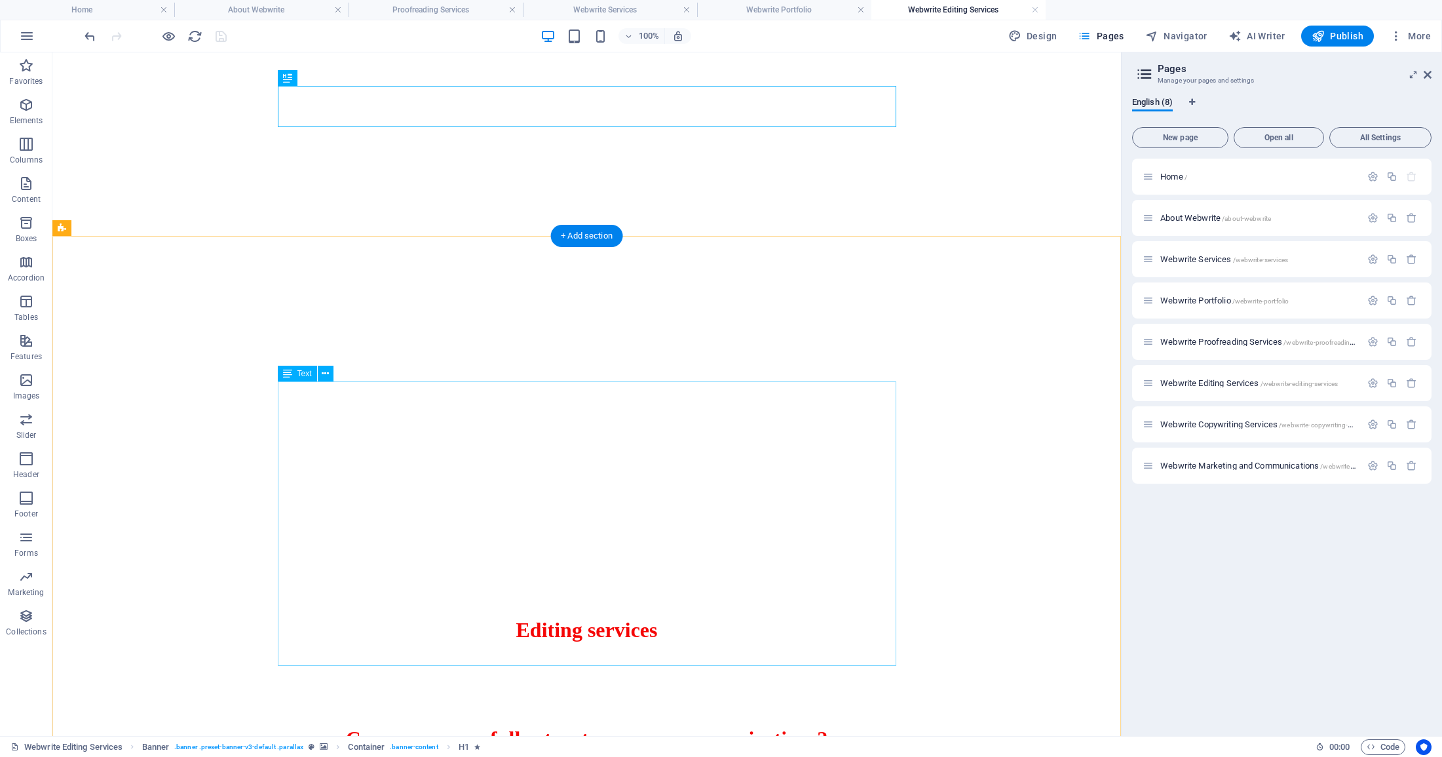
scroll to position [81, 0]
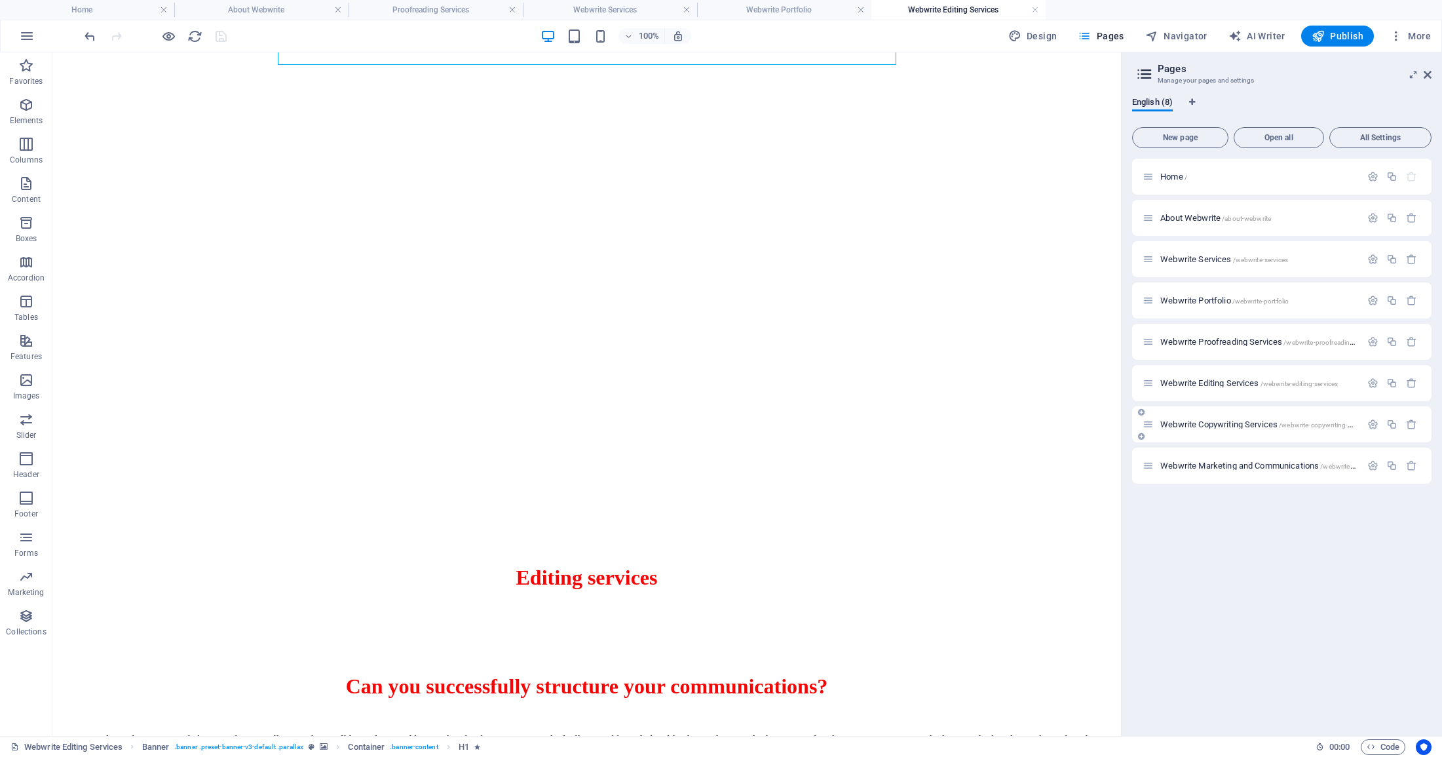
click at [1206, 424] on span "Webwrite Copywriting Services /webwrite-copywriting-services" at bounding box center [1266, 424] width 211 height 10
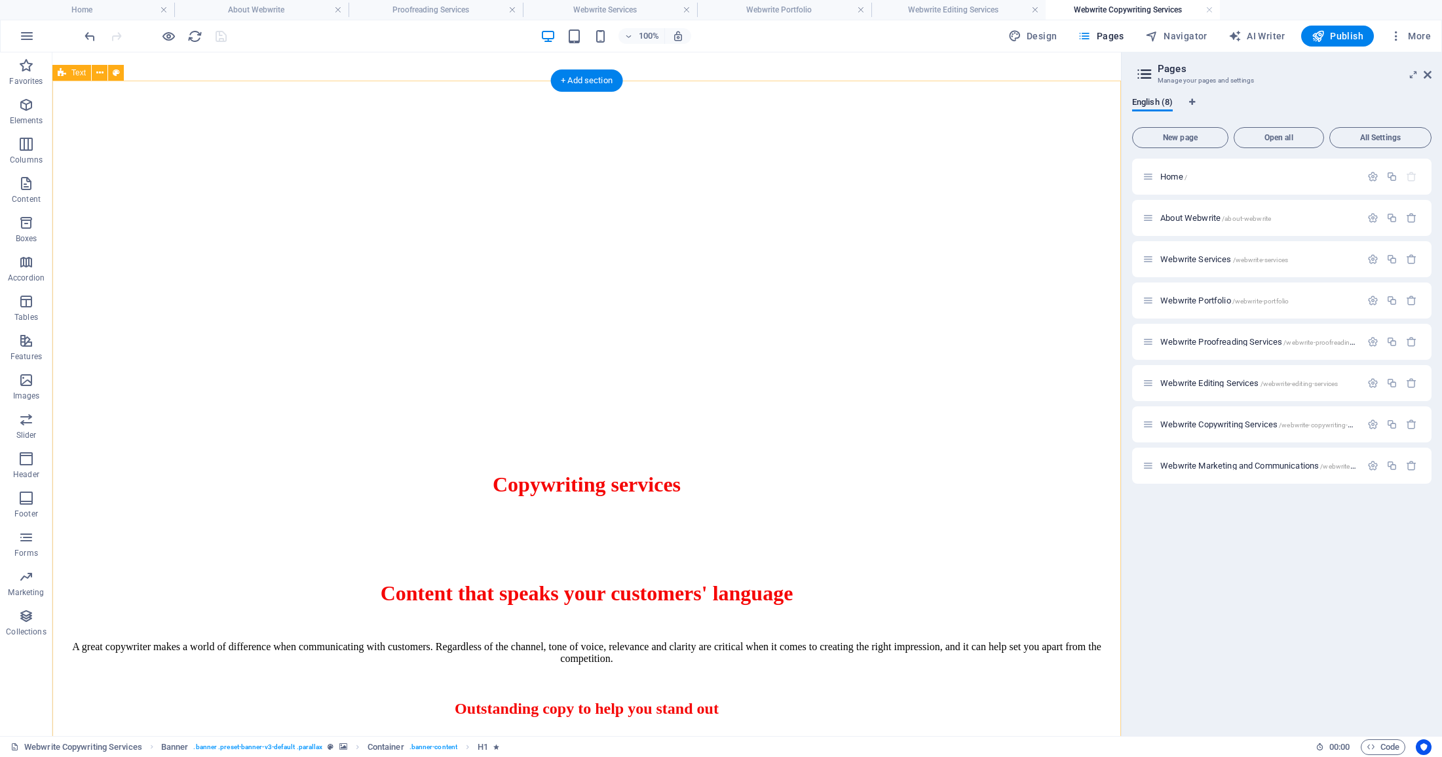
scroll to position [176, 0]
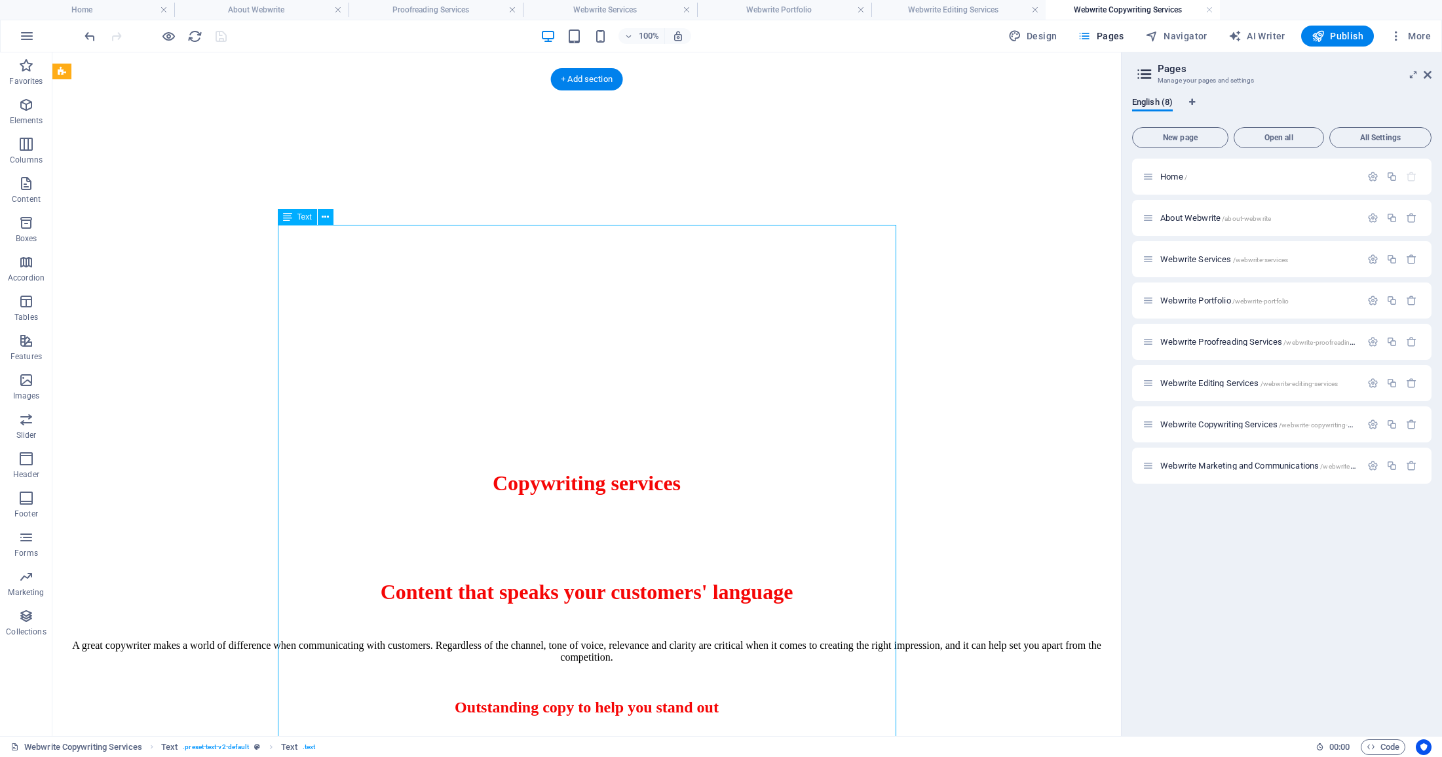
drag, startPoint x: 637, startPoint y: 360, endPoint x: 406, endPoint y: 360, distance: 230.7
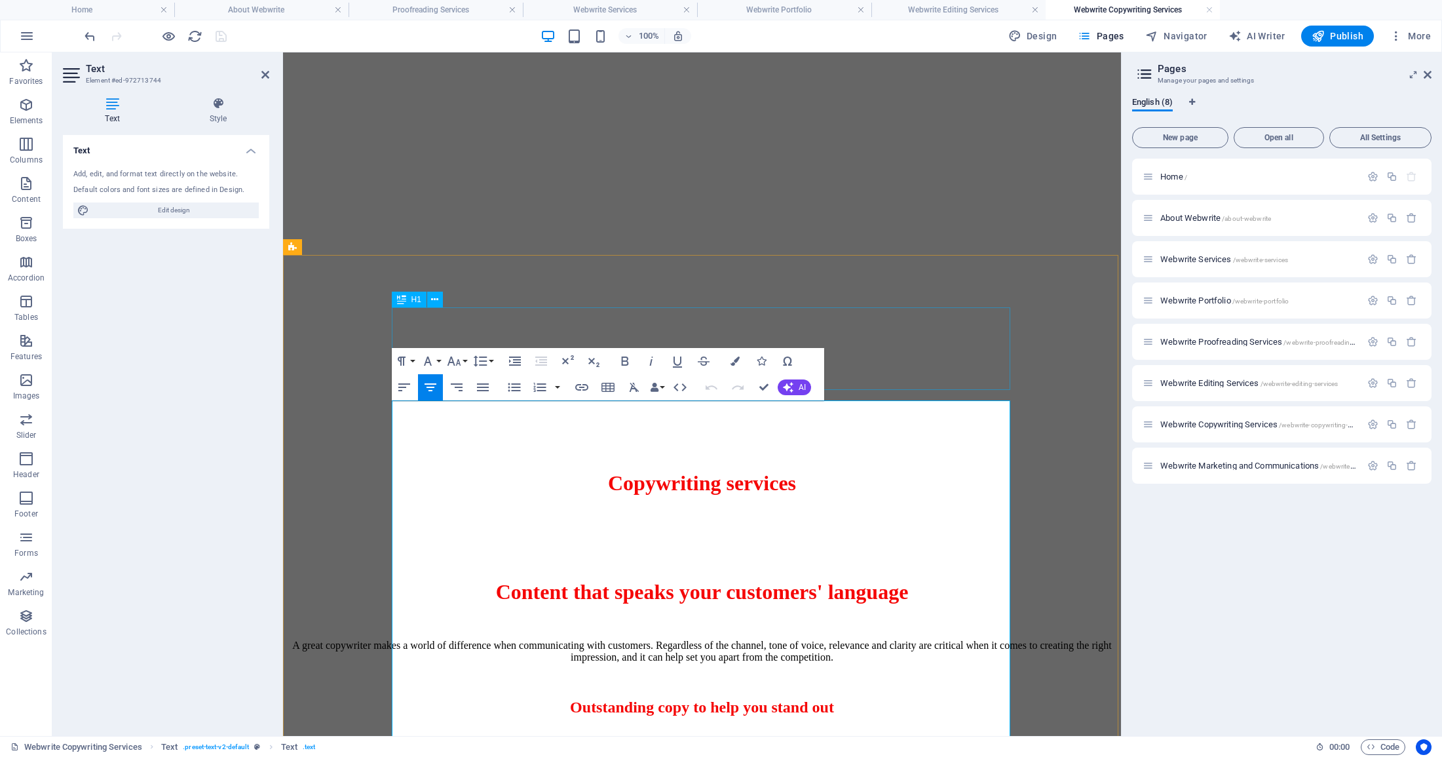
scroll to position [0, 0]
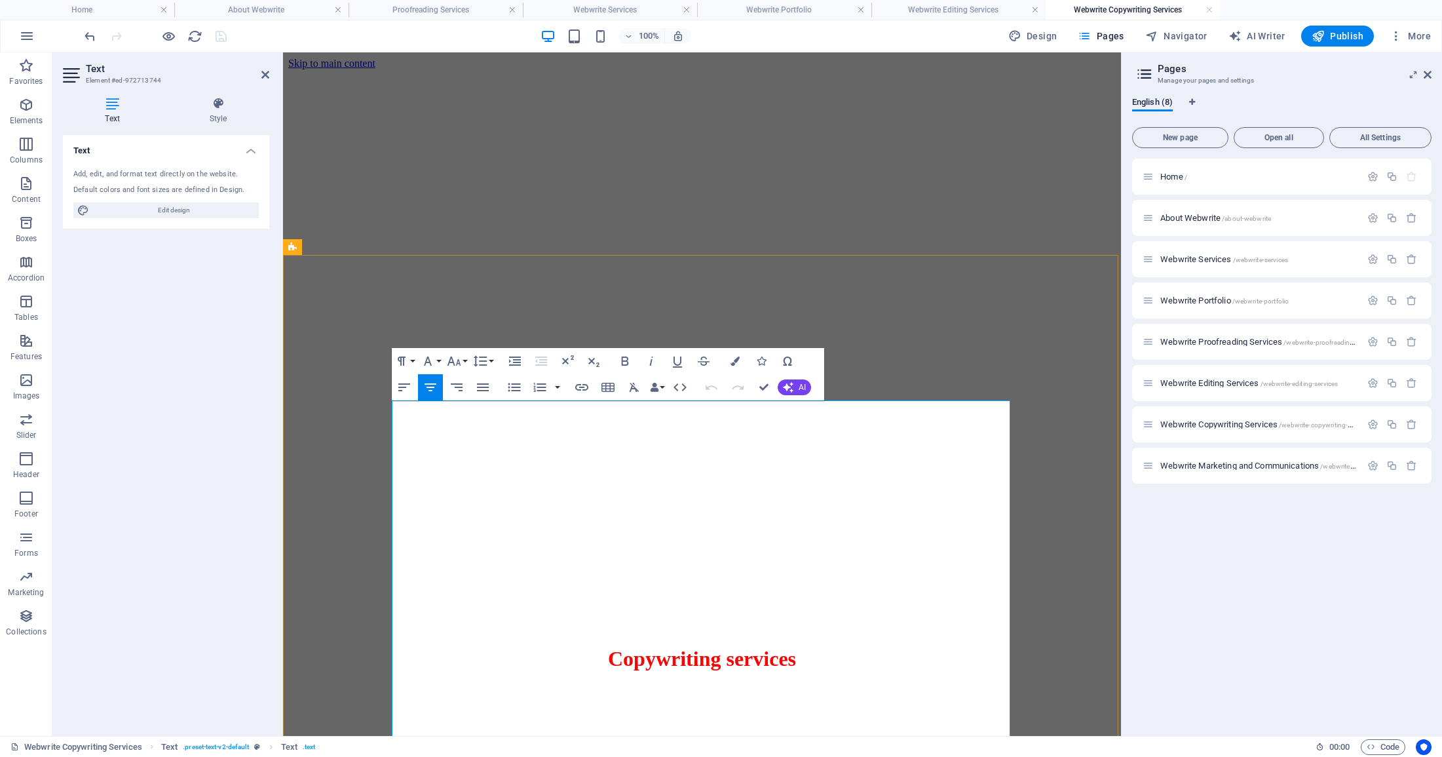
drag, startPoint x: 590, startPoint y: 676, endPoint x: 963, endPoint y: 662, distance: 373.1
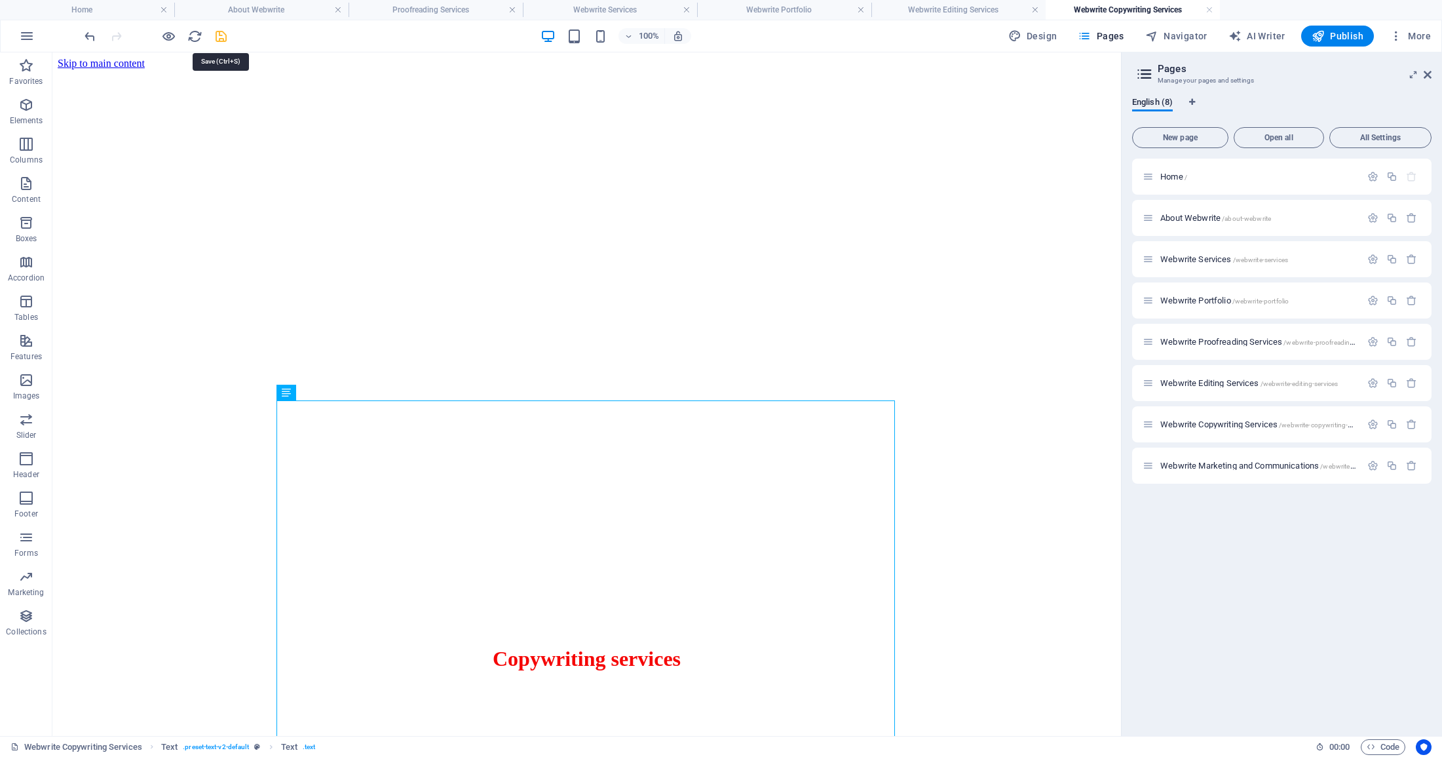
click at [220, 35] on icon "save" at bounding box center [221, 36] width 15 height 15
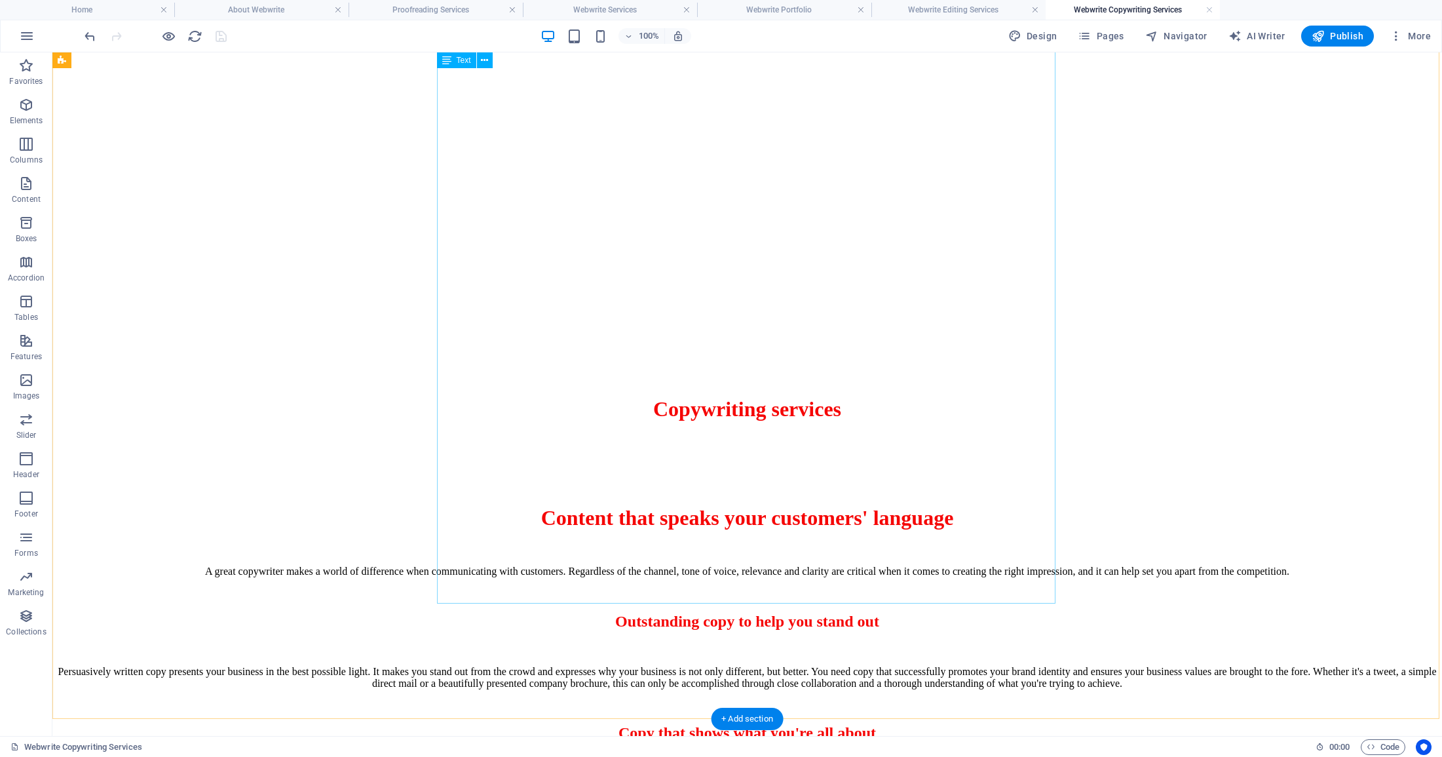
scroll to position [107, 0]
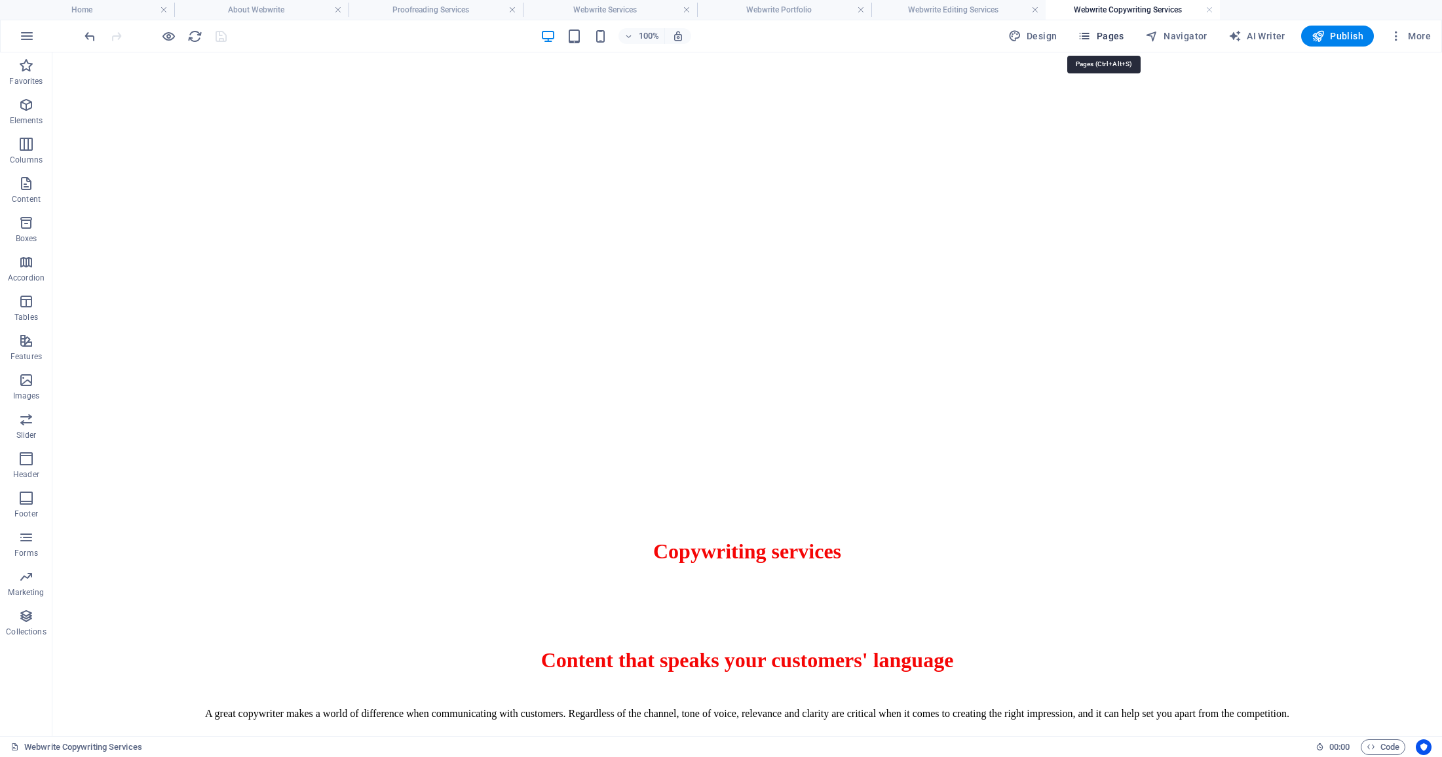
click at [1091, 37] on icon "button" at bounding box center [1084, 35] width 13 height 13
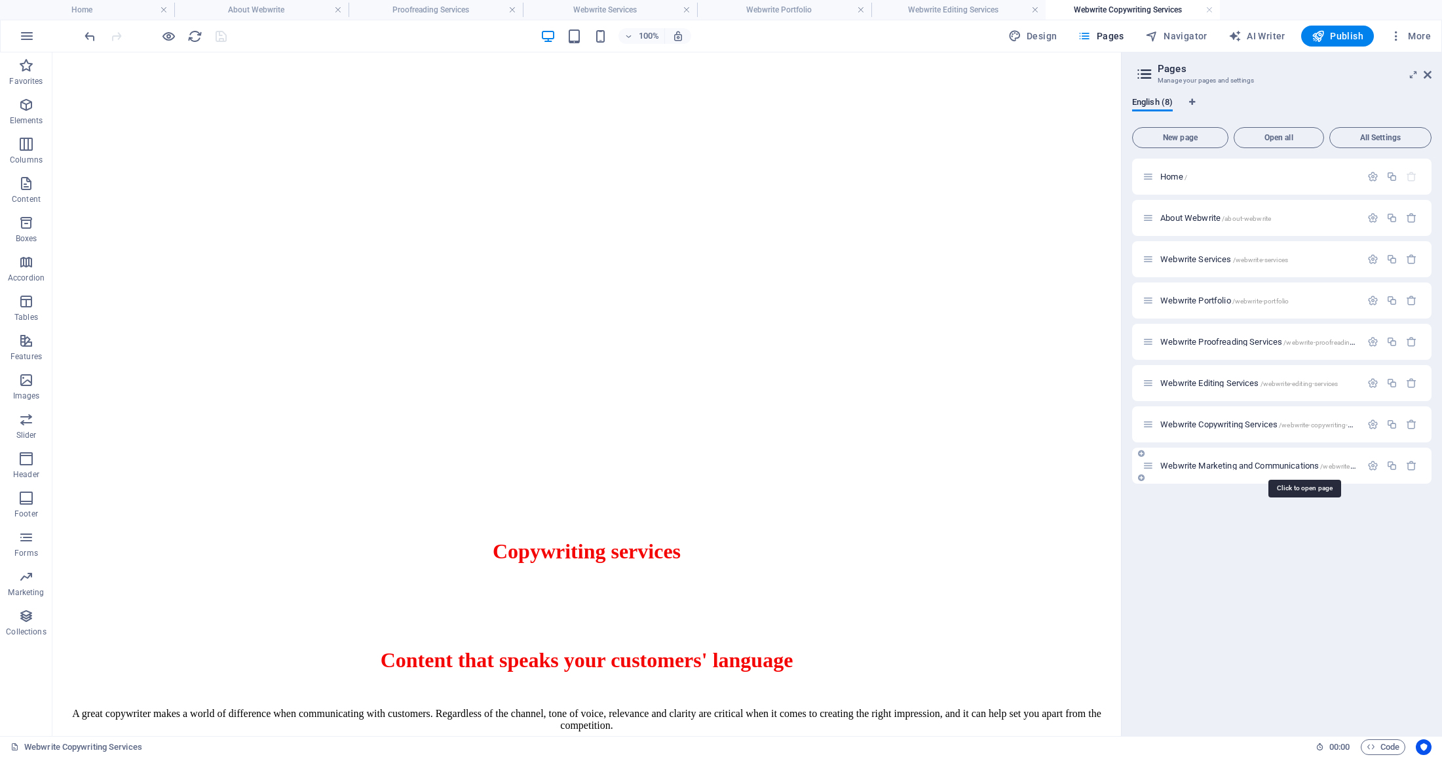
click at [1220, 465] on span "Webwrite Marketing and Communications /webwrite-marketing-and-communications" at bounding box center [1304, 466] width 287 height 10
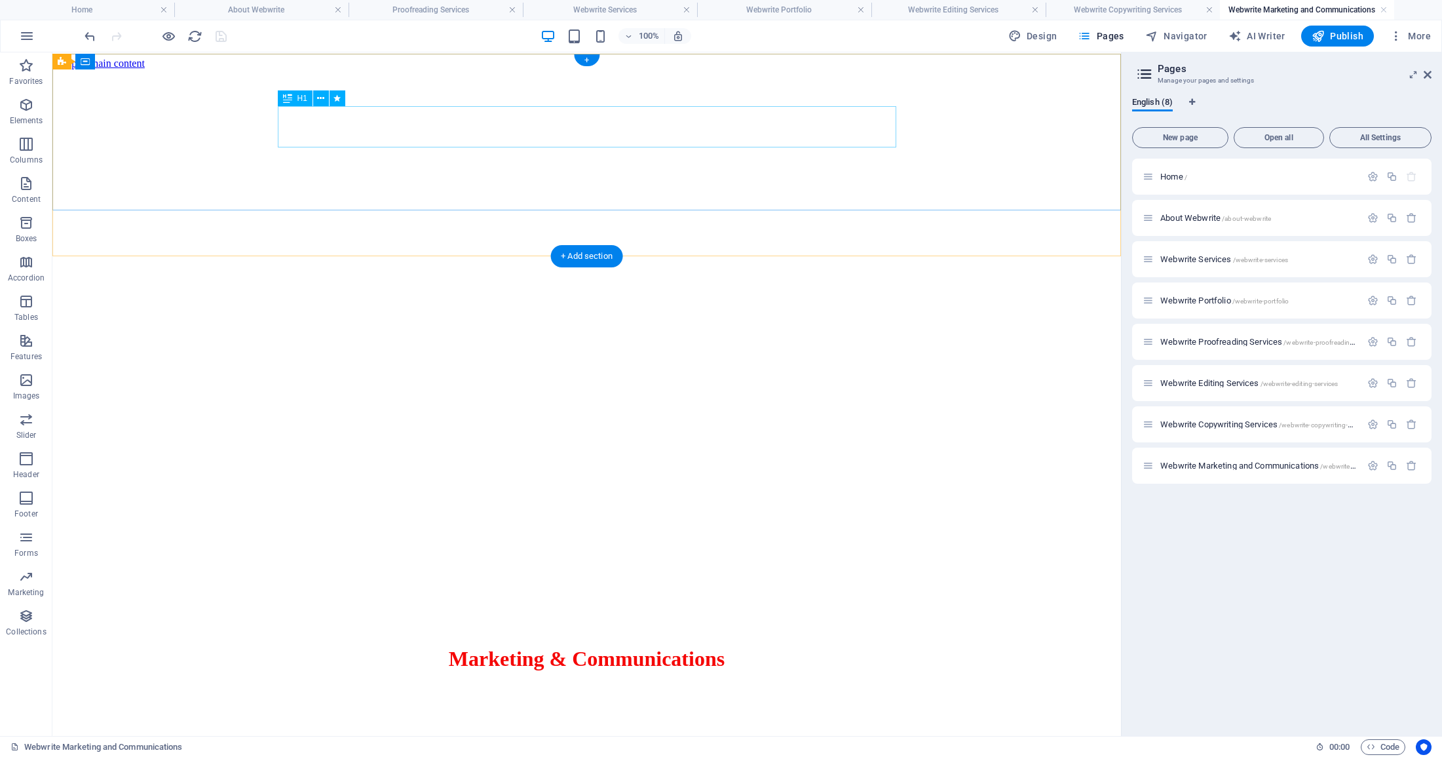
scroll to position [0, 0]
click at [97, 9] on h4 "Home" at bounding box center [87, 10] width 174 height 14
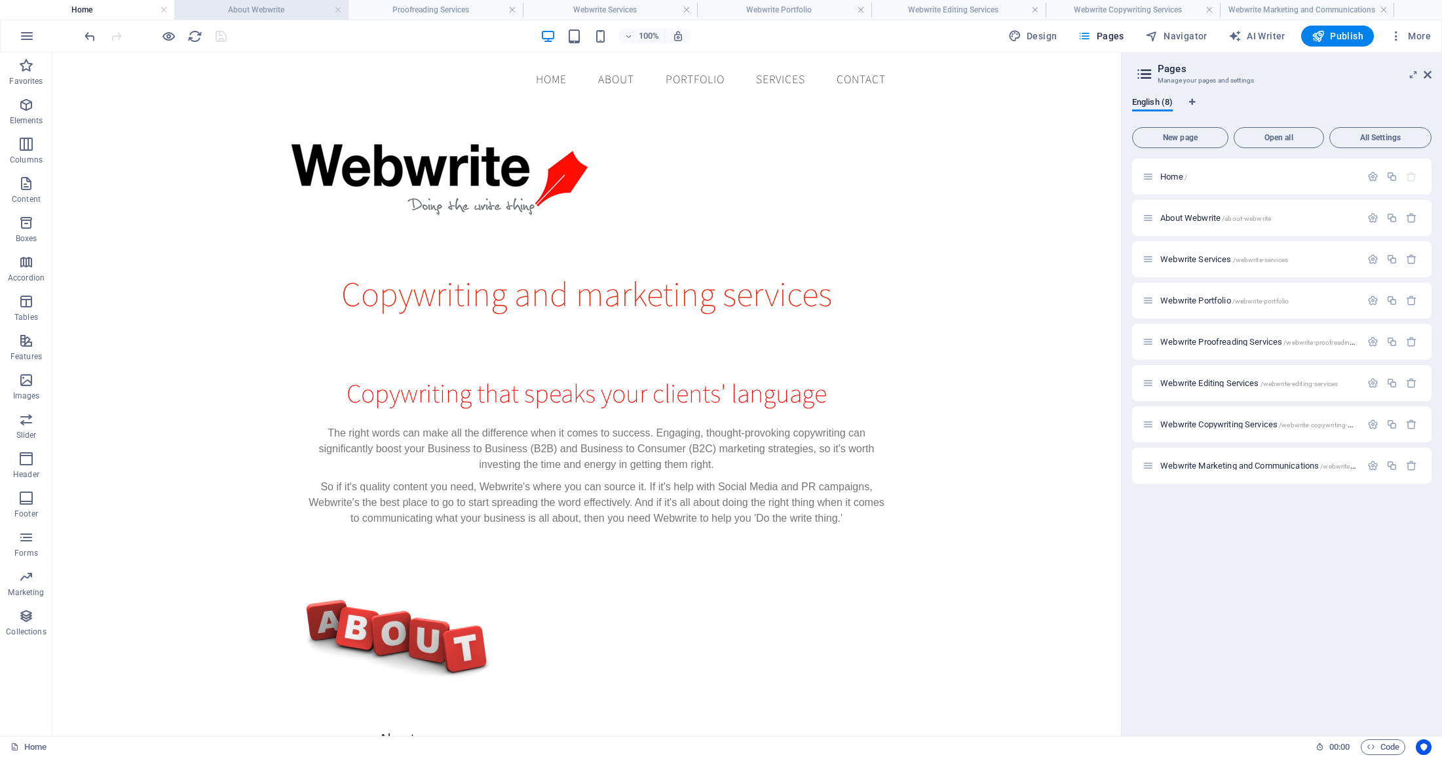
click at [218, 12] on h4 "About Webwrite" at bounding box center [261, 10] width 174 height 14
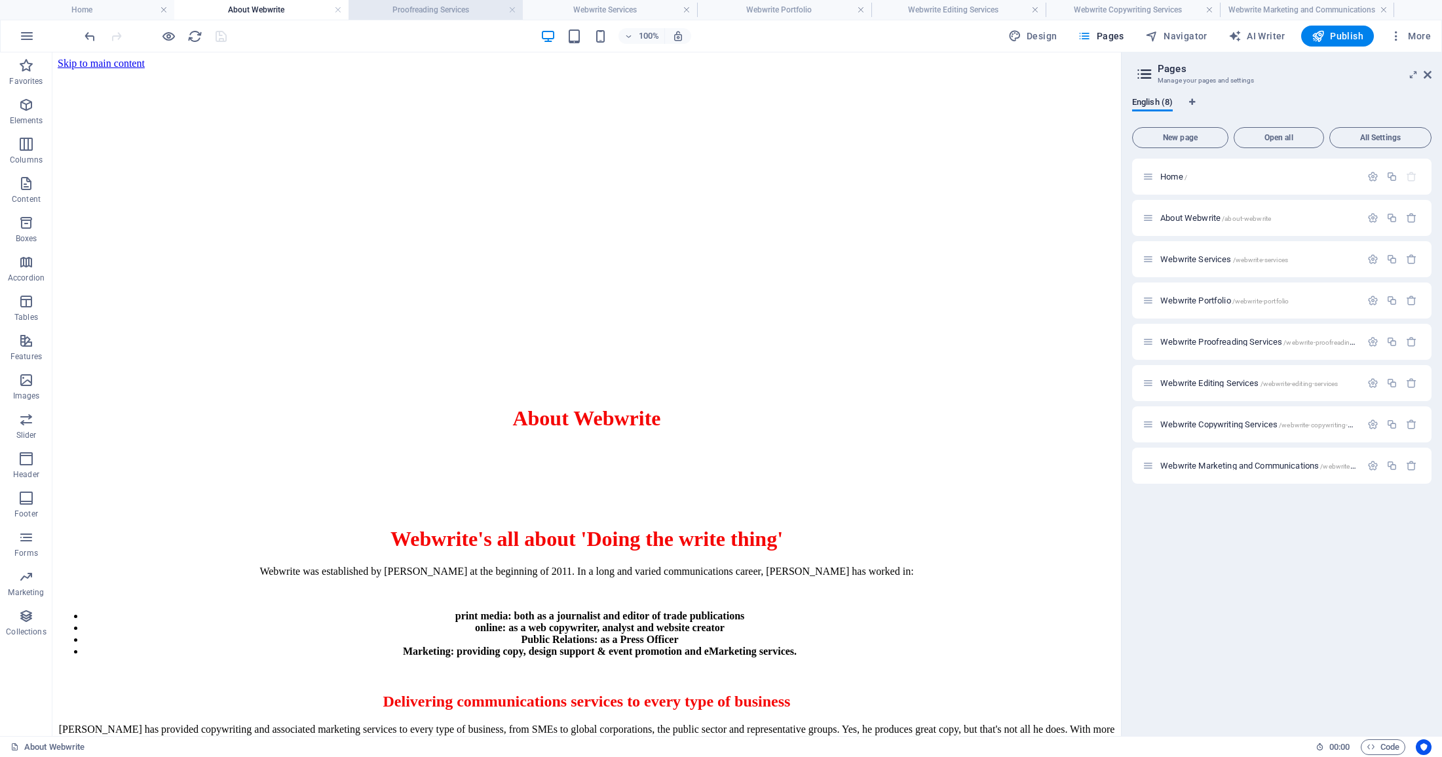
click at [383, 5] on h4 "Proofreading Services" at bounding box center [436, 10] width 174 height 14
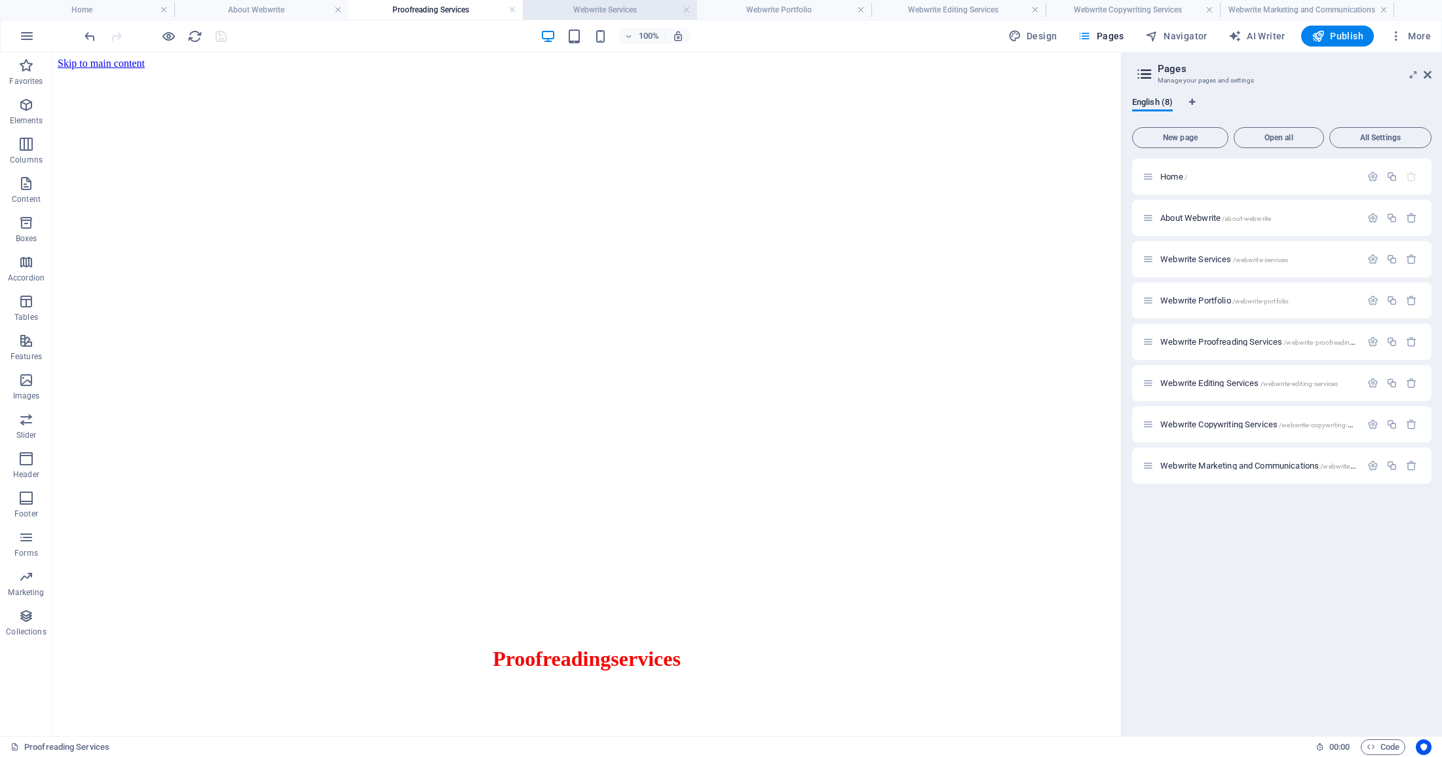
click at [598, 7] on h4 "Webwrite Services" at bounding box center [610, 10] width 174 height 14
click at [758, 7] on h4 "Webwrite Portfolio" at bounding box center [784, 10] width 174 height 14
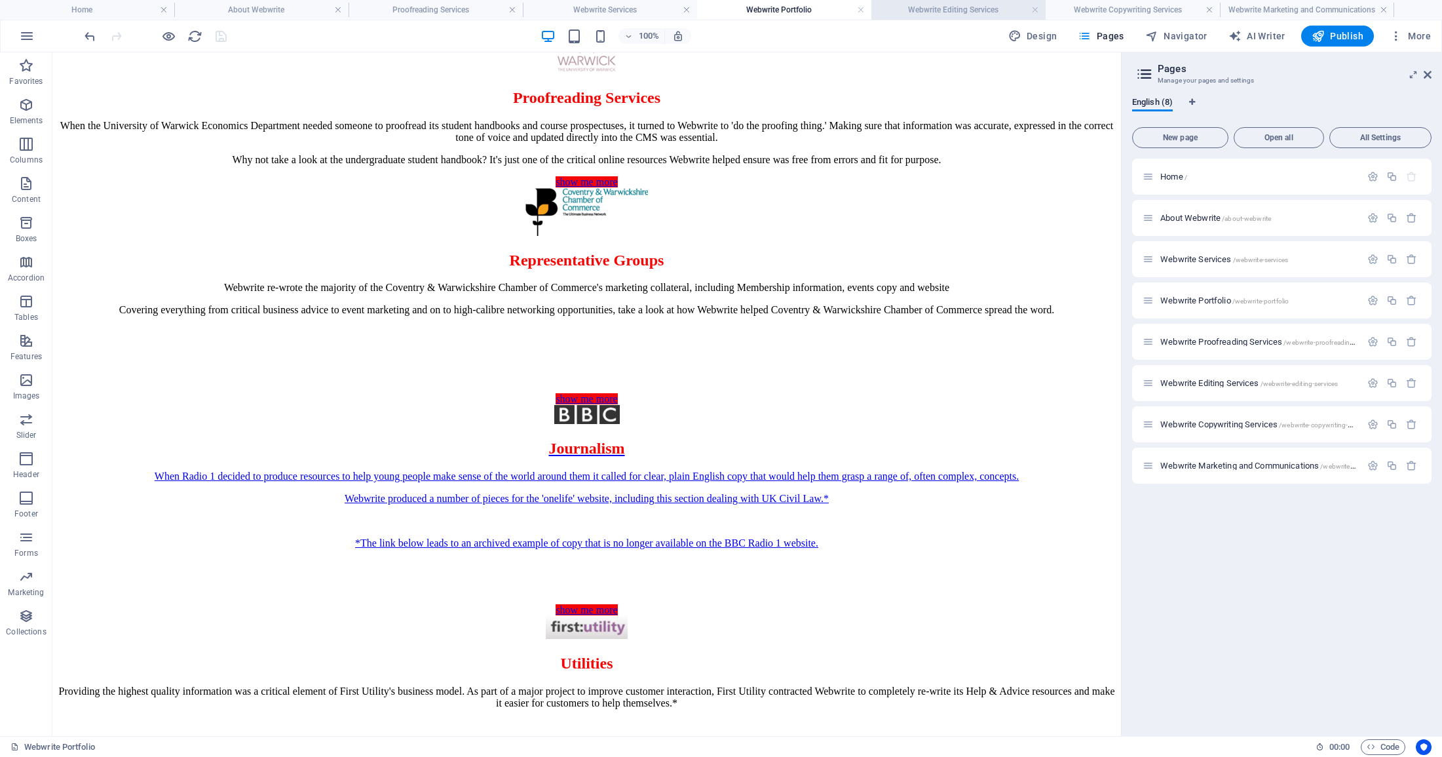
click at [929, 12] on h4 "Webwrite Editing Services" at bounding box center [959, 10] width 174 height 14
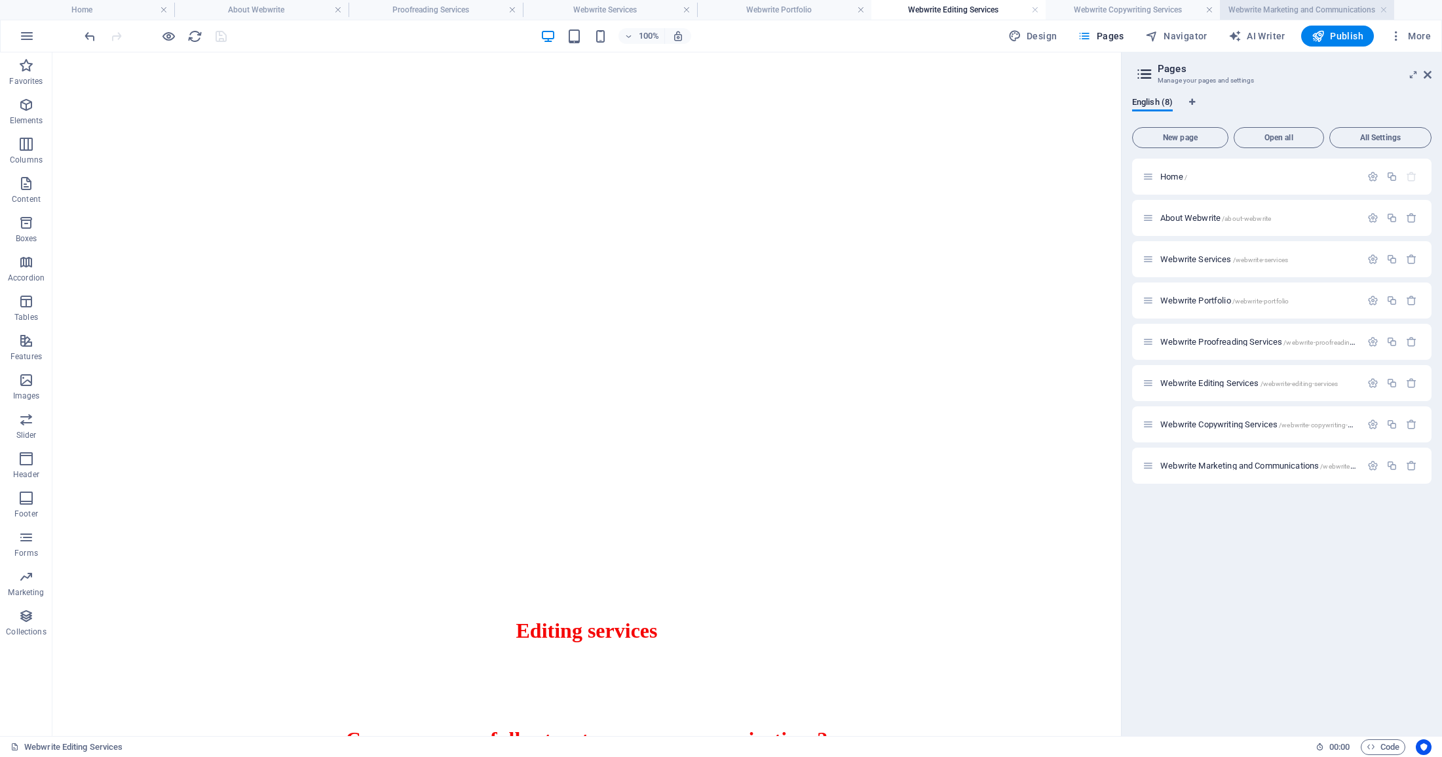
click at [1265, 11] on h4 "Webwrite Marketing and Communications" at bounding box center [1307, 10] width 174 height 14
